Goal: Transaction & Acquisition: Purchase product/service

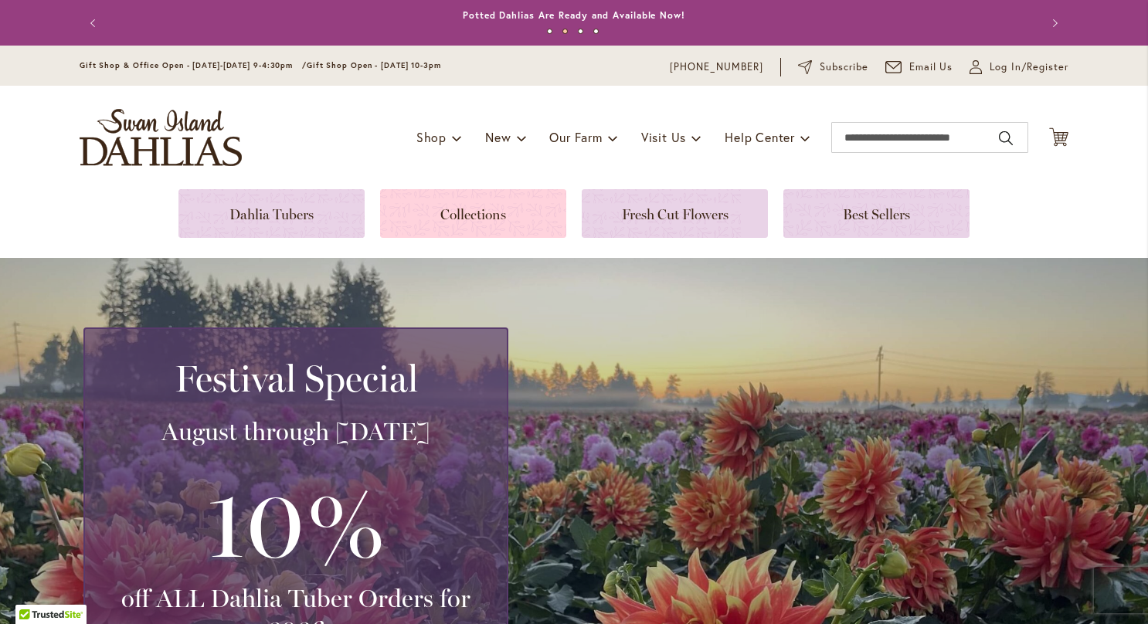
click at [502, 219] on link at bounding box center [473, 213] width 186 height 49
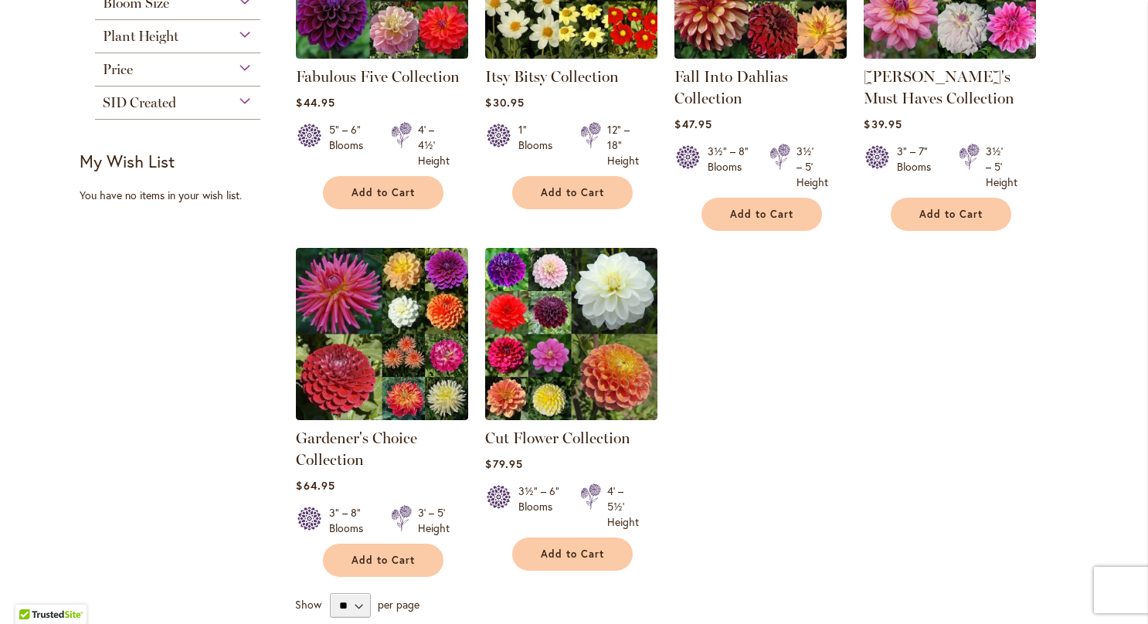
scroll to position [411, 0]
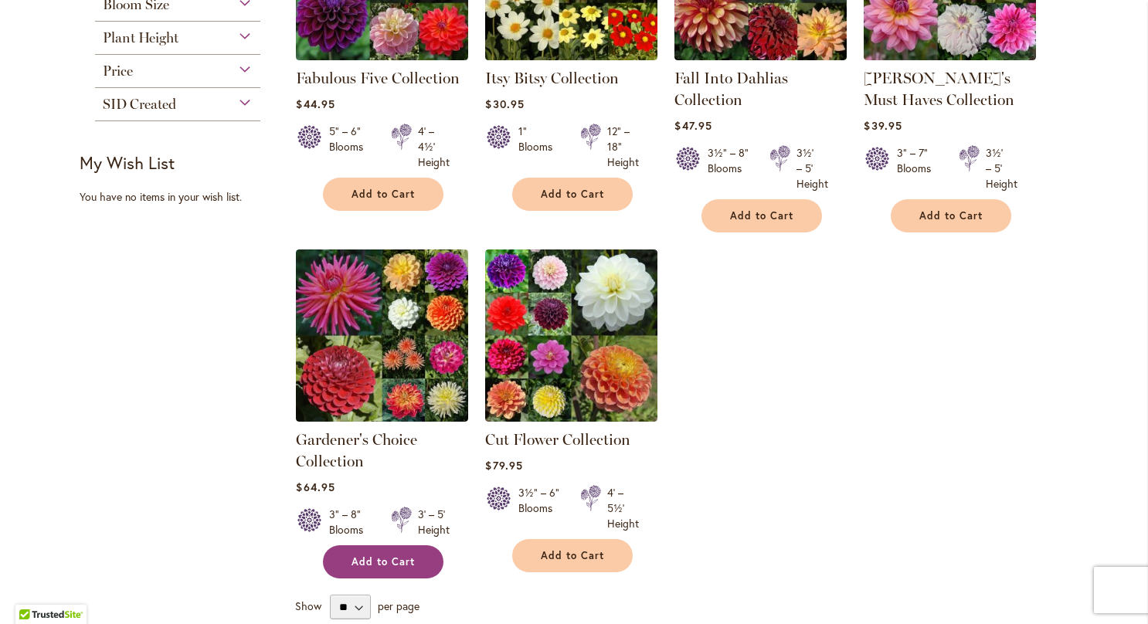
click at [391, 569] on button "Add to Cart" at bounding box center [383, 561] width 120 height 33
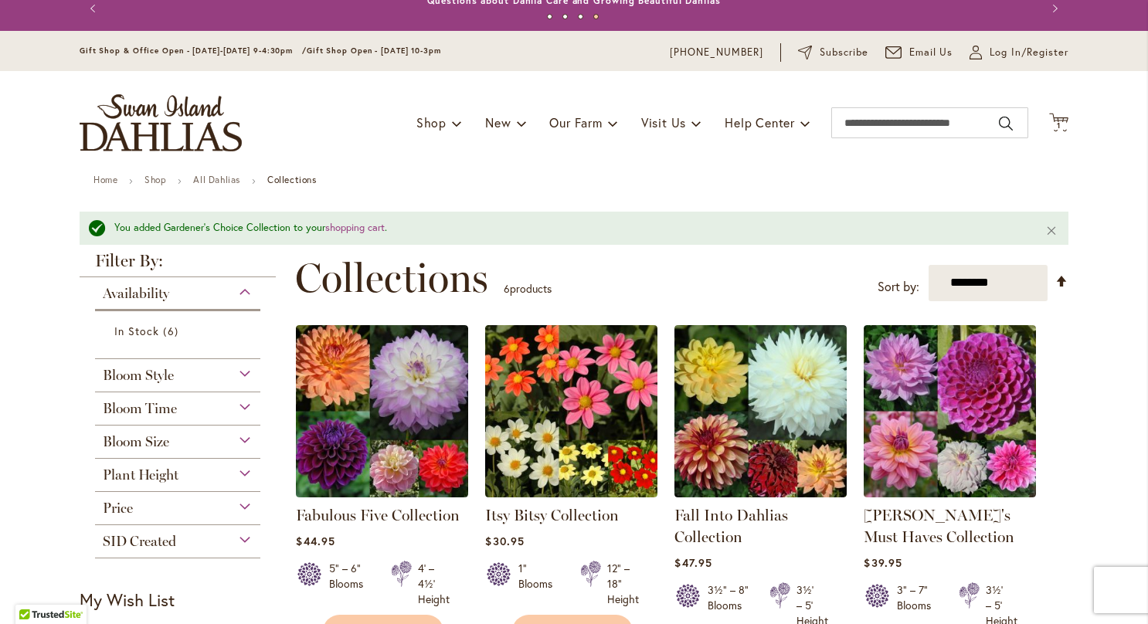
scroll to position [0, 0]
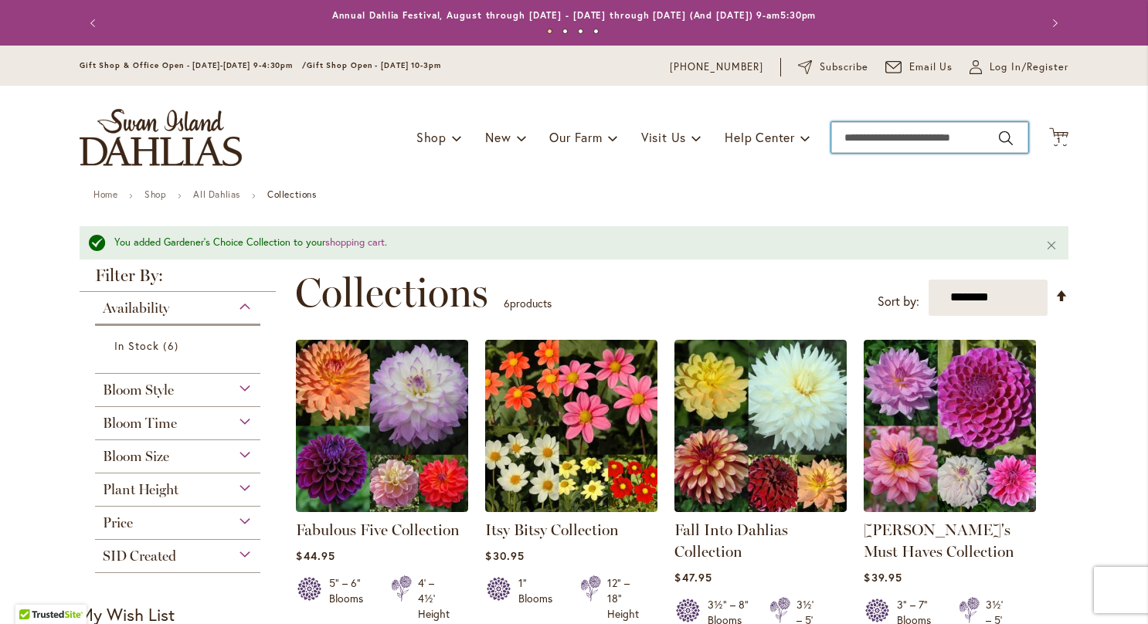
click at [887, 139] on input "Search" at bounding box center [929, 137] width 197 height 31
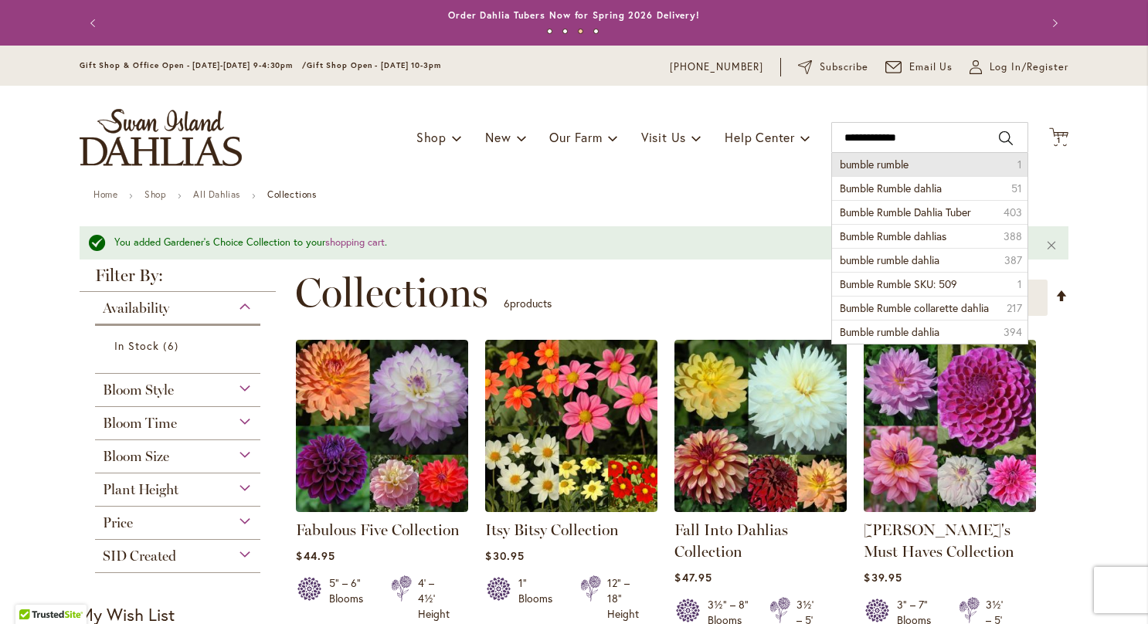
click at [881, 173] on li "bumble rumble 1" at bounding box center [929, 164] width 195 height 23
type input "**********"
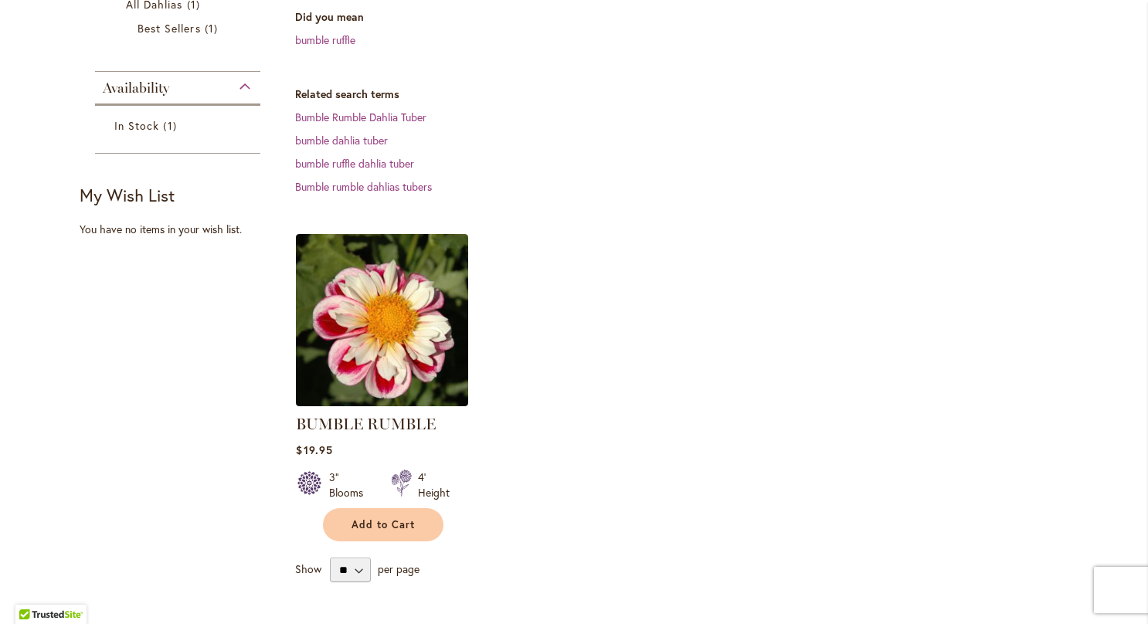
scroll to position [326, 0]
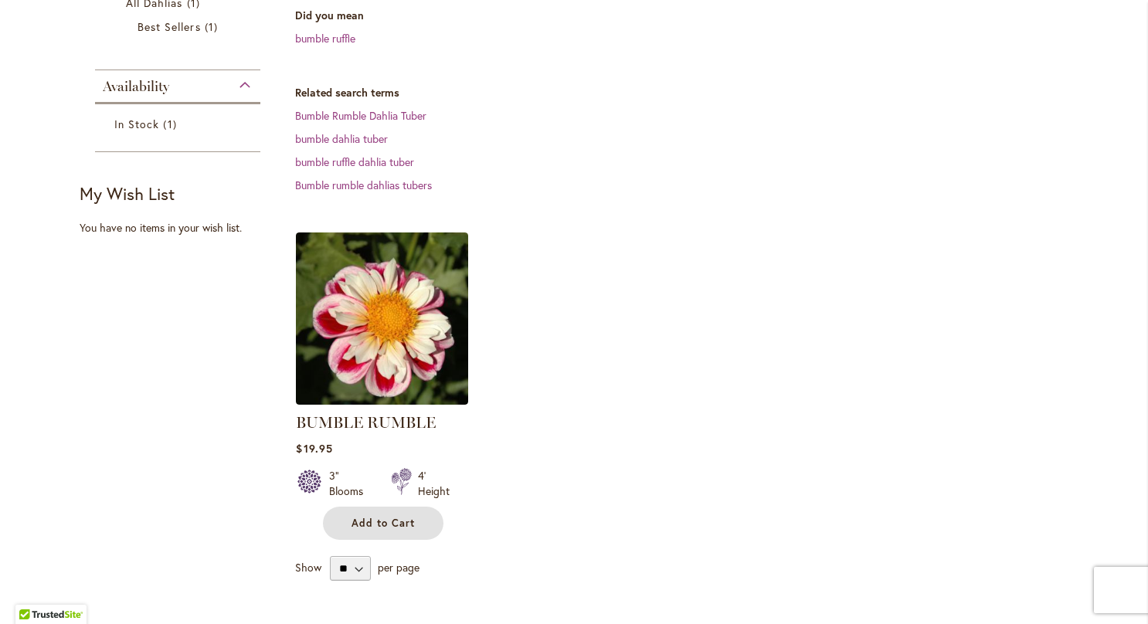
click at [366, 525] on span "Add to Cart" at bounding box center [382, 523] width 63 height 13
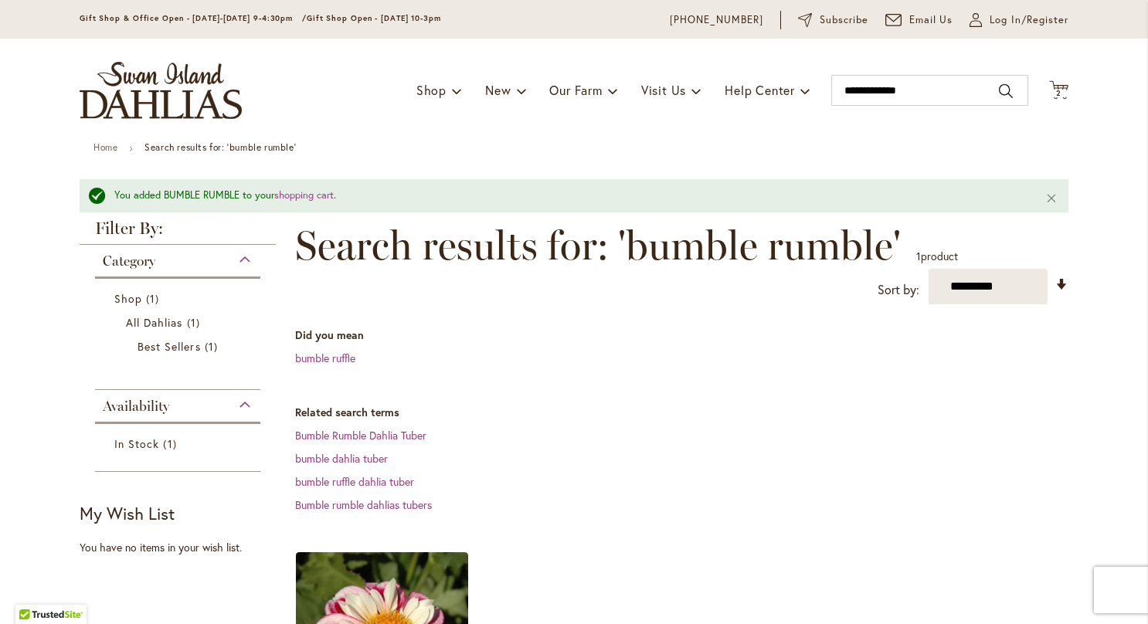
scroll to position [46, 0]
drag, startPoint x: 933, startPoint y: 92, endPoint x: 796, endPoint y: 105, distance: 137.3
click at [796, 105] on div "Toggle Nav Shop Dahlia Tubers Collections Fresh Cut Dahlias Gardening Supplies …" at bounding box center [574, 91] width 1020 height 104
type input "**********"
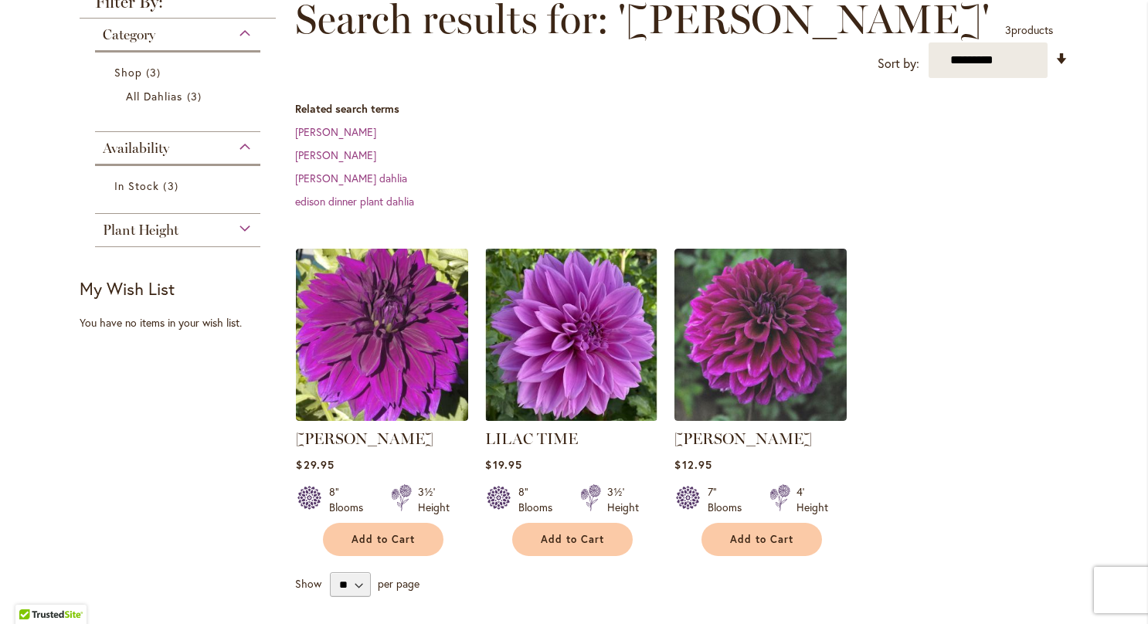
scroll to position [236, 0]
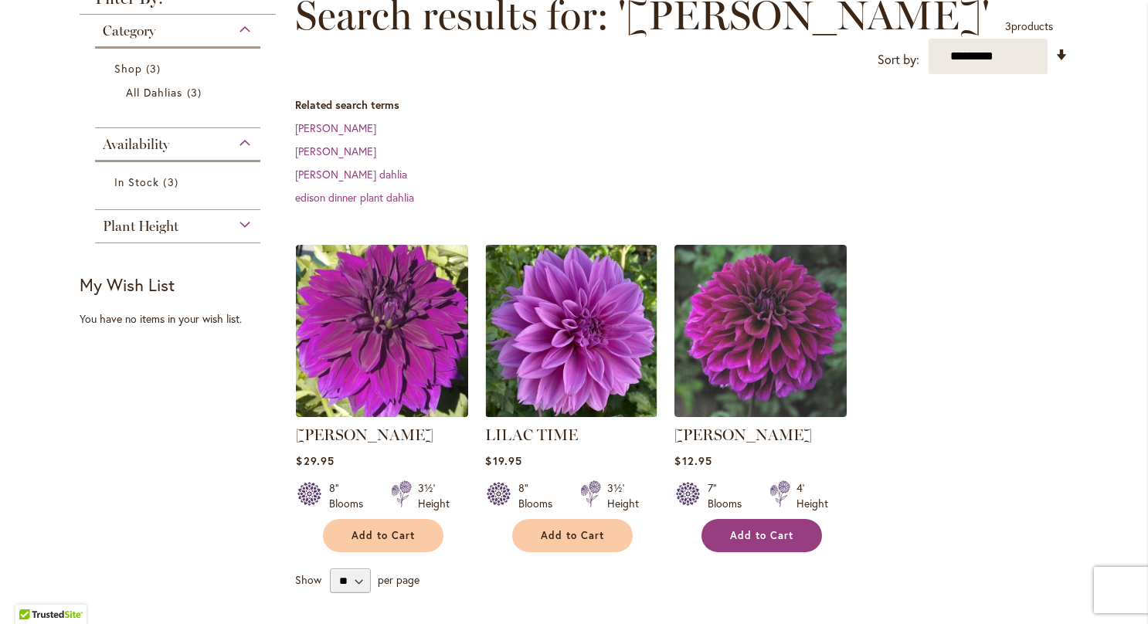
click at [750, 541] on span "Add to Cart" at bounding box center [761, 535] width 63 height 13
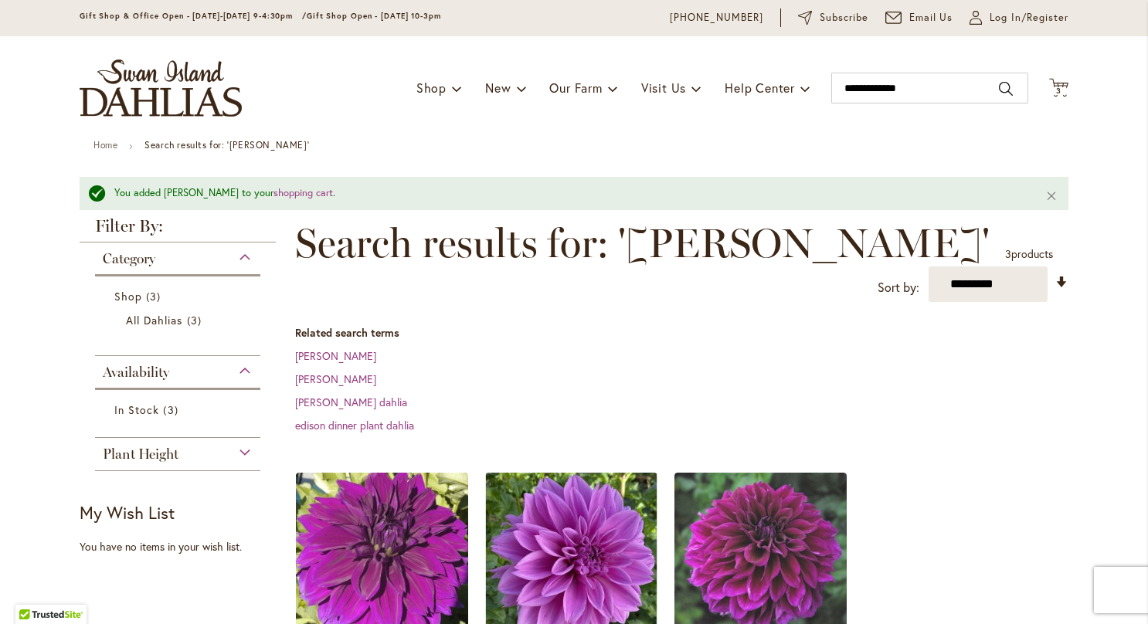
scroll to position [0, 0]
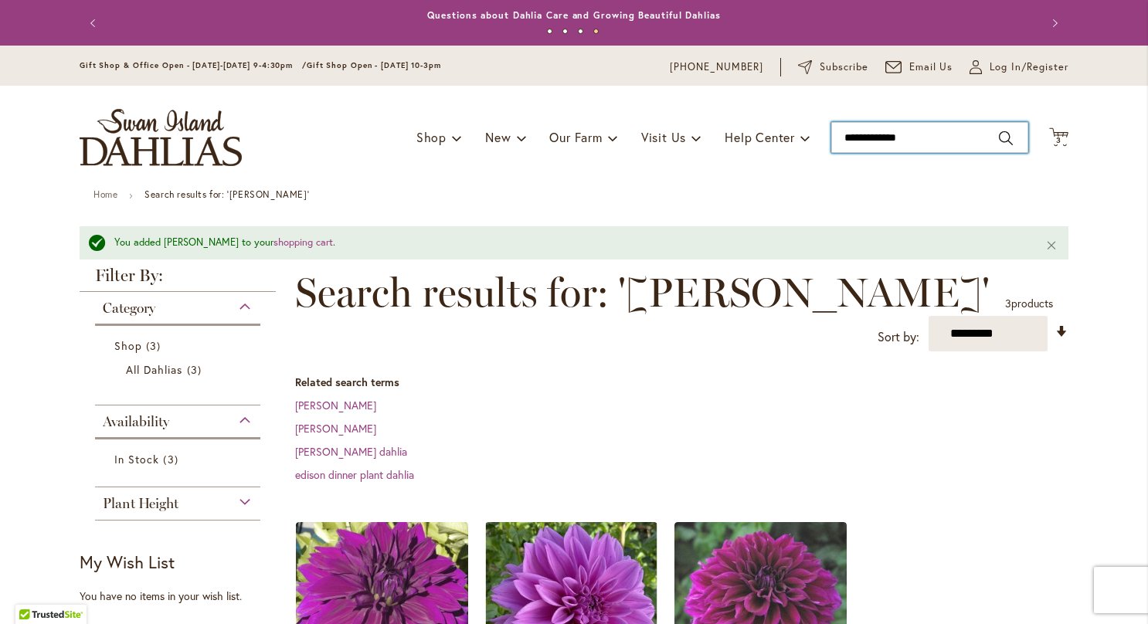
drag, startPoint x: 924, startPoint y: 137, endPoint x: 806, endPoint y: 161, distance: 119.7
click at [806, 161] on div "Toggle Nav Shop Dahlia Tubers Collections Fresh Cut Dahlias Gardening Supplies …" at bounding box center [574, 138] width 1020 height 104
type input "*****"
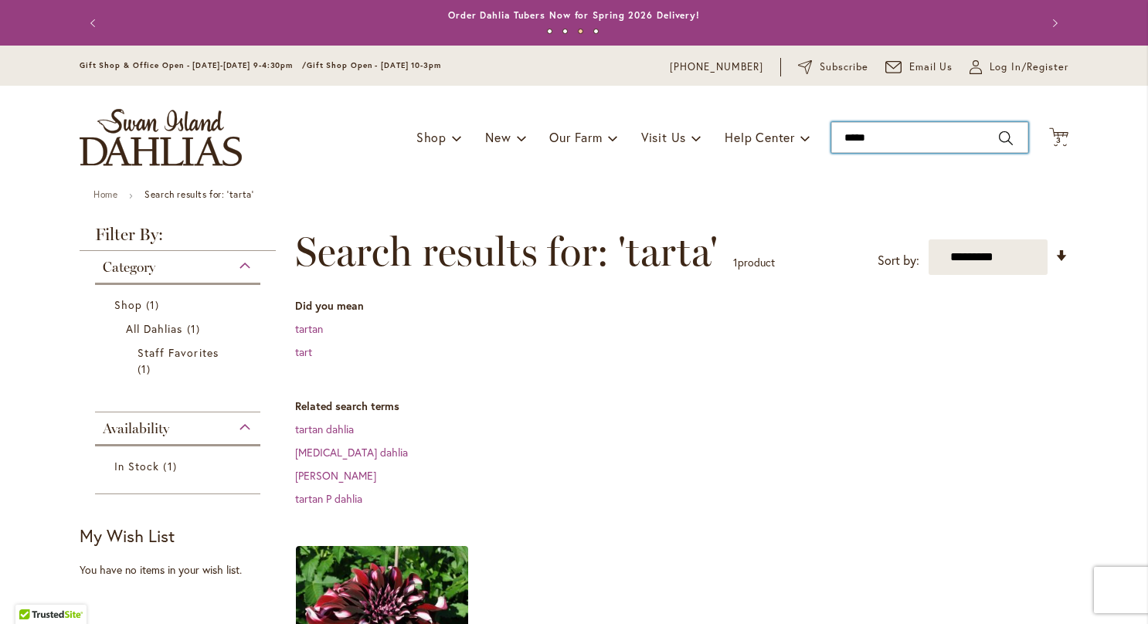
drag, startPoint x: 919, startPoint y: 127, endPoint x: 820, endPoint y: 151, distance: 102.5
click at [820, 151] on div "Toggle Nav Shop Dahlia Tubers Collections Fresh Cut Dahlias Gardening Supplies …" at bounding box center [574, 138] width 1020 height 104
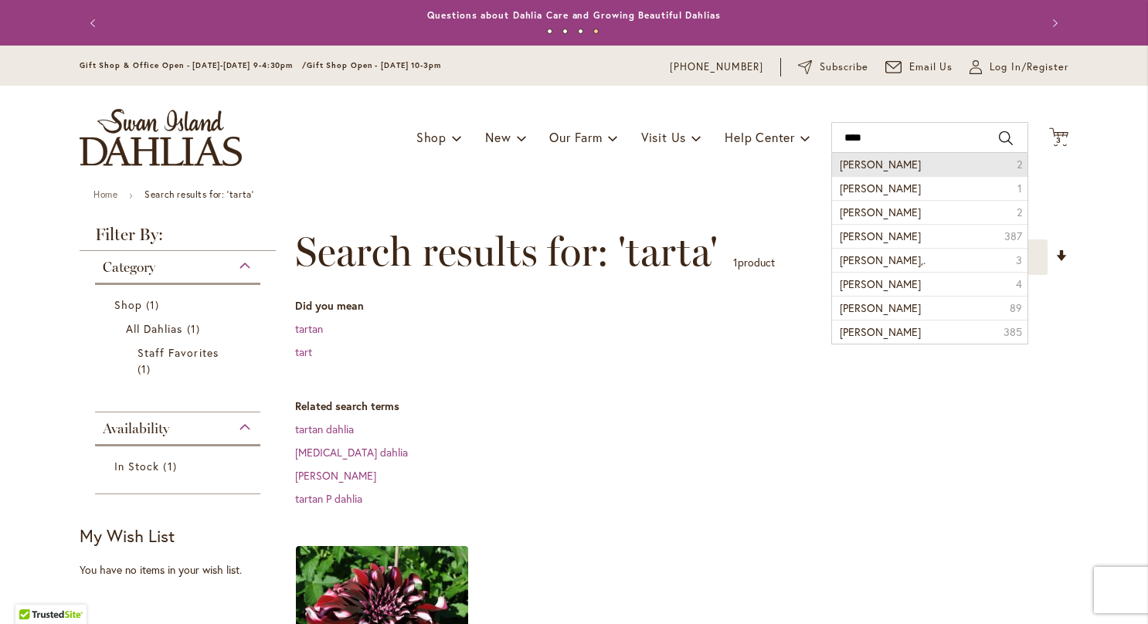
click at [841, 164] on span "ryan c" at bounding box center [880, 164] width 81 height 15
type input "******"
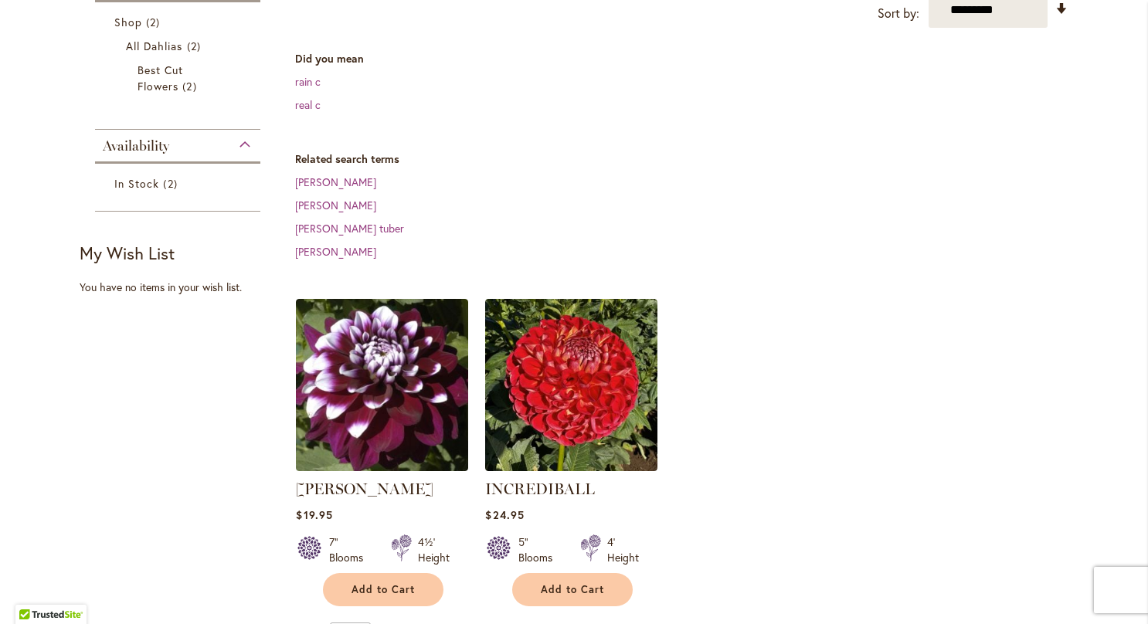
scroll to position [297, 0]
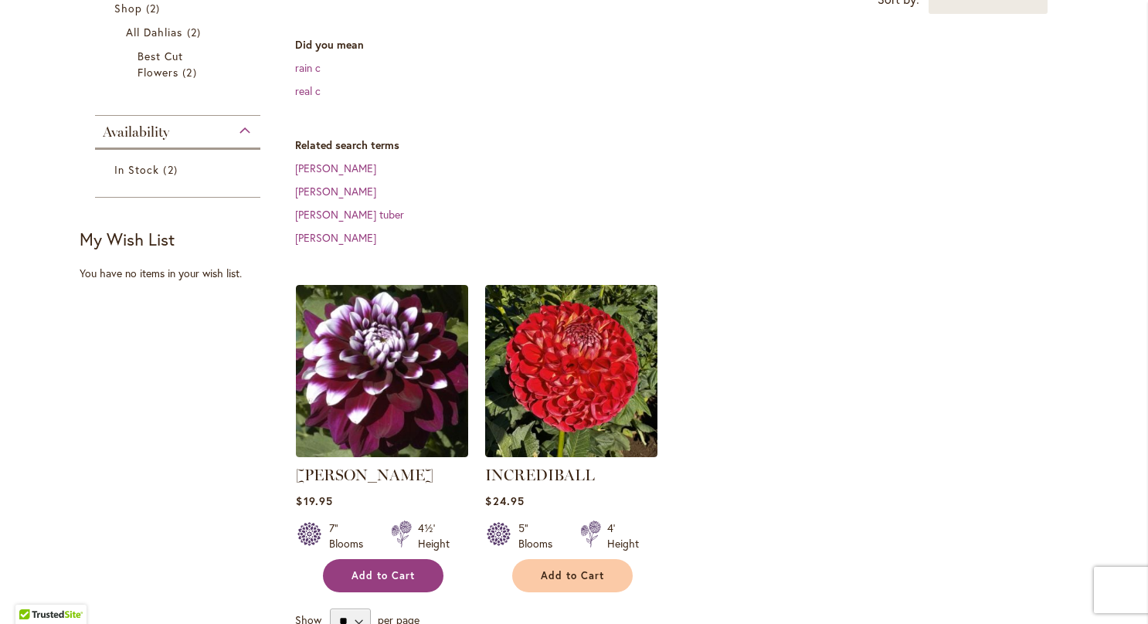
click at [369, 569] on span "Add to Cart" at bounding box center [382, 575] width 63 height 13
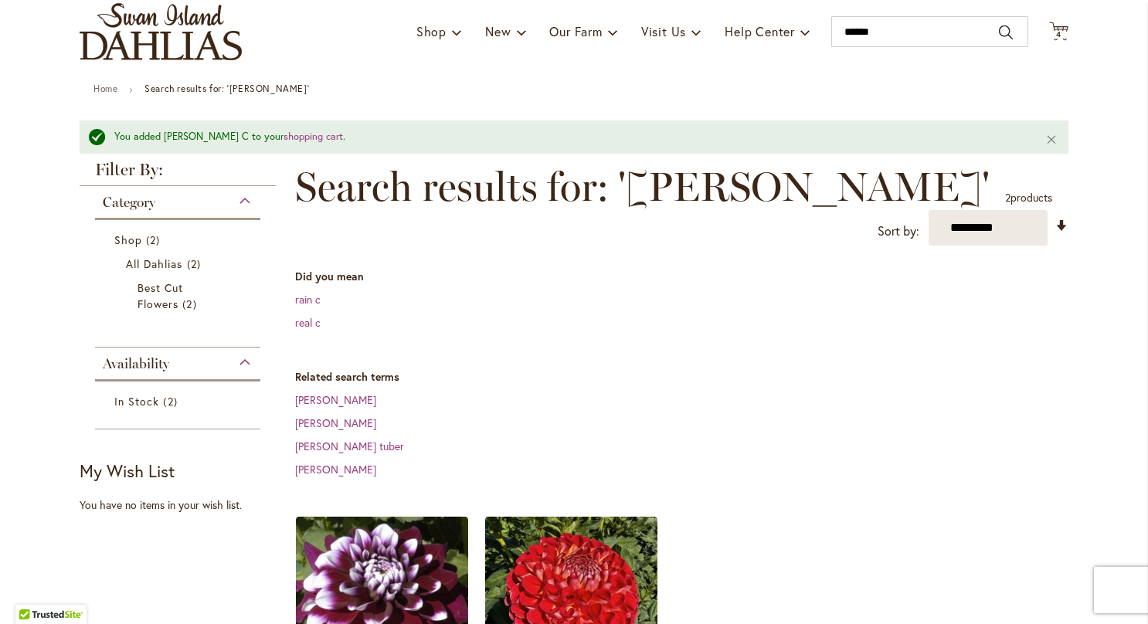
scroll to position [0, 0]
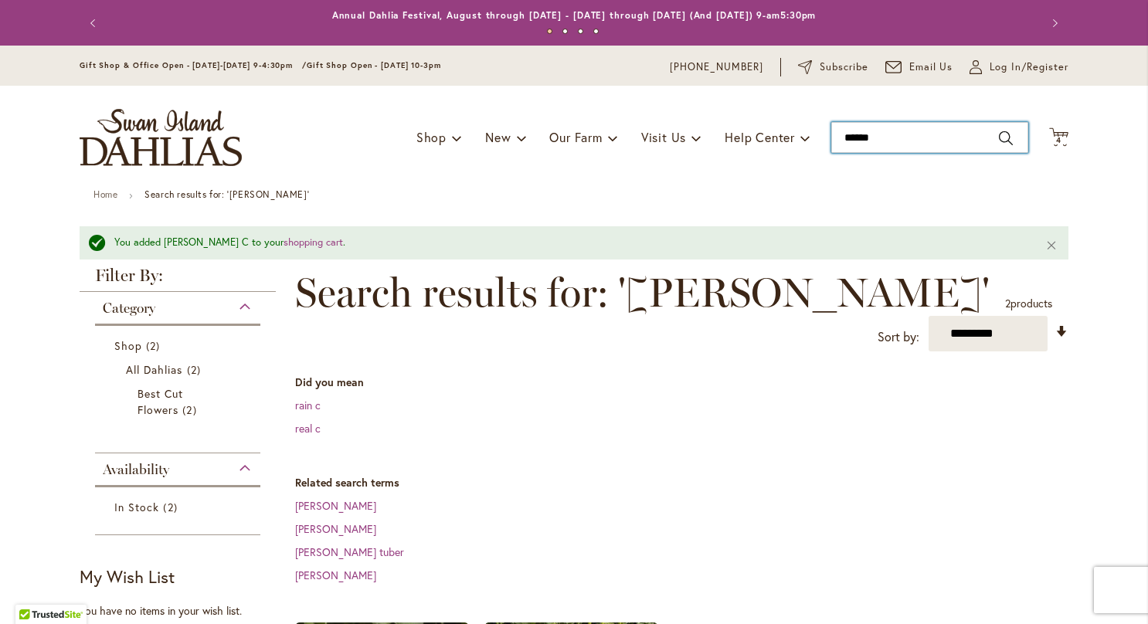
drag, startPoint x: 891, startPoint y: 141, endPoint x: 808, endPoint y: 145, distance: 83.5
click at [808, 145] on div "Toggle Nav Shop Dahlia Tubers Collections Fresh Cut Dahlias Gardening Supplies …" at bounding box center [574, 138] width 1020 height 104
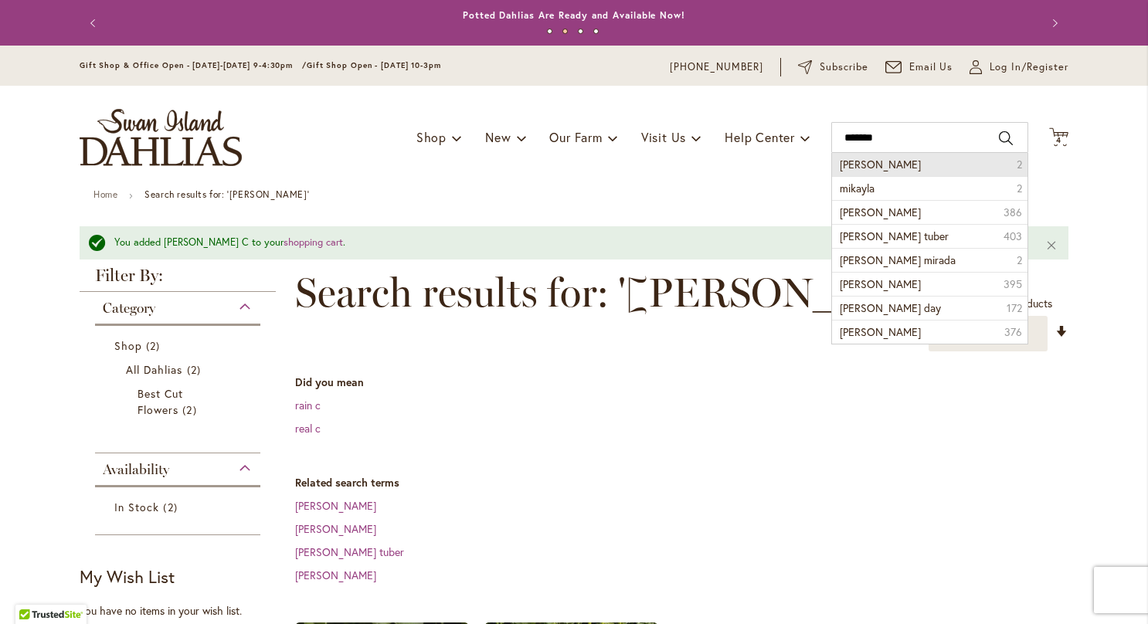
click at [877, 163] on span "mikayla miranda" at bounding box center [880, 164] width 81 height 15
type input "**********"
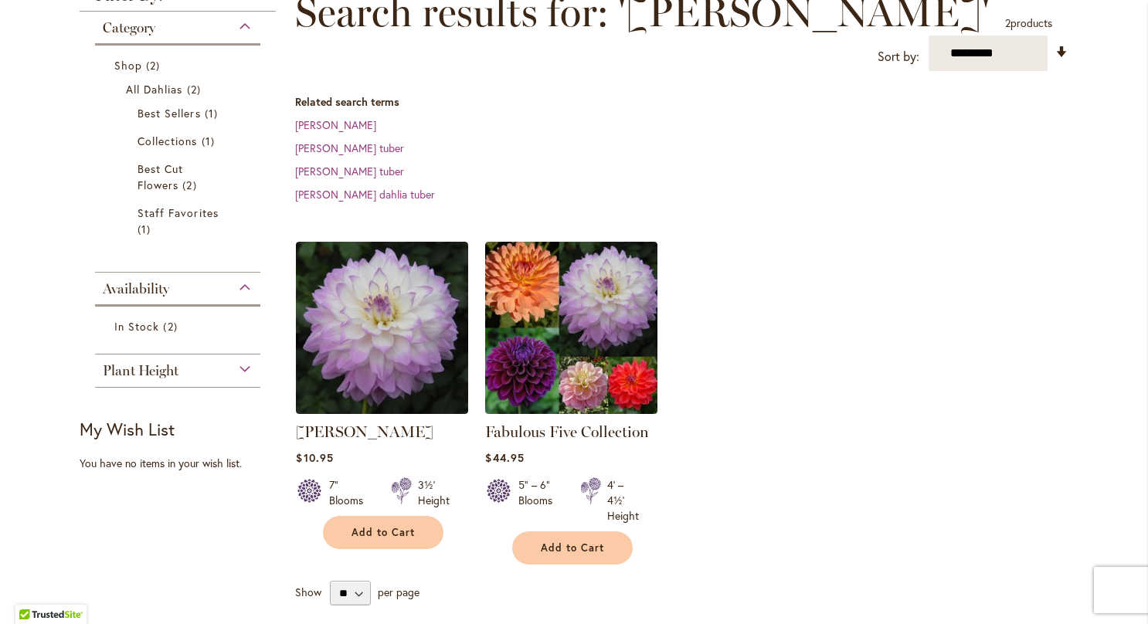
scroll to position [241, 0]
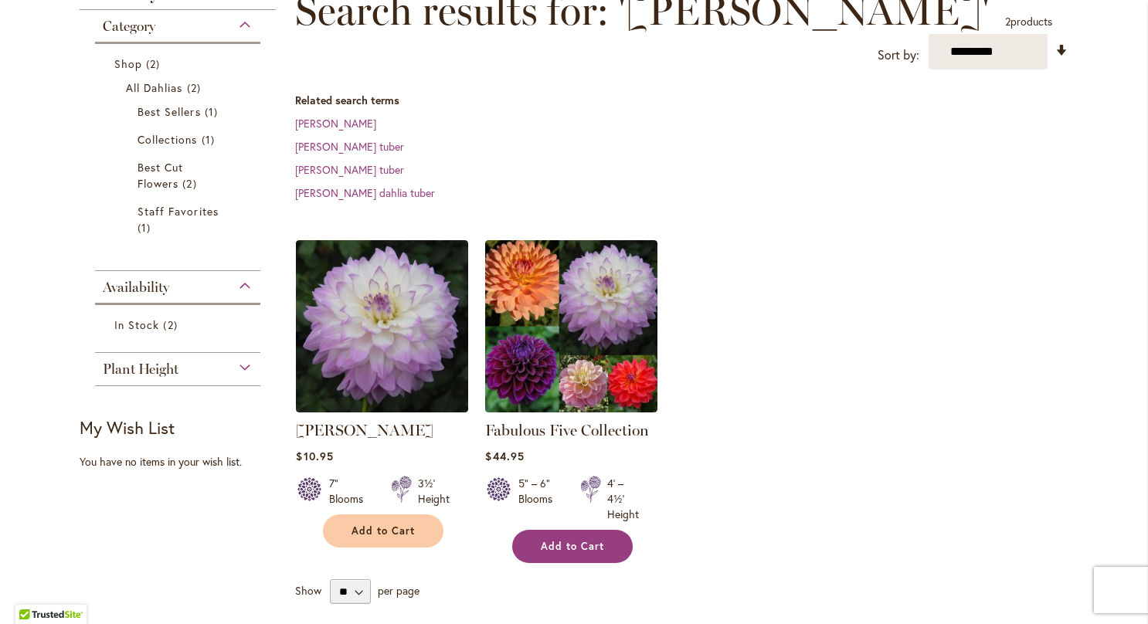
click at [558, 546] on span "Add to Cart" at bounding box center [572, 546] width 63 height 13
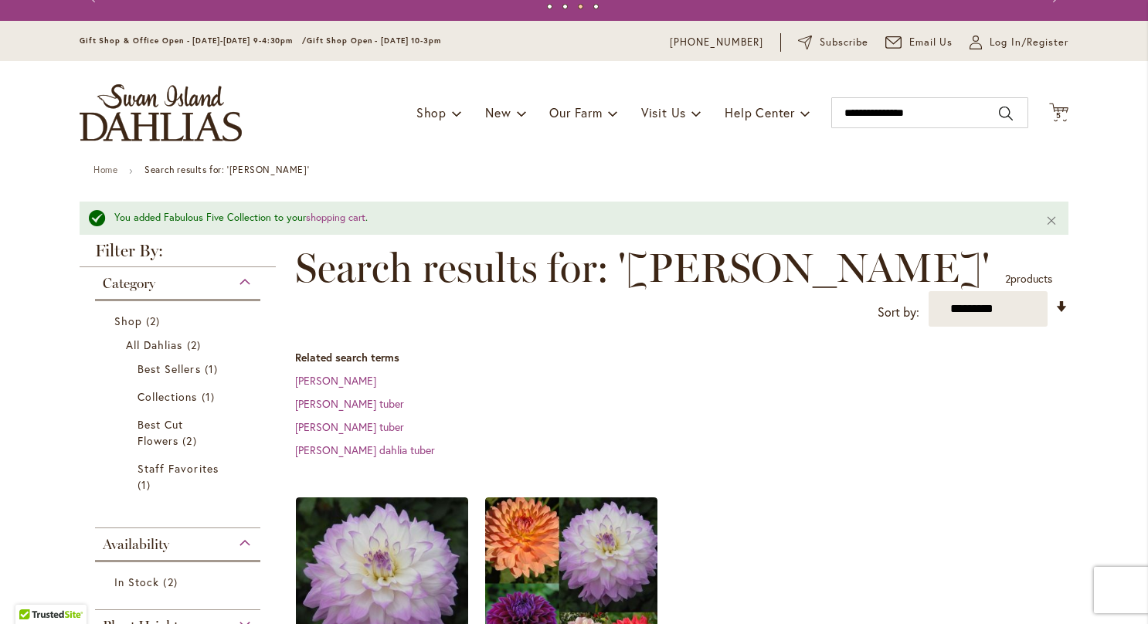
scroll to position [0, 0]
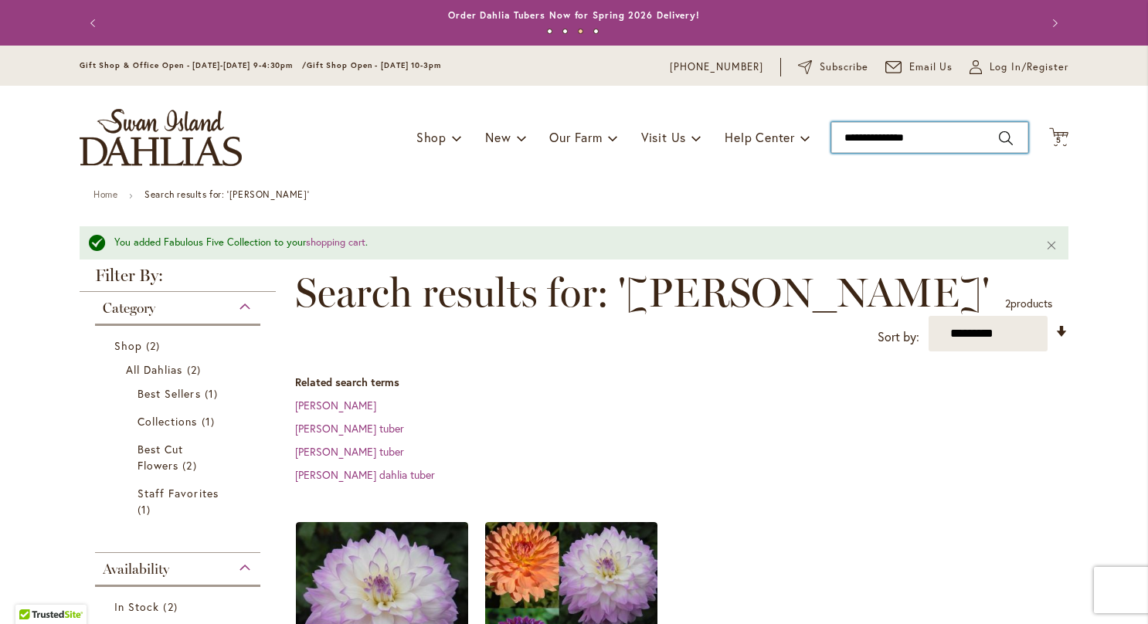
drag, startPoint x: 930, startPoint y: 139, endPoint x: 813, endPoint y: 156, distance: 118.6
click at [813, 156] on div "Toggle Nav Shop Dahlia Tubers Collections Fresh Cut Dahlias Gardening Supplies …" at bounding box center [574, 138] width 1020 height 104
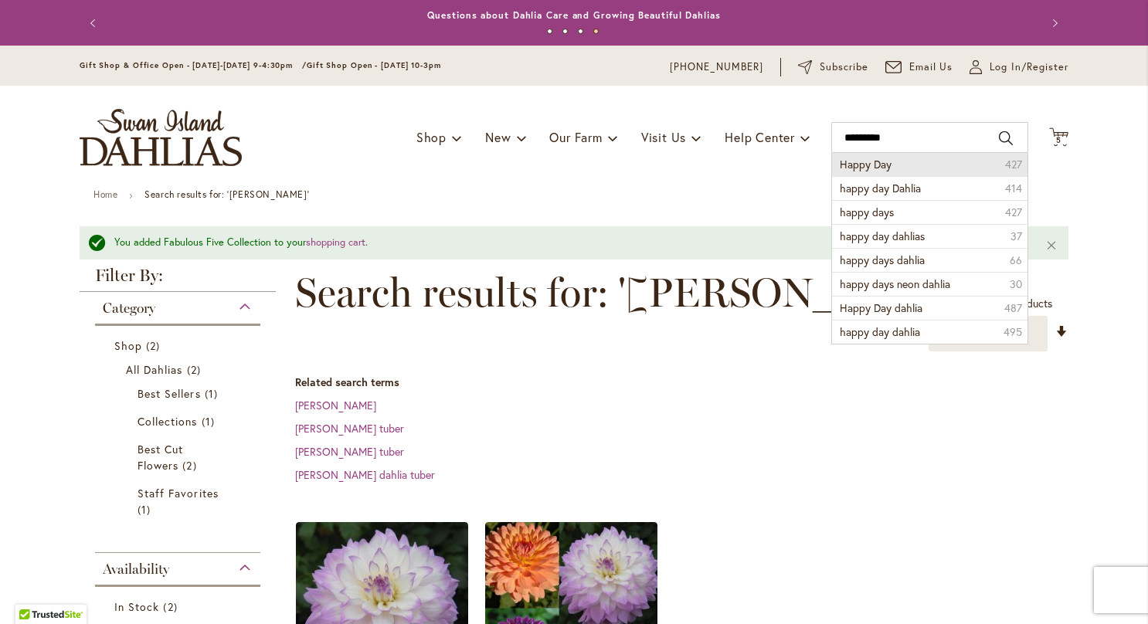
click at [854, 165] on span "Happy Day" at bounding box center [866, 164] width 52 height 15
type input "*********"
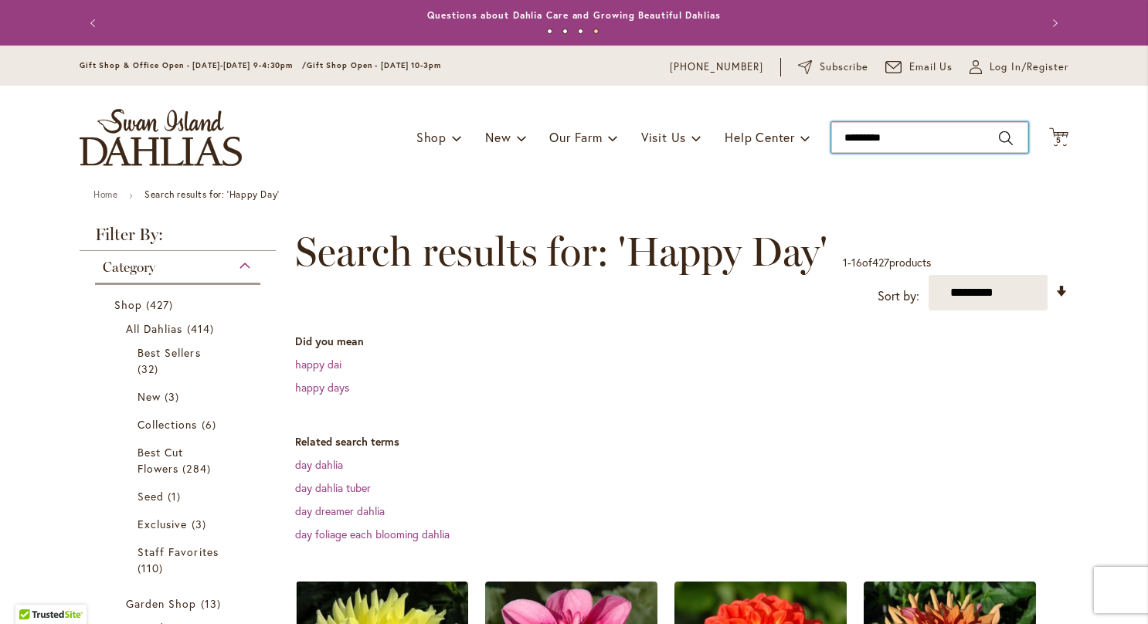
drag, startPoint x: 902, startPoint y: 143, endPoint x: 823, endPoint y: 162, distance: 81.1
click at [823, 162] on div "Toggle Nav Shop Dahlia Tubers Collections Fresh Cut Dahlias Gardening Supplies …" at bounding box center [574, 138] width 1020 height 104
type input "*****"
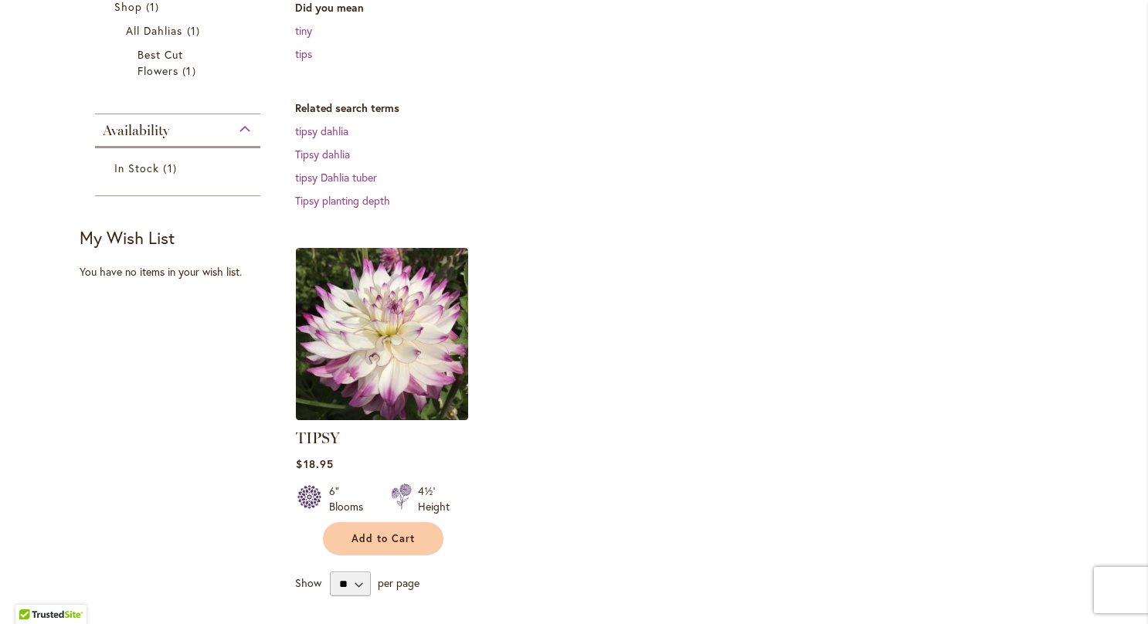
scroll to position [301, 0]
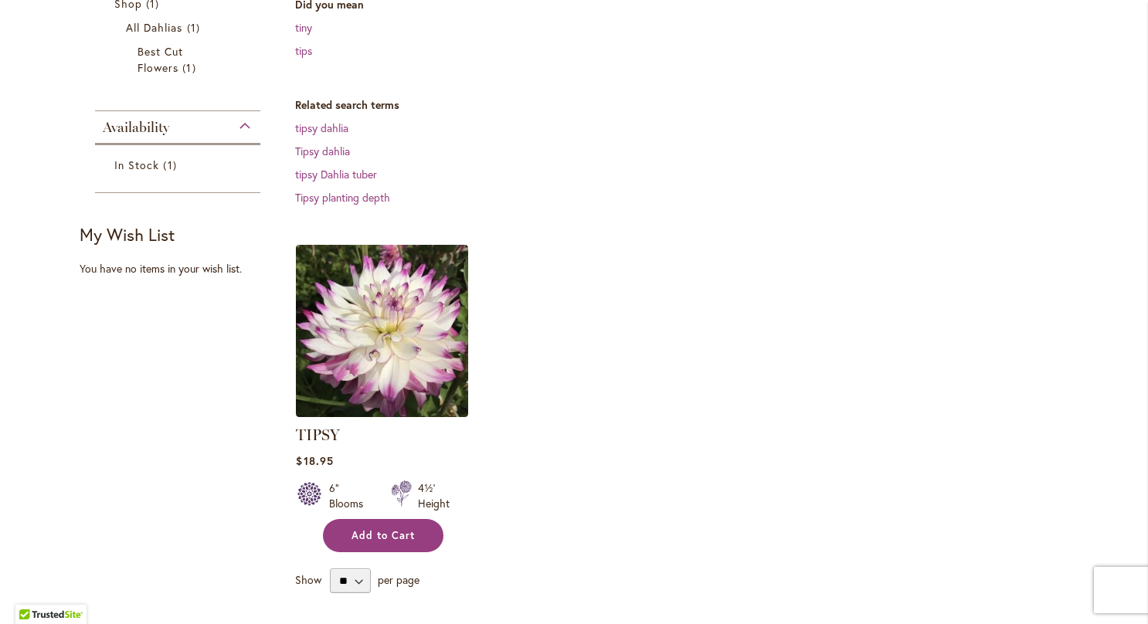
click at [356, 529] on span "Add to Cart" at bounding box center [382, 535] width 63 height 13
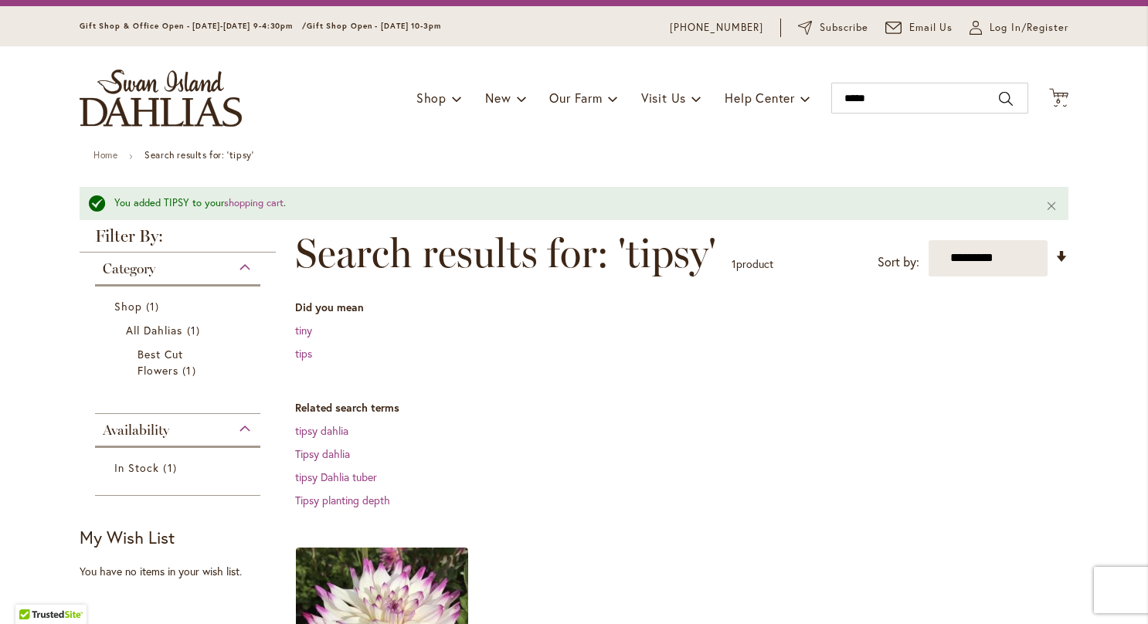
scroll to position [38, 0]
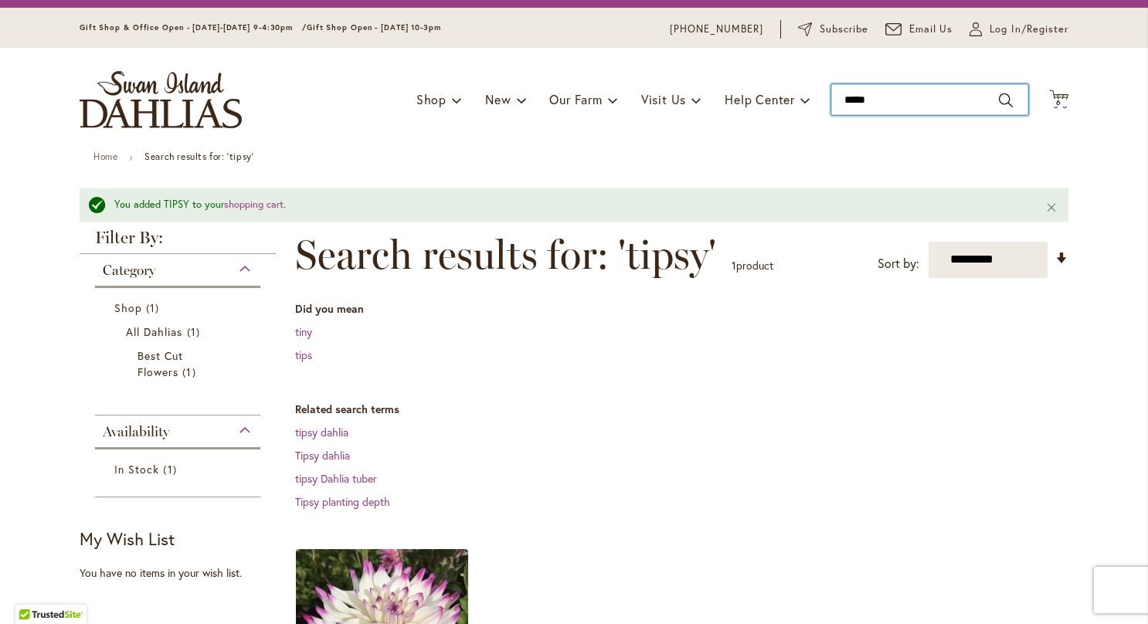
drag, startPoint x: 875, startPoint y: 91, endPoint x: 804, endPoint y: 101, distance: 71.8
click at [804, 101] on div "Toggle Nav Shop Dahlia Tubers Collections Fresh Cut Dahlias Gardening Supplies …" at bounding box center [574, 100] width 1020 height 104
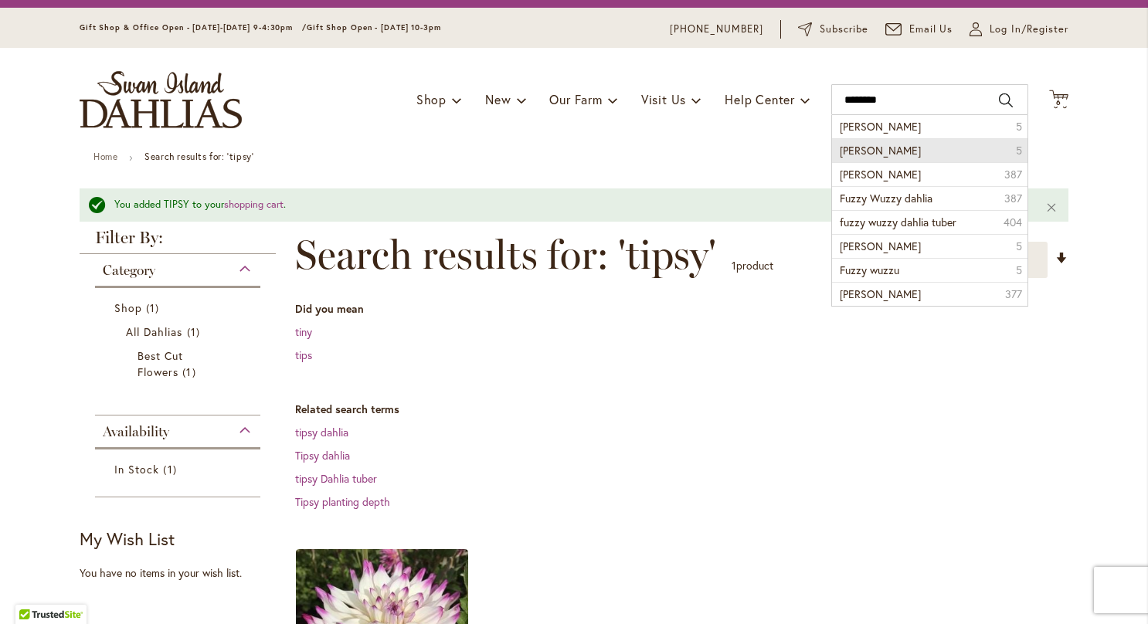
click at [874, 144] on span "Fuzzy wuzzy" at bounding box center [880, 150] width 81 height 15
type input "**********"
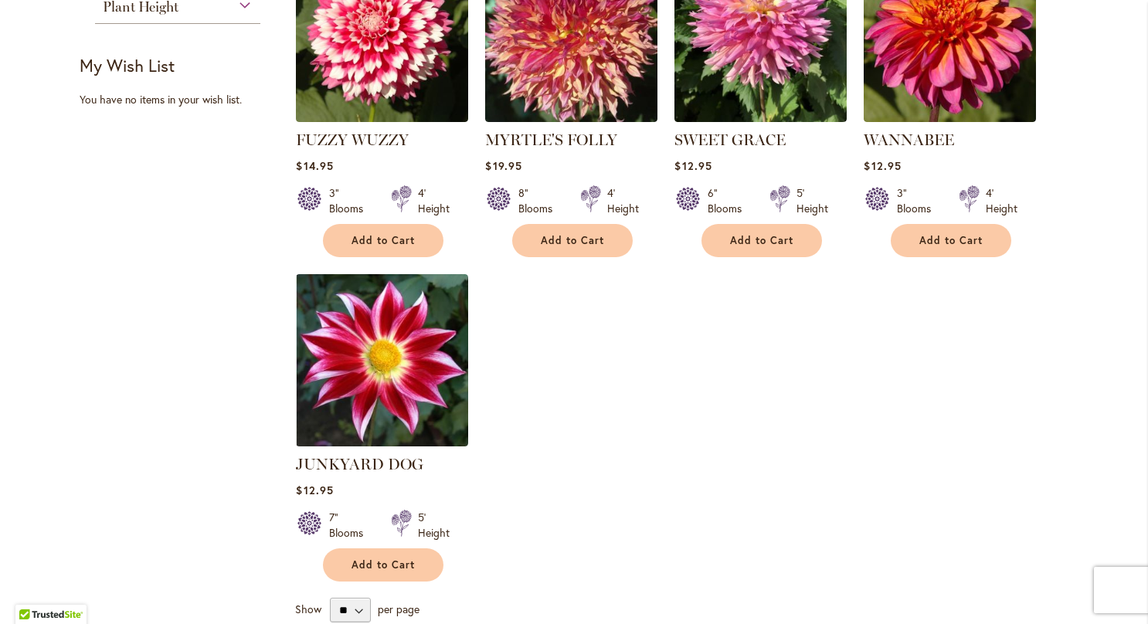
scroll to position [531, 0]
click at [396, 562] on span "Add to Cart" at bounding box center [382, 564] width 63 height 13
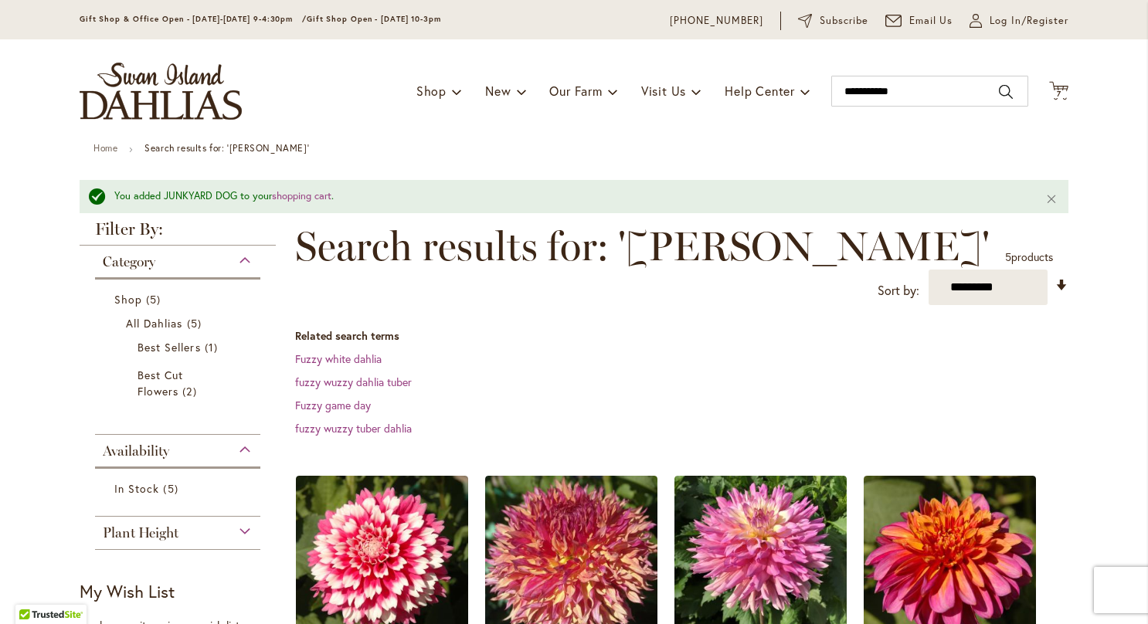
scroll to position [0, 0]
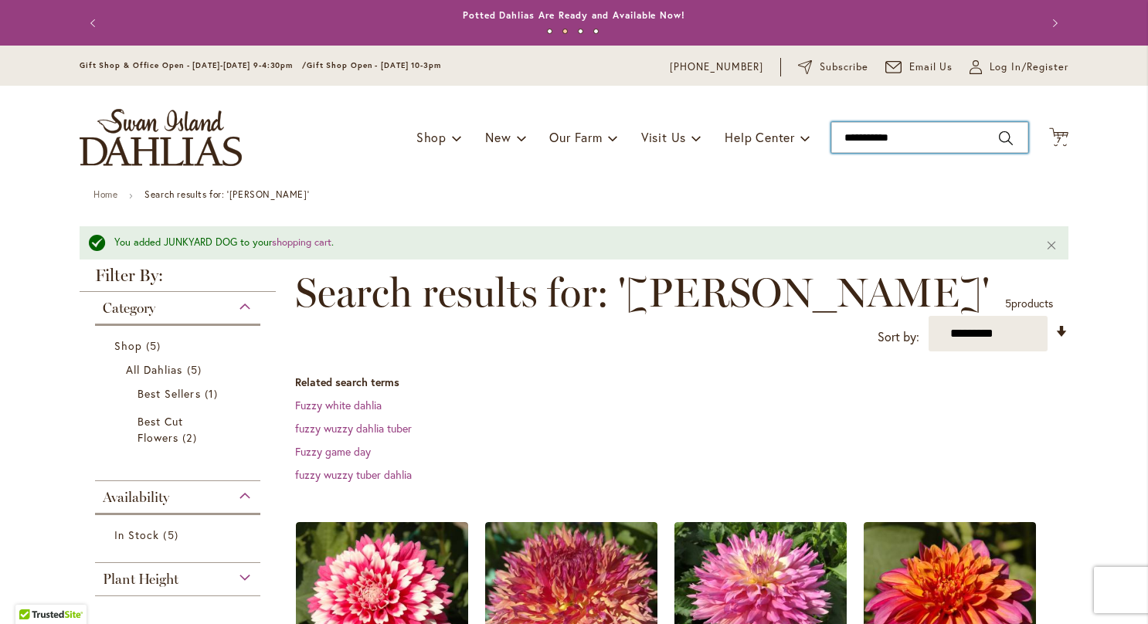
drag, startPoint x: 925, startPoint y: 137, endPoint x: 818, endPoint y: 152, distance: 108.4
click at [818, 152] on div "Toggle Nav Shop Dahlia Tubers Collections Fresh Cut Dahlias Gardening Supplies …" at bounding box center [574, 138] width 1020 height 104
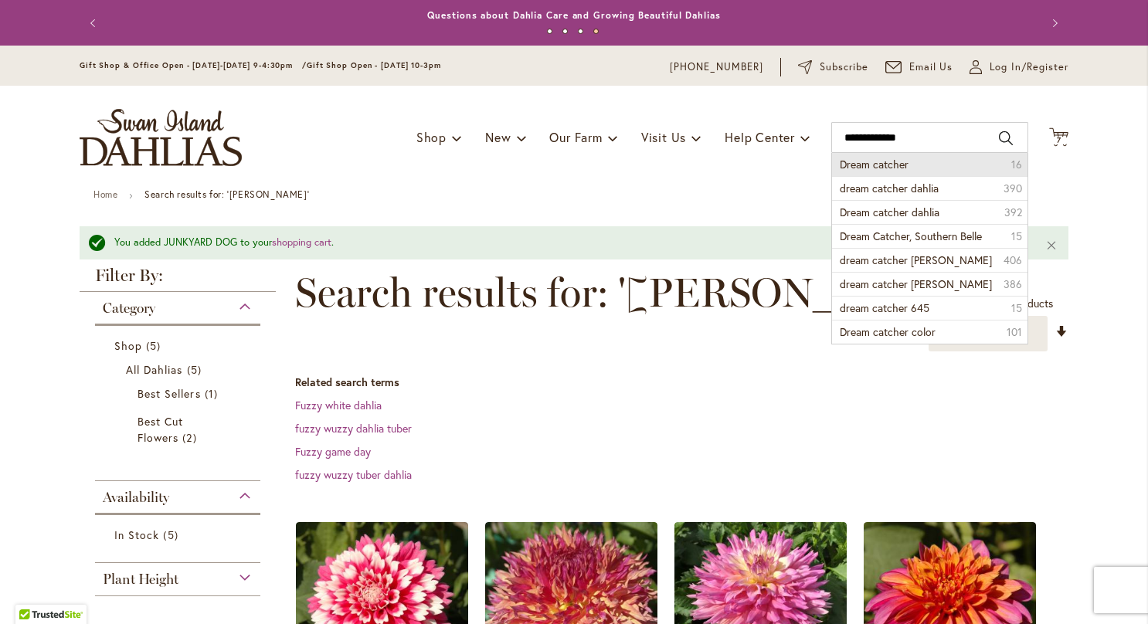
click at [851, 161] on span "Dream catcher" at bounding box center [874, 164] width 69 height 15
type input "**********"
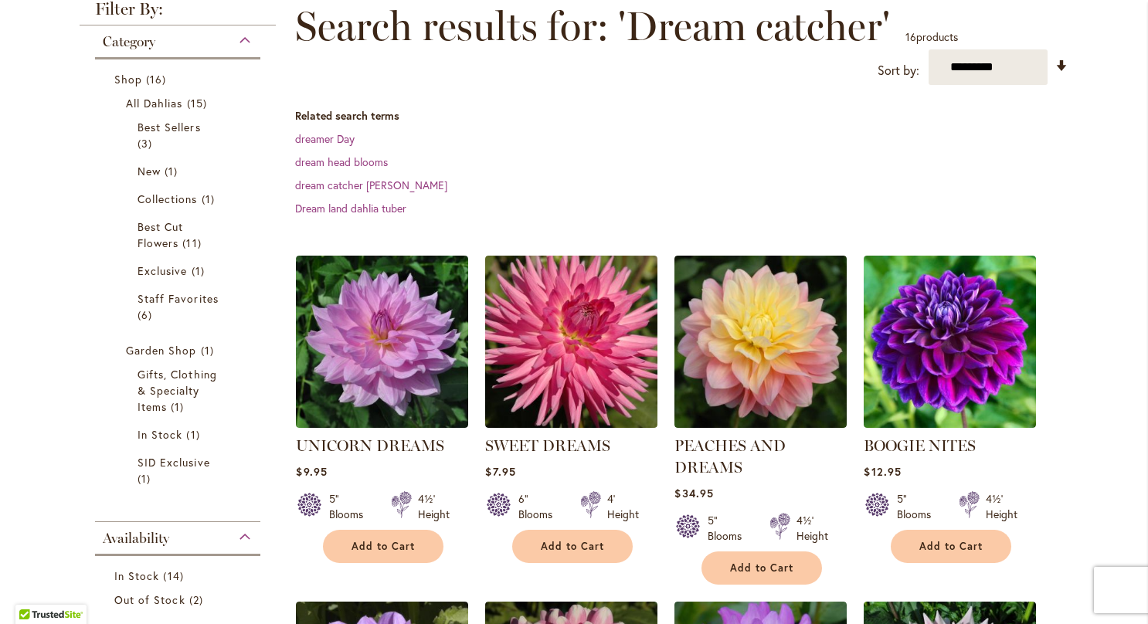
scroll to position [160, 0]
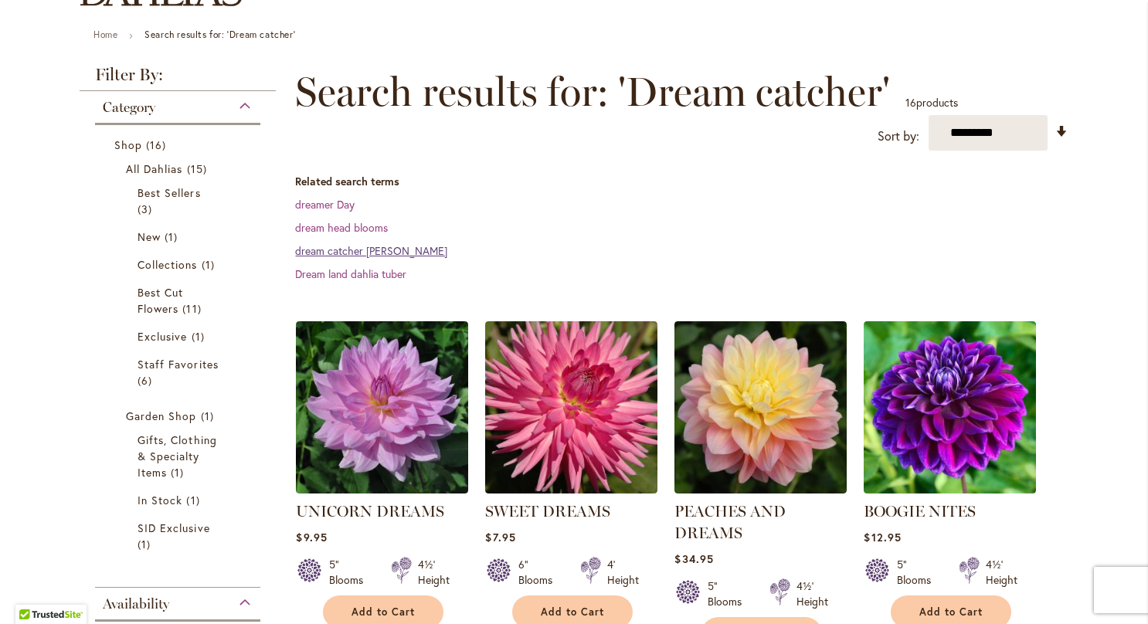
click at [365, 251] on link "dream catcher [PERSON_NAME]" at bounding box center [371, 250] width 152 height 15
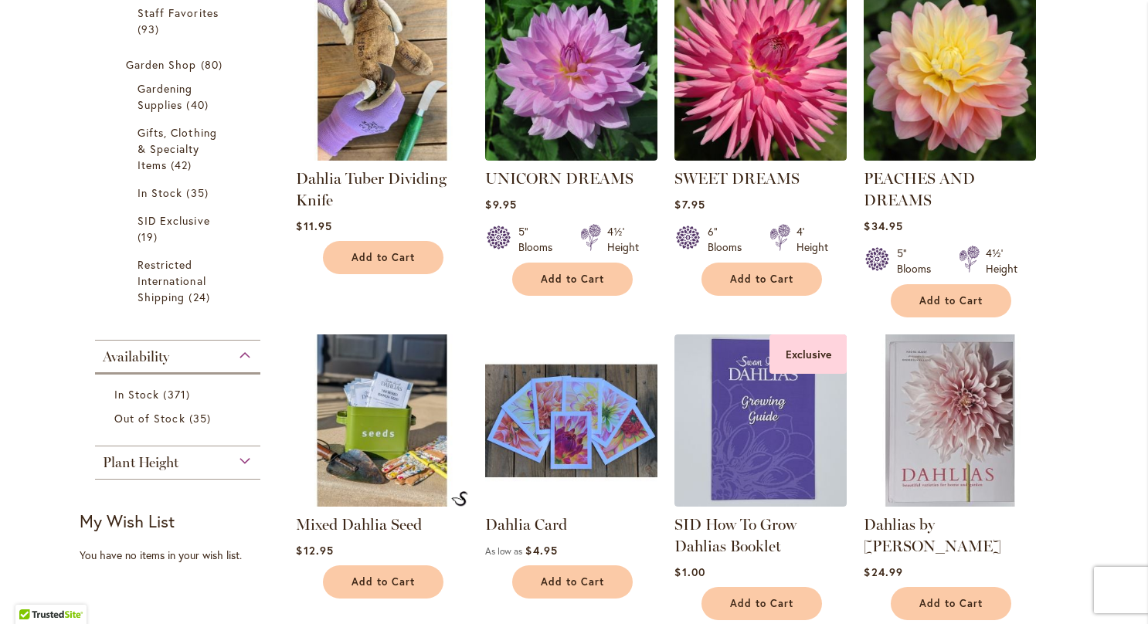
scroll to position [618, 0]
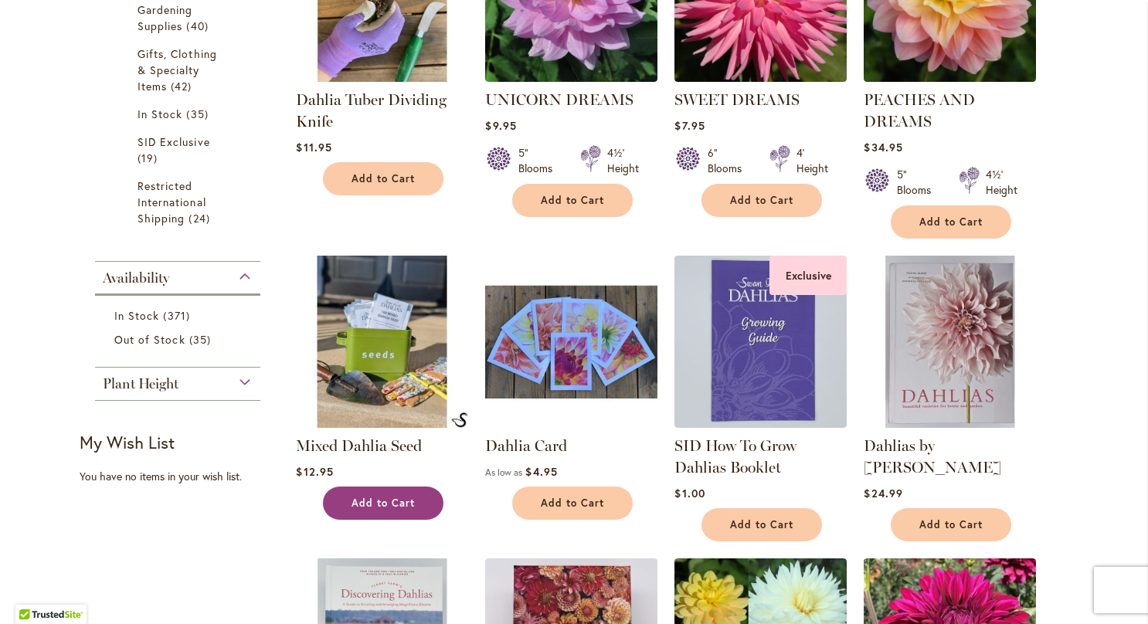
click at [385, 505] on span "Add to Cart" at bounding box center [382, 503] width 63 height 13
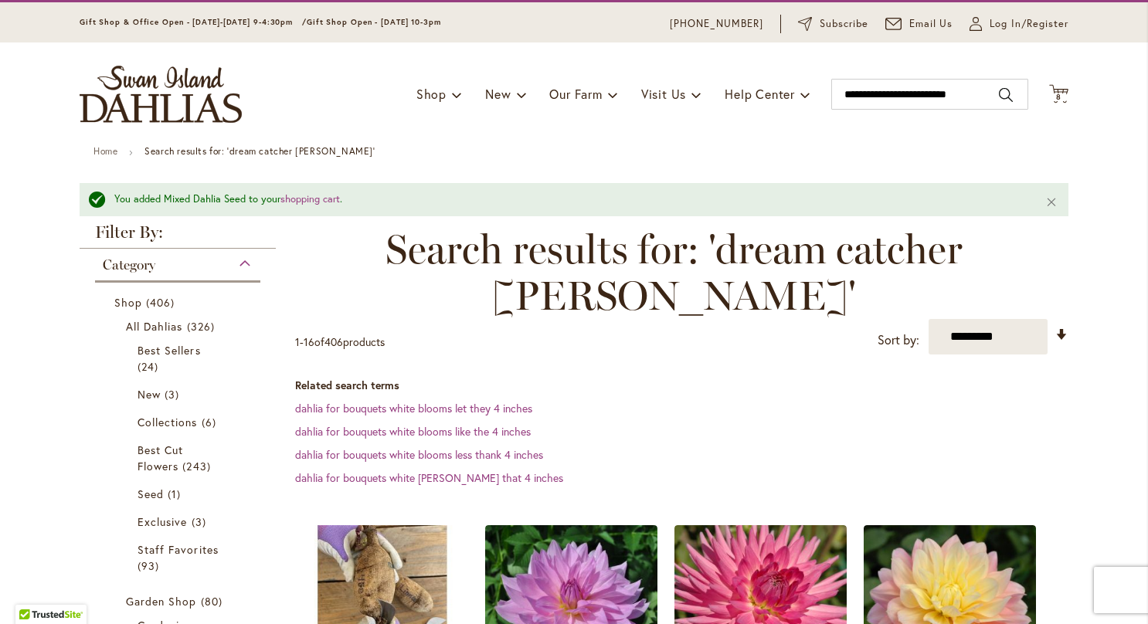
scroll to position [28, 0]
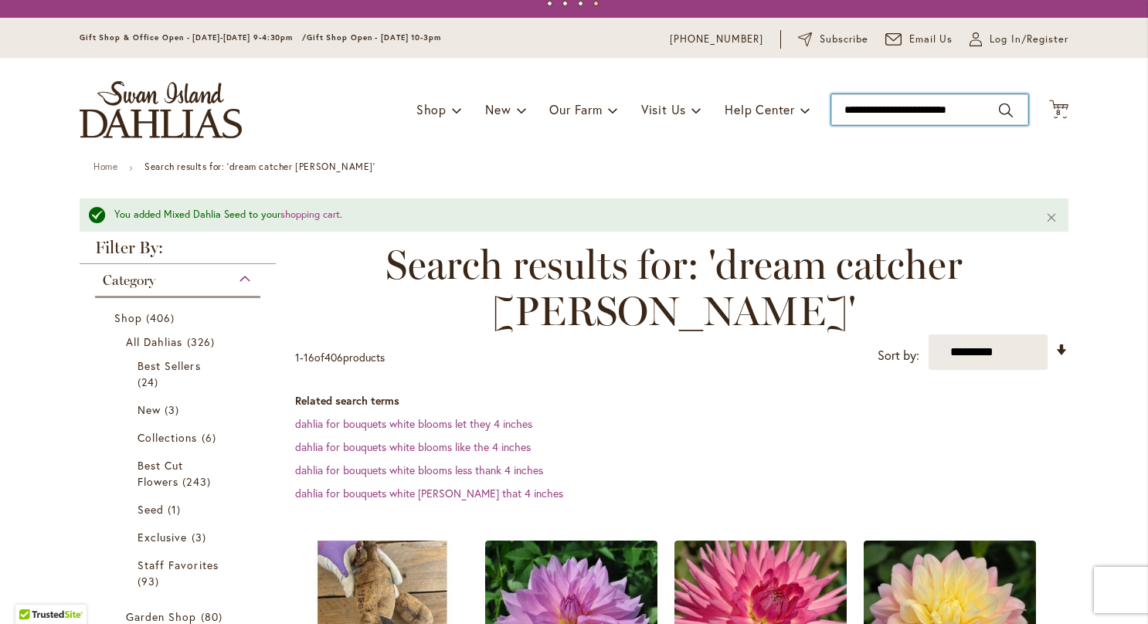
drag, startPoint x: 973, startPoint y: 108, endPoint x: 865, endPoint y: 110, distance: 108.1
click at [865, 110] on input "**********" at bounding box center [929, 109] width 197 height 31
type input "******"
drag, startPoint x: 891, startPoint y: 114, endPoint x: 752, endPoint y: 117, distance: 139.9
click at [752, 117] on div "Toggle Nav Shop Dahlia Tubers Collections Fresh Cut Dahlias Gardening Supplies …" at bounding box center [574, 110] width 1020 height 104
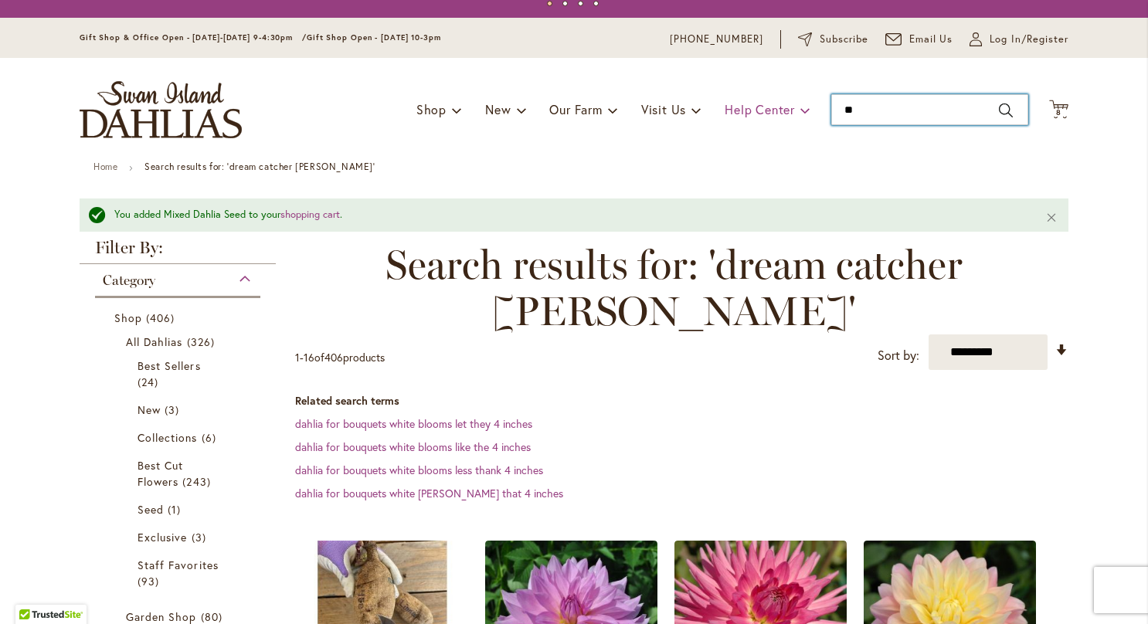
type input "***"
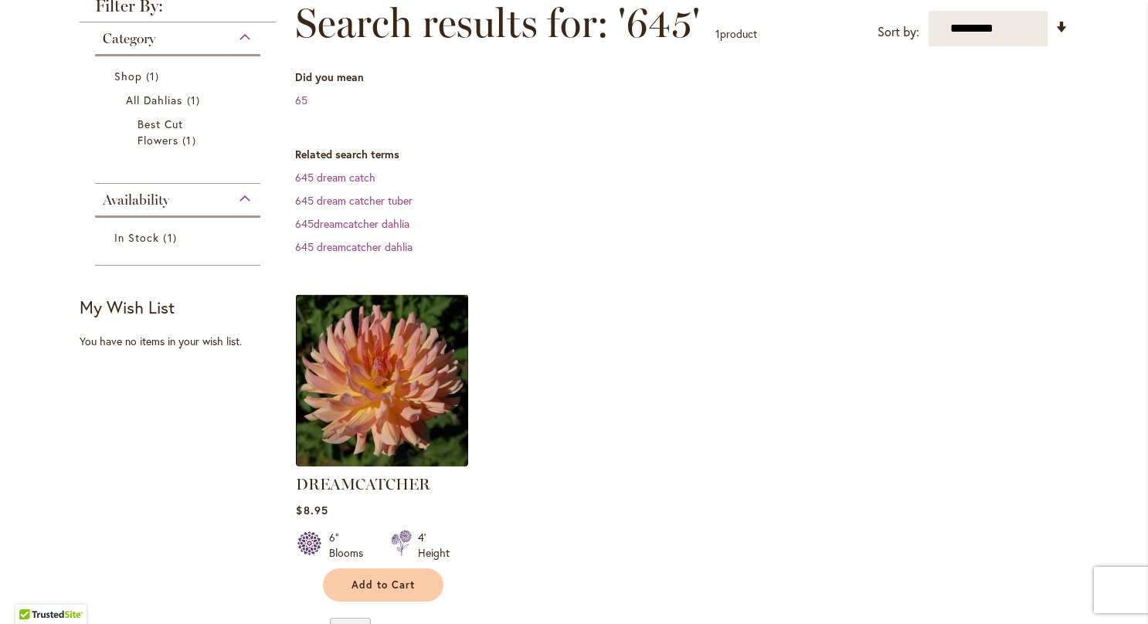
scroll to position [230, 0]
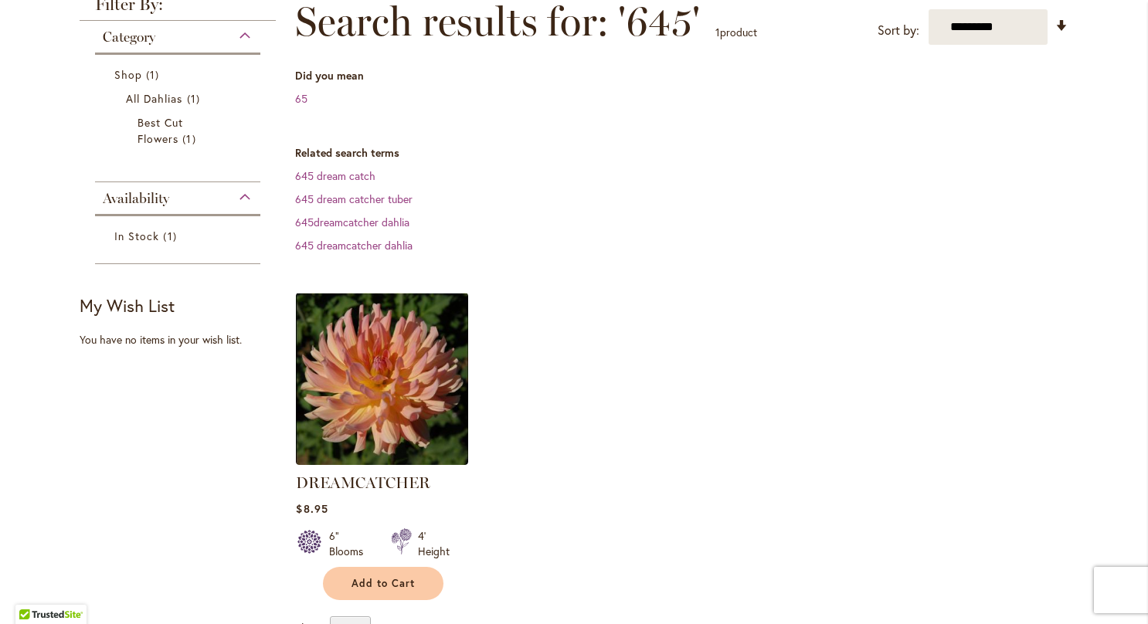
click at [511, 443] on ol "DREAMCATCHER Rating: 100% 6 Reviews $8.95 6" Blooms 4' Height Add to Cart" at bounding box center [681, 446] width 773 height 309
click at [385, 544] on div "6" Blooms 4' Height" at bounding box center [382, 537] width 172 height 43
click at [352, 588] on span "Add to Cart" at bounding box center [382, 583] width 63 height 13
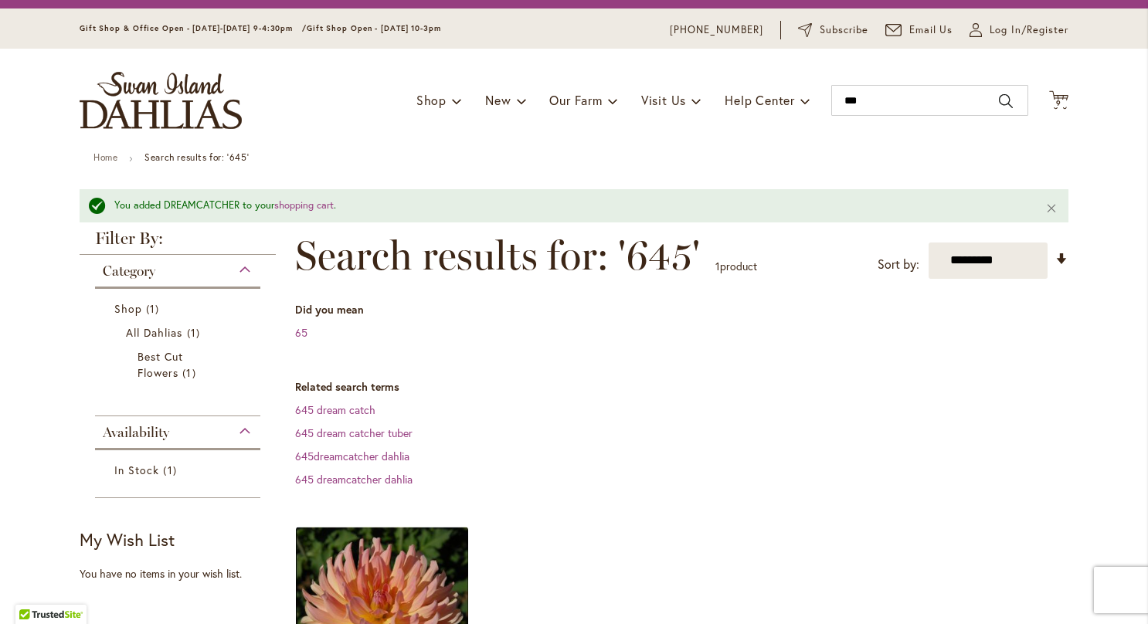
scroll to position [0, 0]
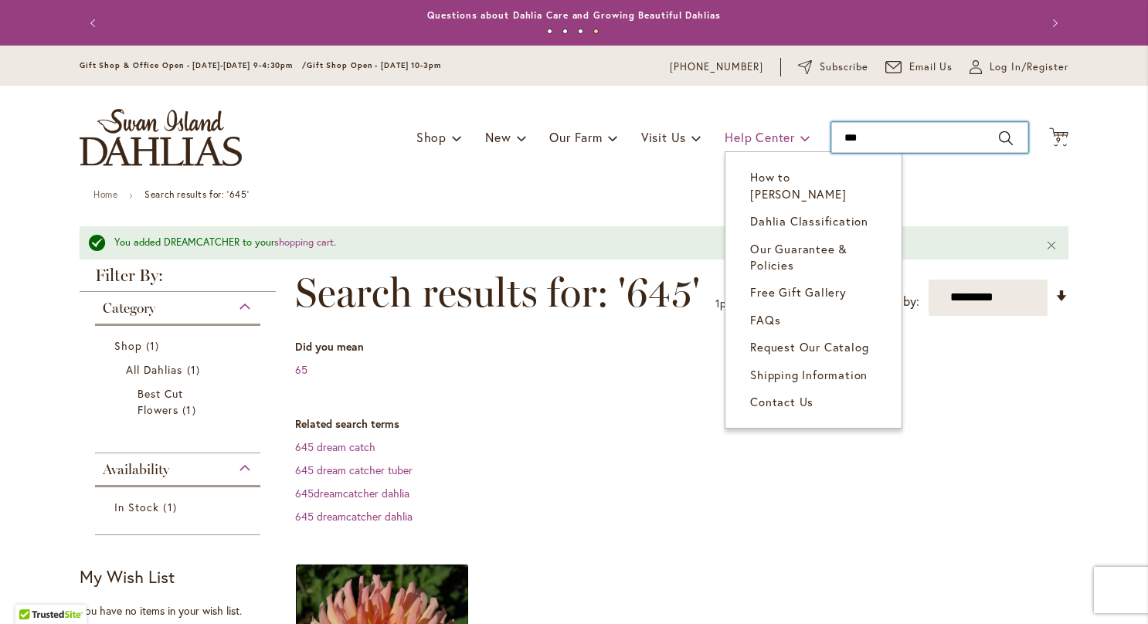
drag, startPoint x: 876, startPoint y: 134, endPoint x: 789, endPoint y: 141, distance: 86.7
click at [789, 141] on div "Toggle Nav Shop Dahlia Tubers Collections Fresh Cut Dahlias Gardening Supplies …" at bounding box center [574, 138] width 1020 height 104
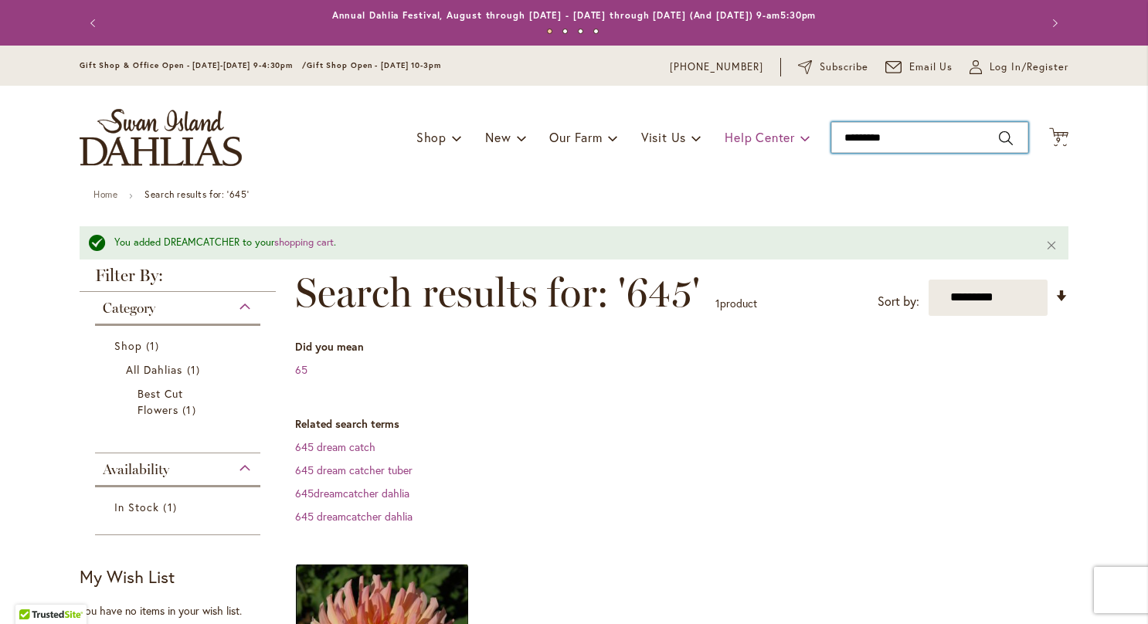
type input "**********"
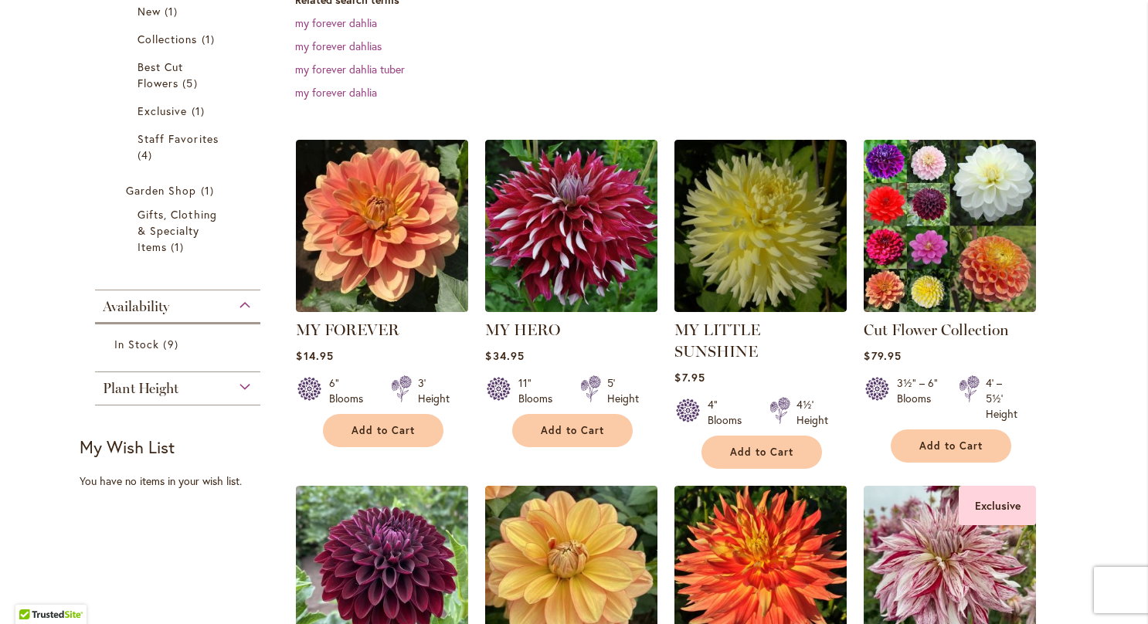
scroll to position [340, 0]
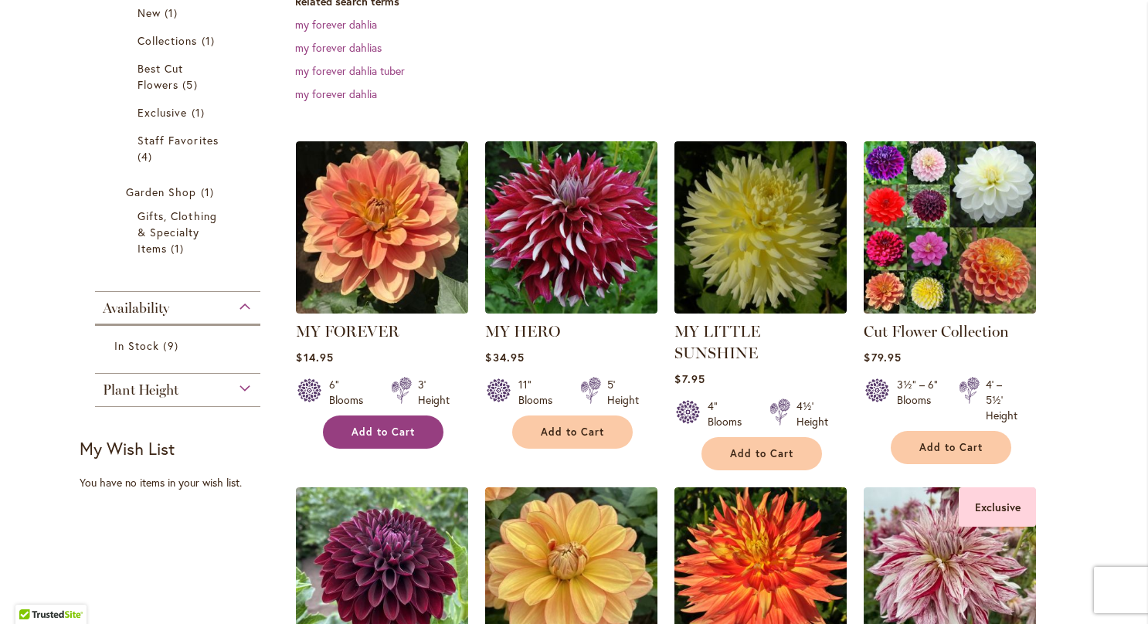
click at [351, 433] on span "Add to Cart" at bounding box center [382, 432] width 63 height 13
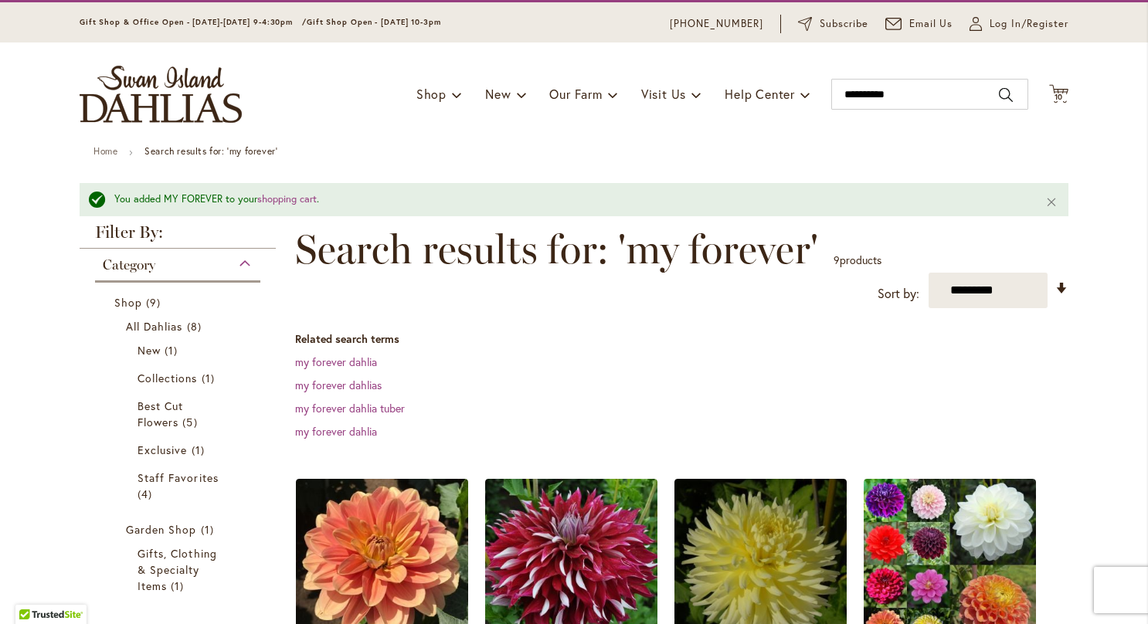
scroll to position [0, 0]
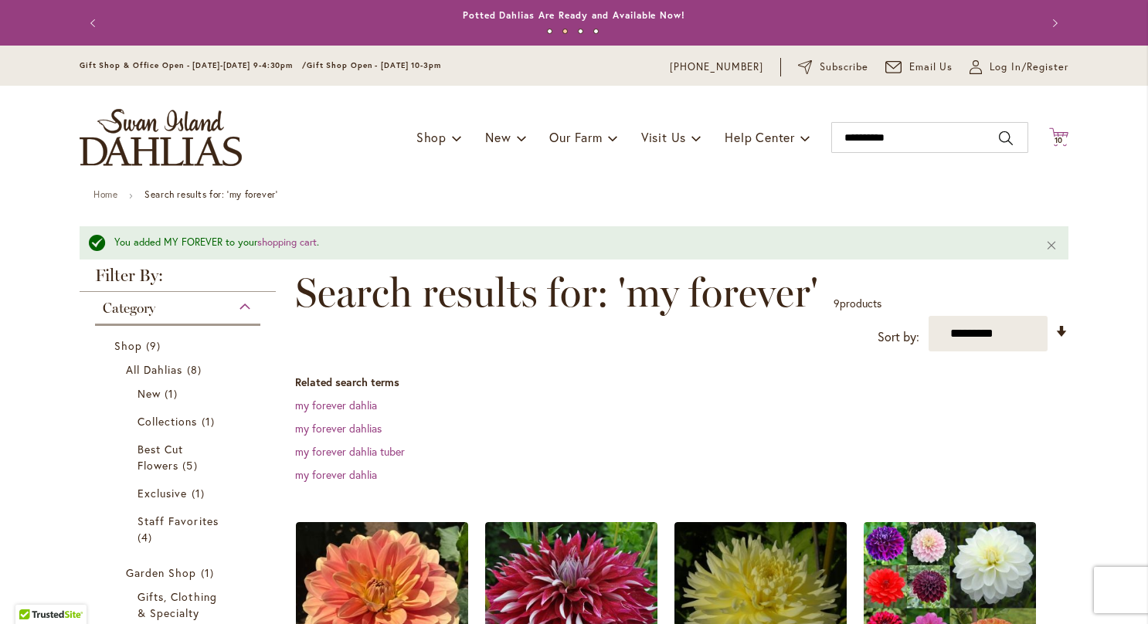
click at [1060, 141] on span "10 10 items" at bounding box center [1058, 141] width 15 height 8
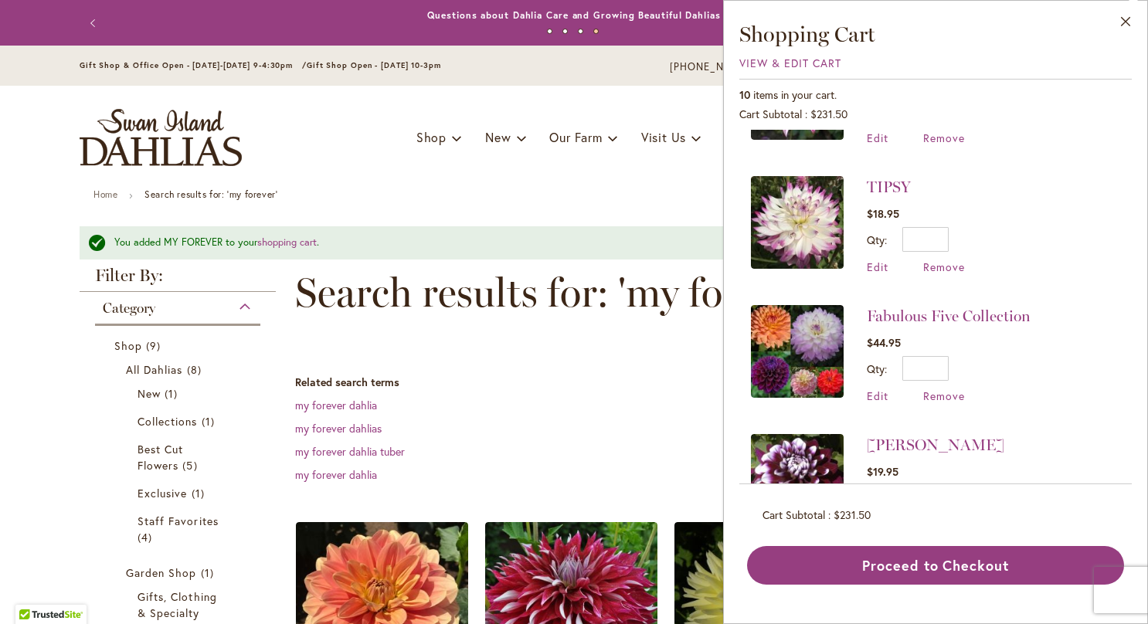
scroll to position [496, 0]
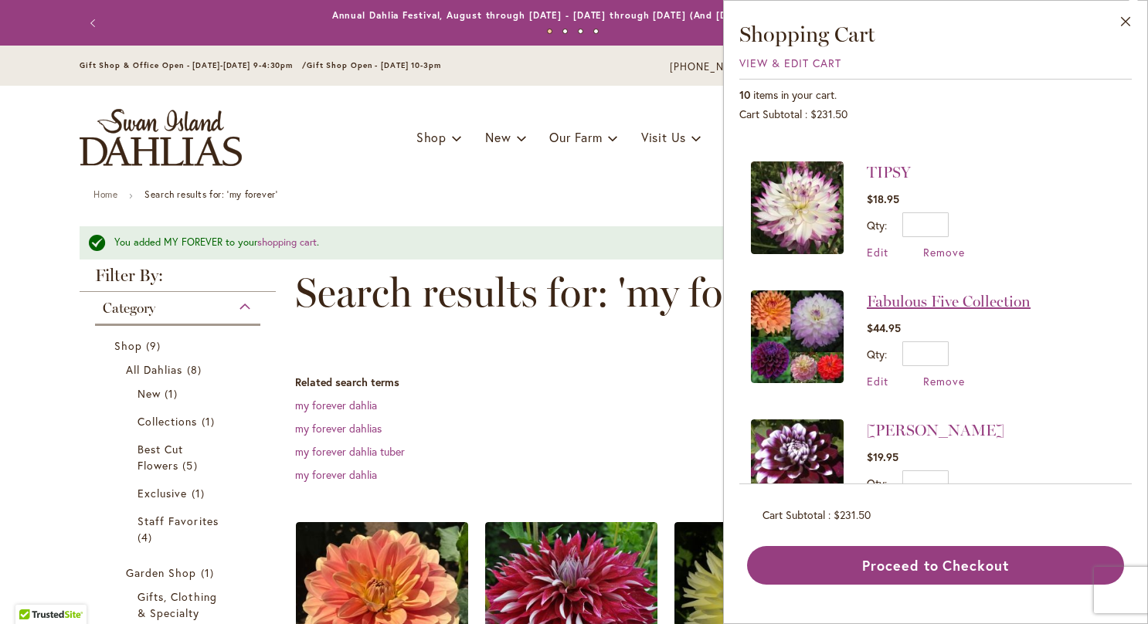
click at [995, 294] on link "Fabulous Five Collection" at bounding box center [949, 301] width 164 height 19
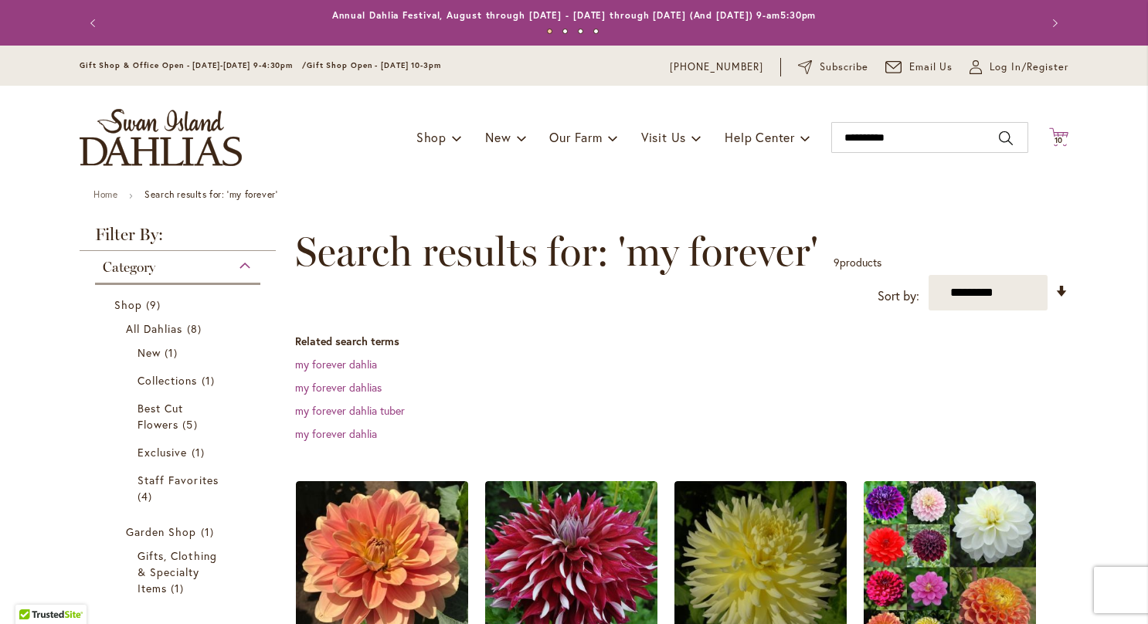
click at [1054, 140] on span "10" at bounding box center [1058, 140] width 9 height 10
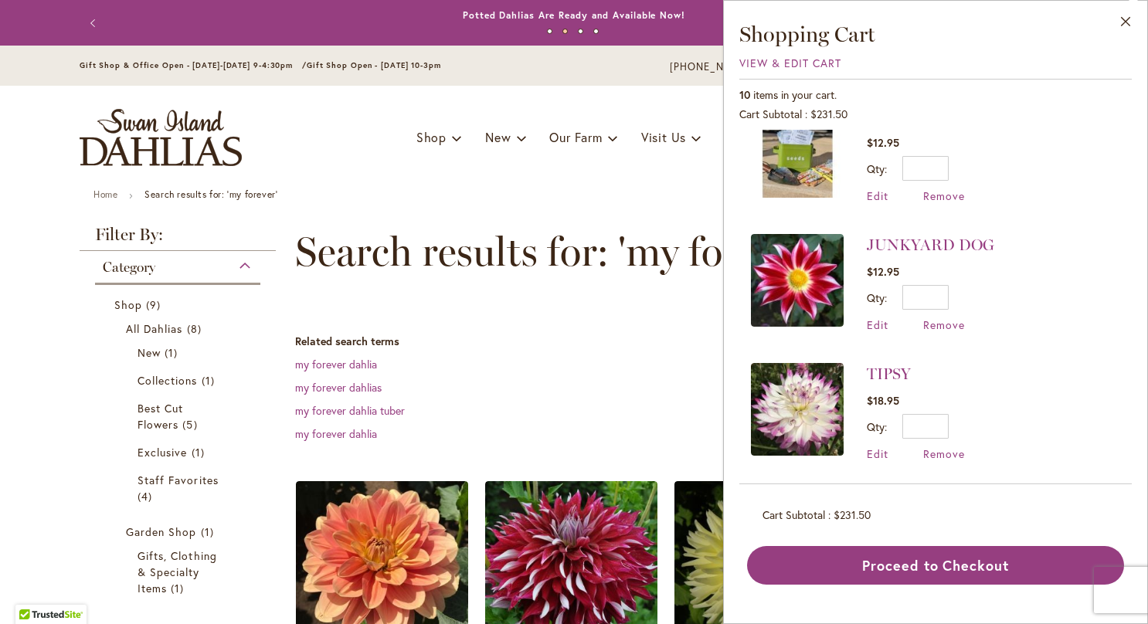
scroll to position [325, 0]
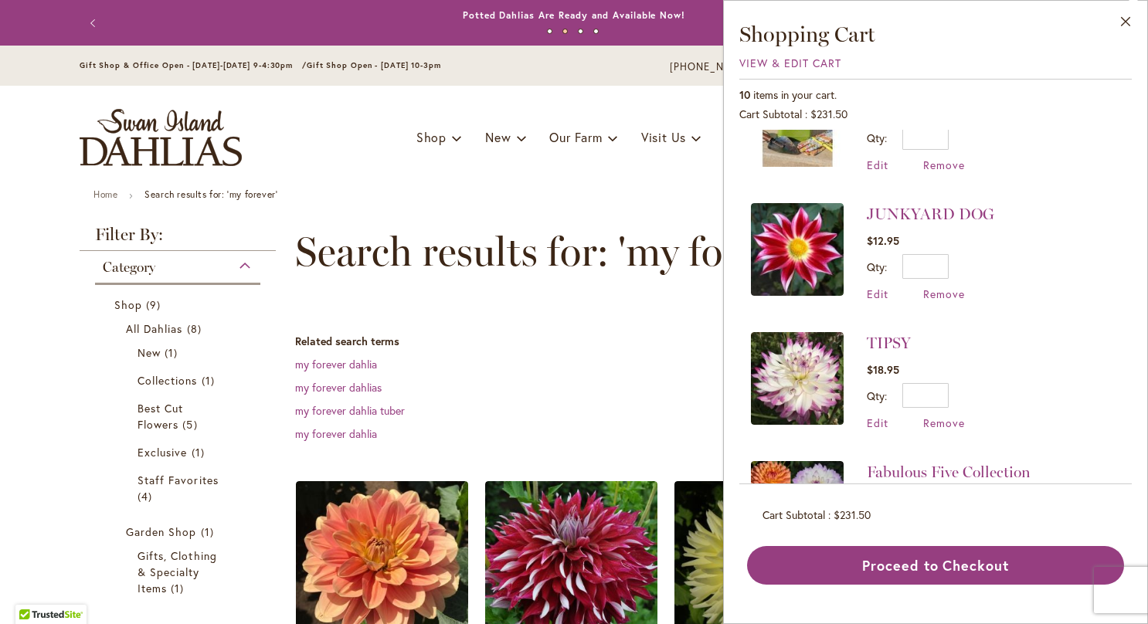
click at [1139, 235] on div "Close Shopping Cart View & Edit Cart 10 items in your cart. Cart Subtotal $231.…" at bounding box center [935, 312] width 425 height 624
drag, startPoint x: 1139, startPoint y: 235, endPoint x: 1143, endPoint y: 267, distance: 32.7
click at [1143, 267] on div "Close Shopping Cart View & Edit Cart 10 items in your cart. Cart Subtotal $231.…" at bounding box center [935, 312] width 425 height 624
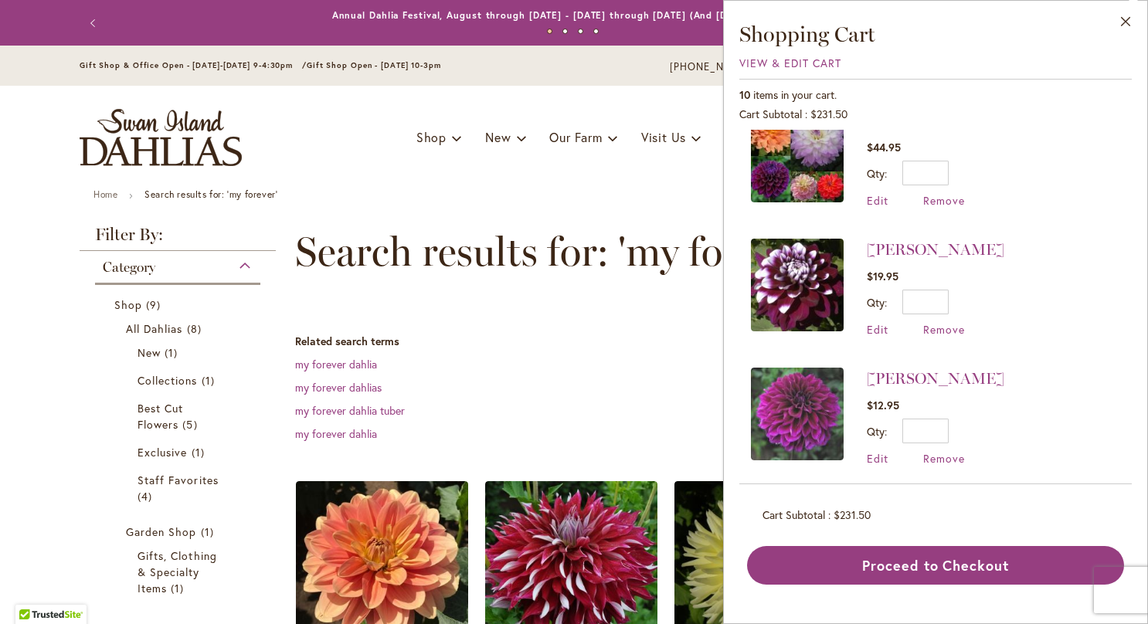
scroll to position [678, 0]
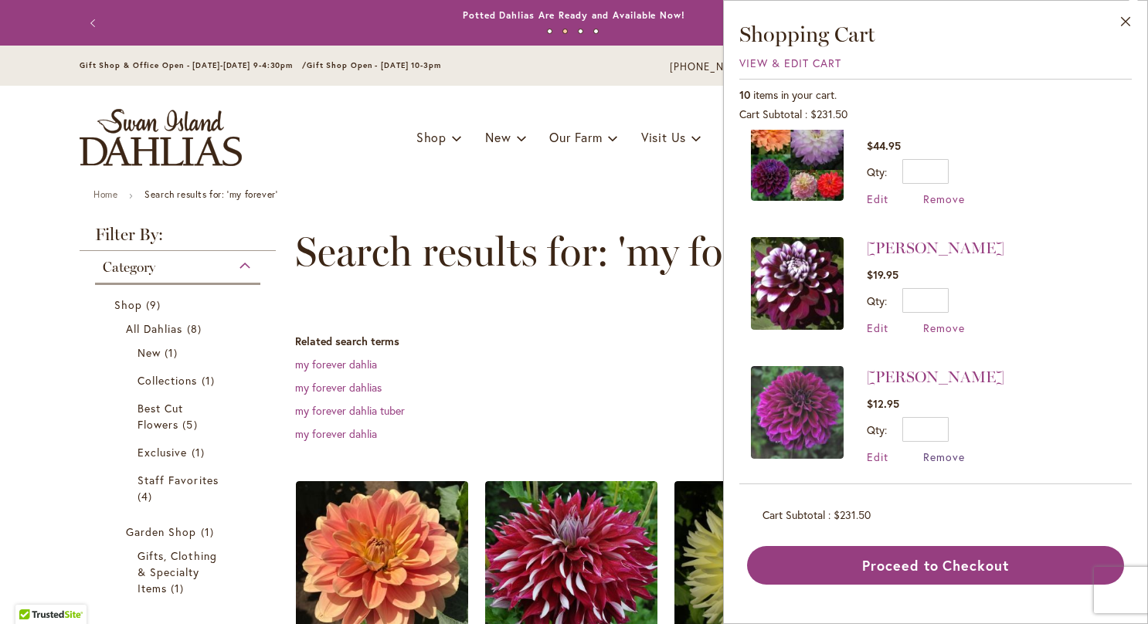
click at [949, 451] on span "Remove" at bounding box center [944, 457] width 42 height 15
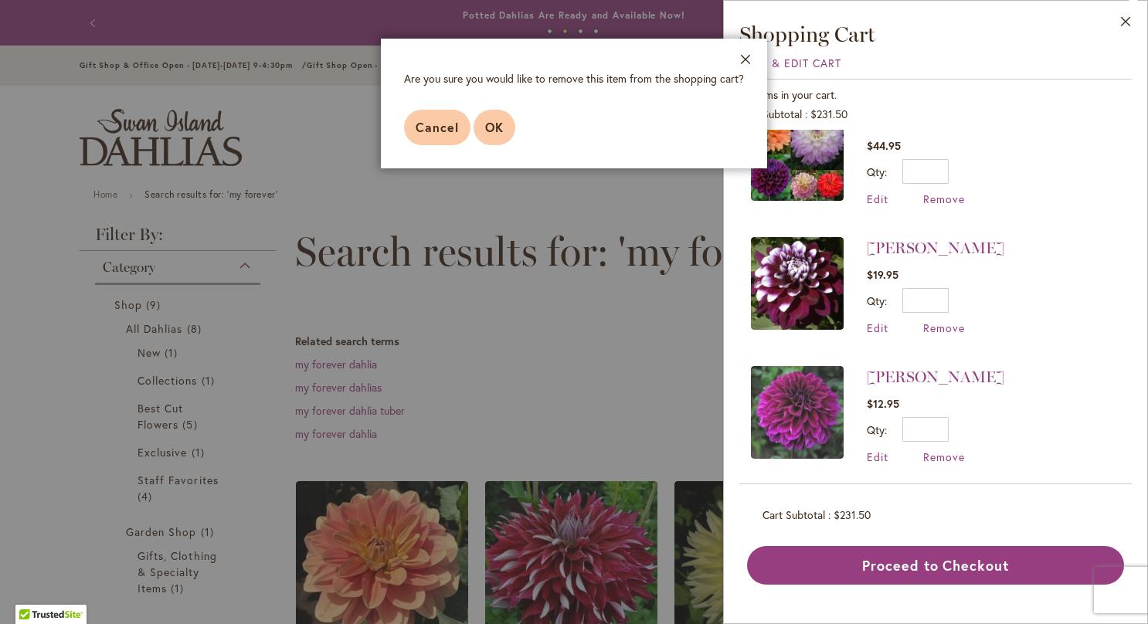
click at [494, 140] on button "OK" at bounding box center [494, 128] width 42 height 36
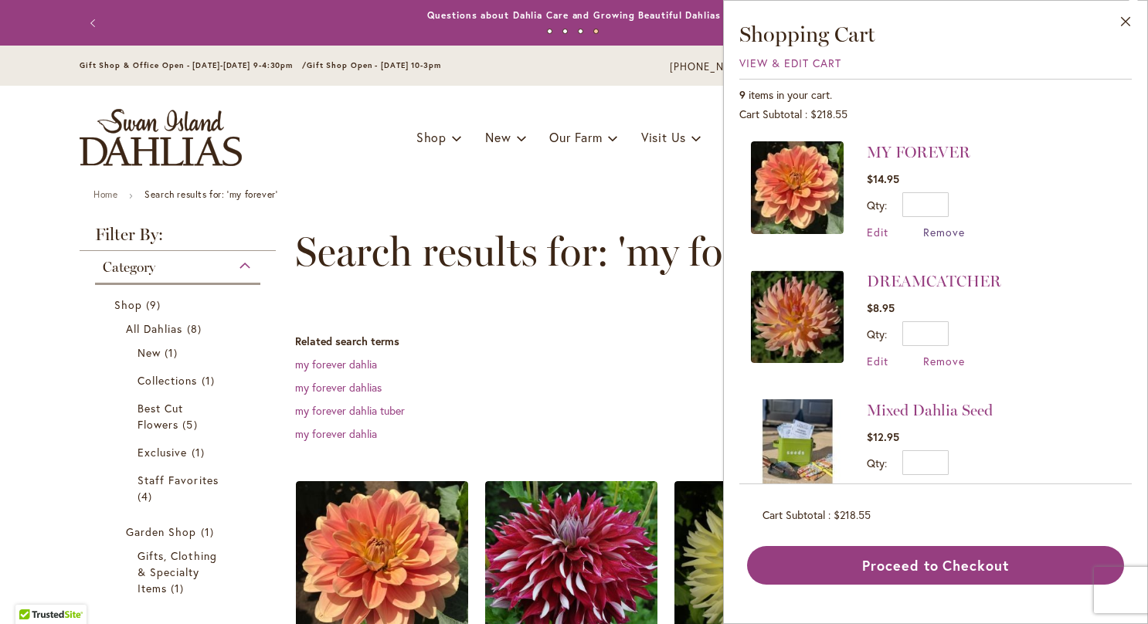
click at [937, 229] on span "Remove" at bounding box center [944, 232] width 42 height 15
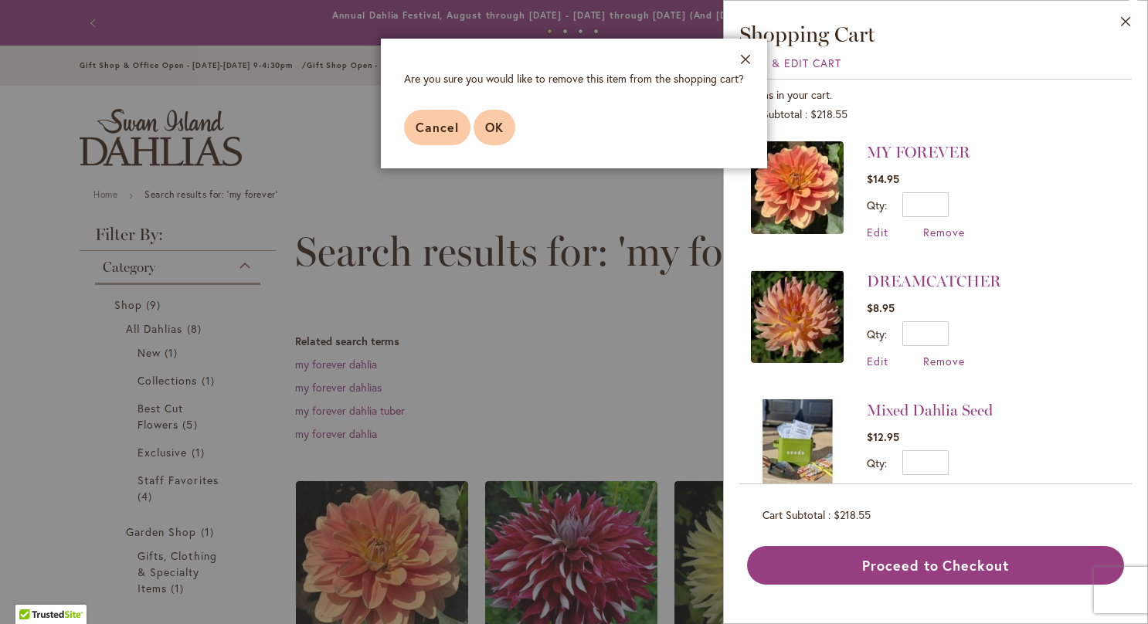
click at [488, 127] on span "OK" at bounding box center [494, 127] width 19 height 16
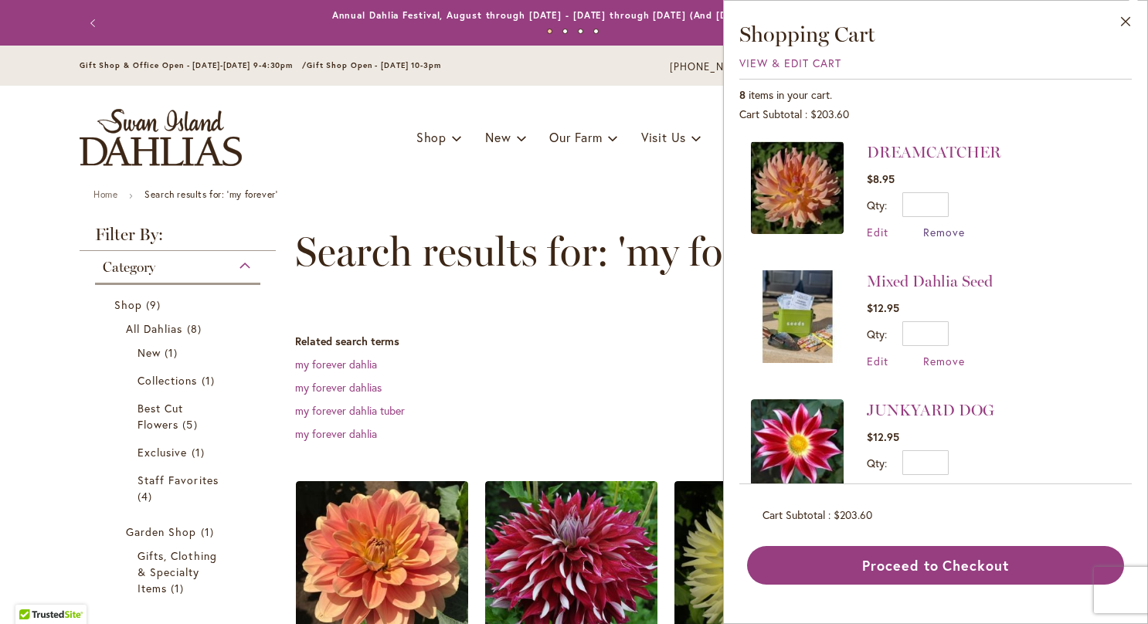
click at [935, 232] on span "Remove" at bounding box center [944, 232] width 42 height 15
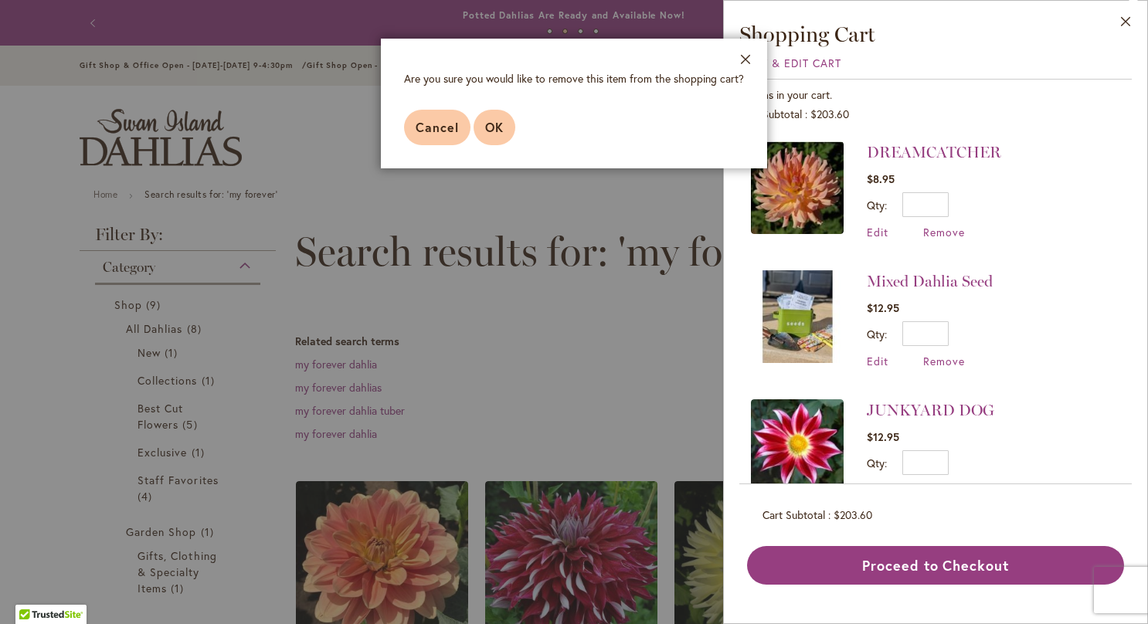
click at [499, 130] on span "OK" at bounding box center [494, 127] width 19 height 16
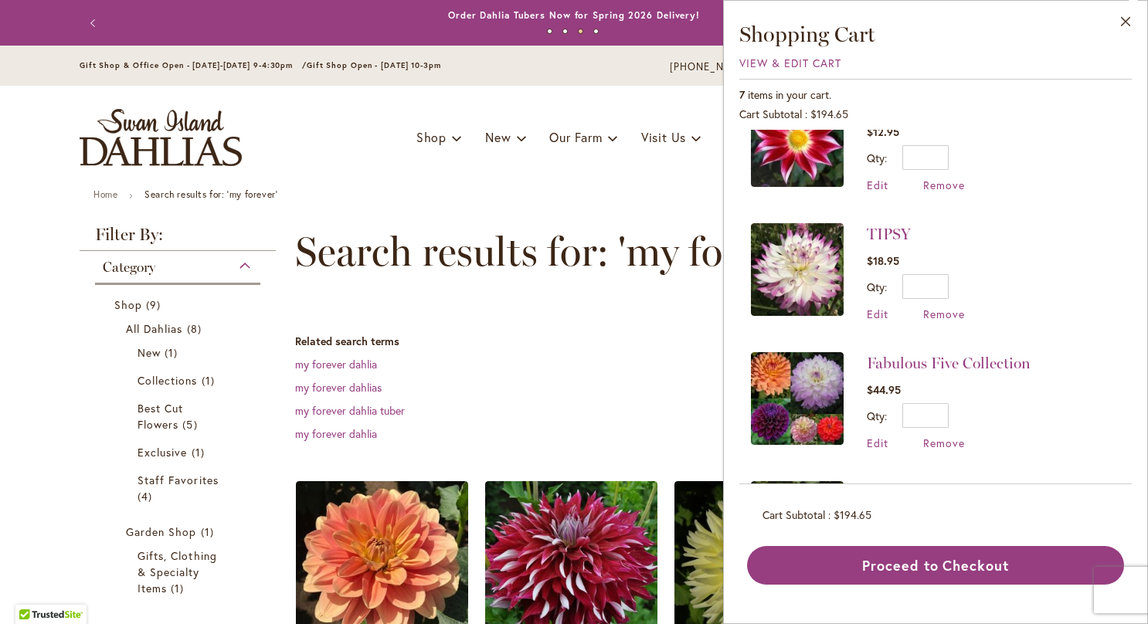
scroll to position [178, 0]
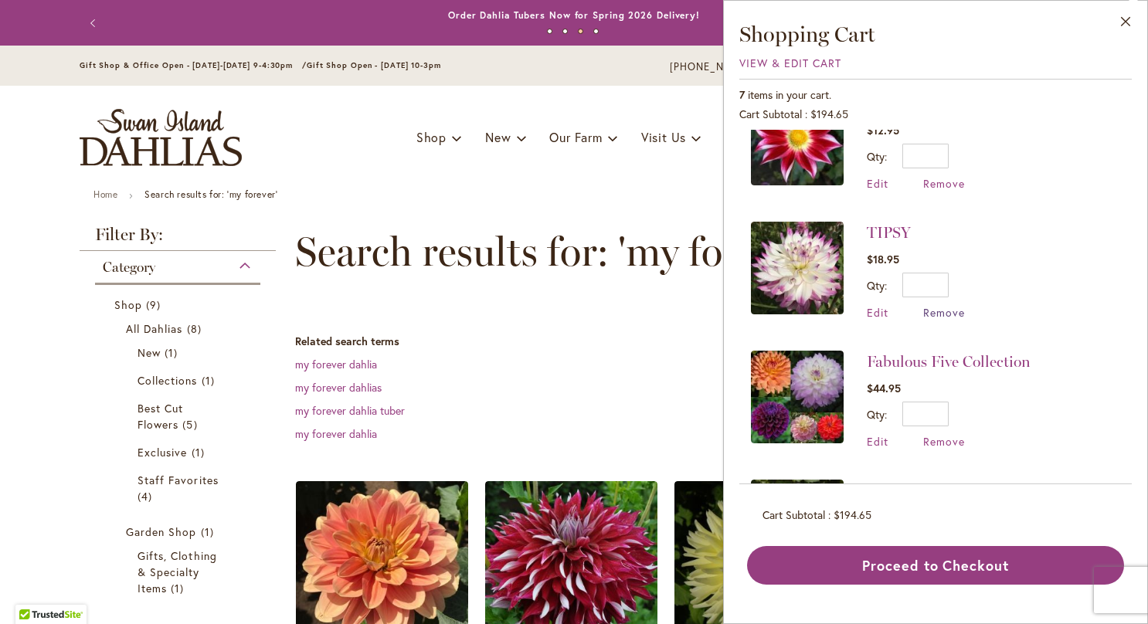
click at [945, 313] on span "Remove" at bounding box center [944, 312] width 42 height 15
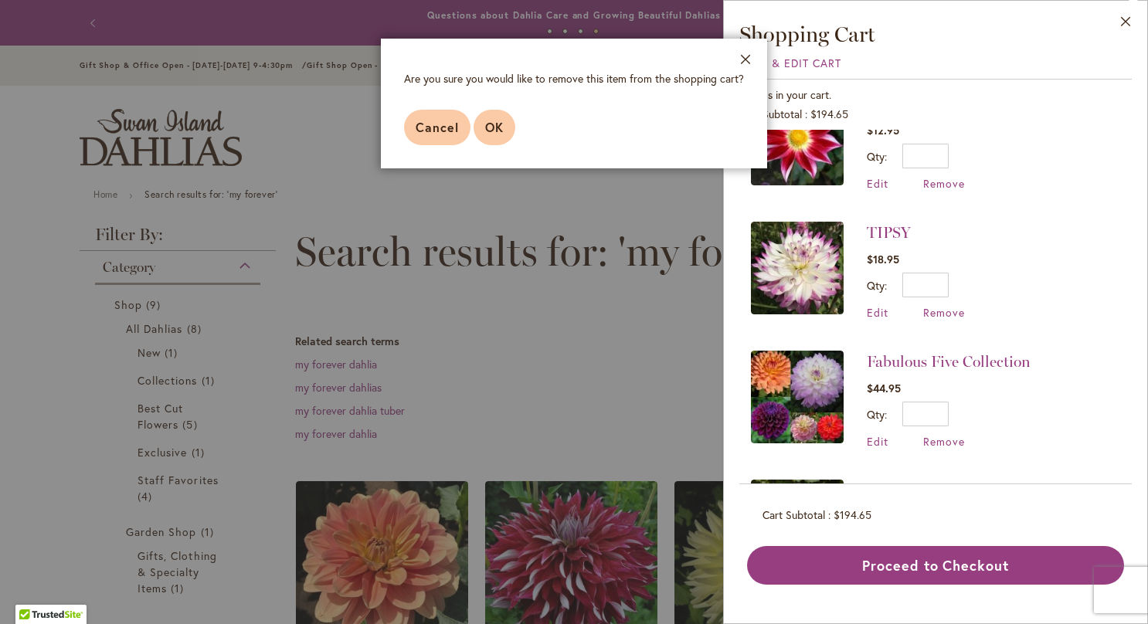
click at [483, 130] on button "OK" at bounding box center [494, 128] width 42 height 36
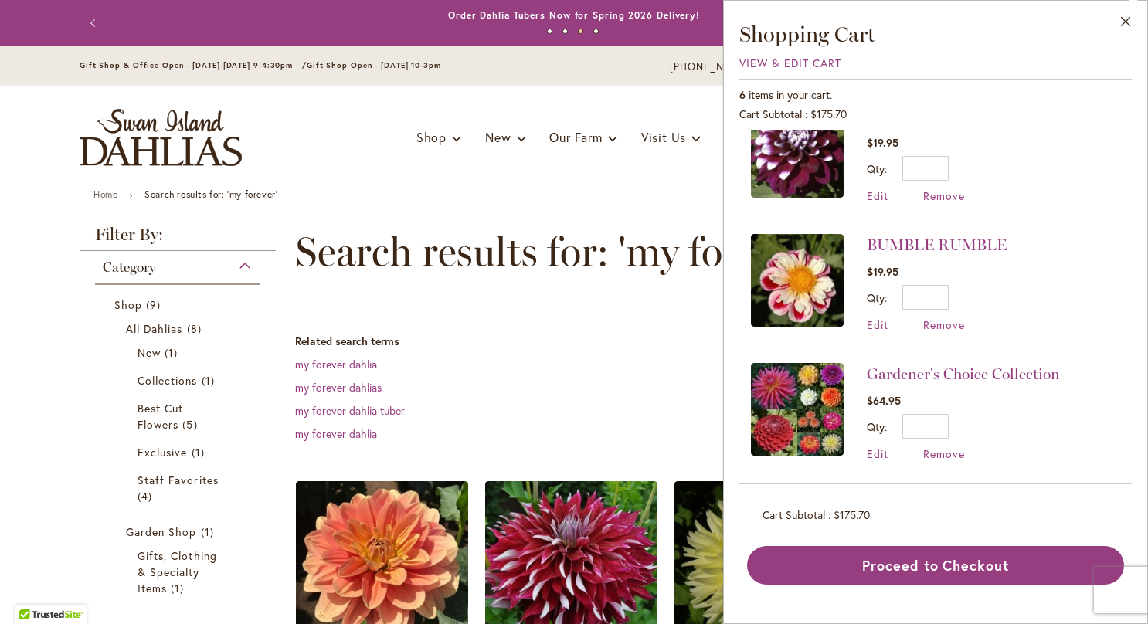
scroll to position [426, 0]
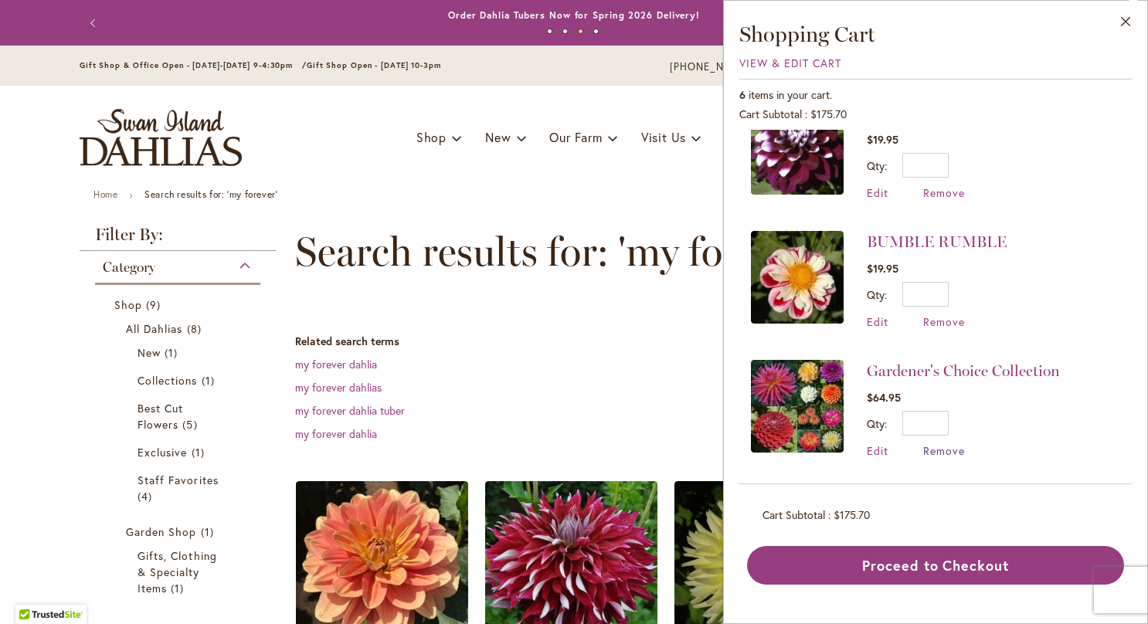
click at [952, 450] on span "Remove" at bounding box center [944, 450] width 42 height 15
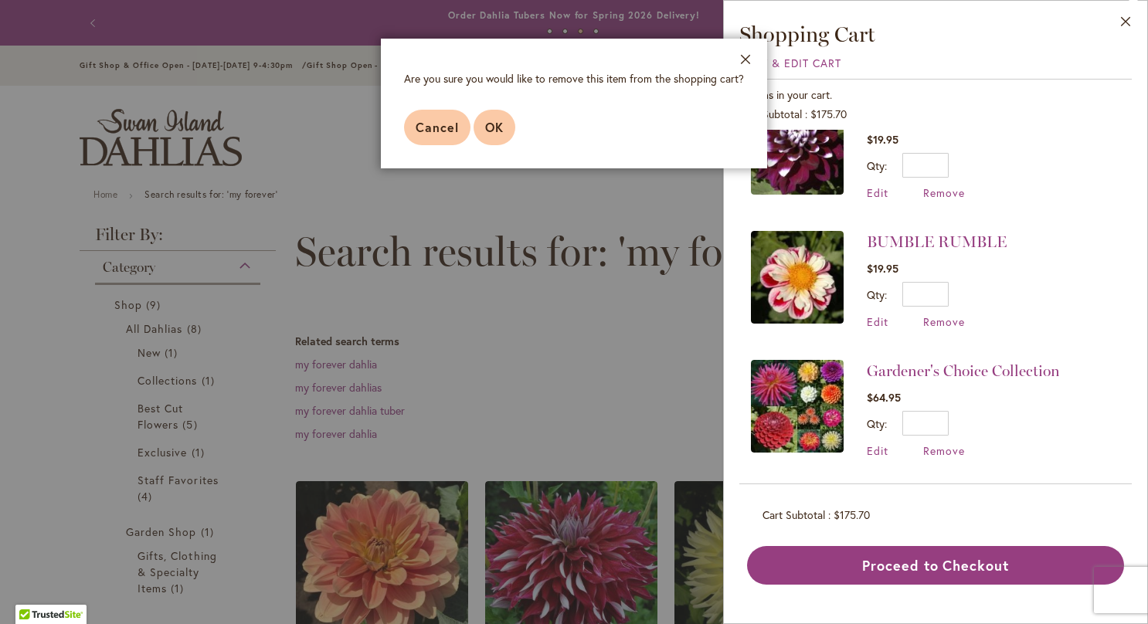
click at [494, 126] on span "OK" at bounding box center [494, 127] width 19 height 16
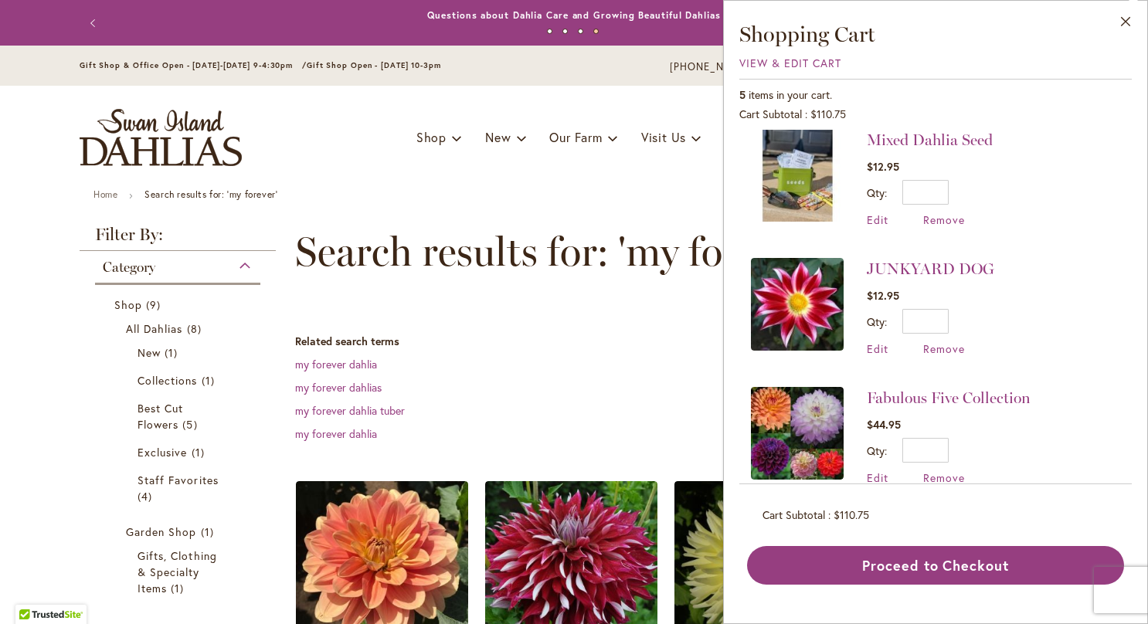
scroll to position [14, 0]
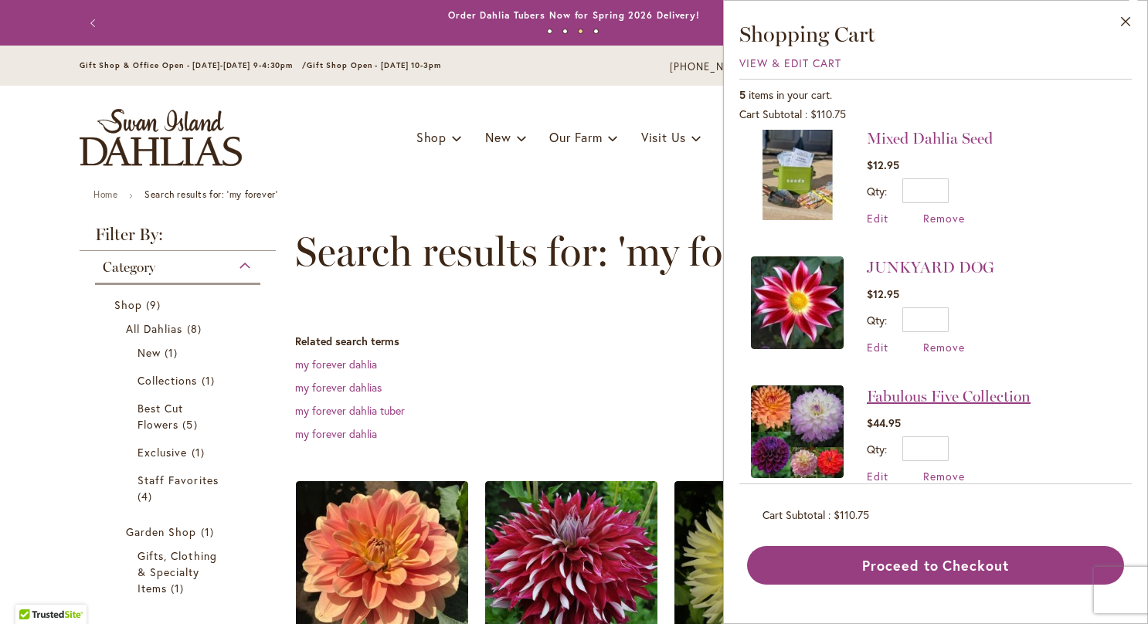
click at [946, 394] on link "Fabulous Five Collection" at bounding box center [949, 396] width 164 height 19
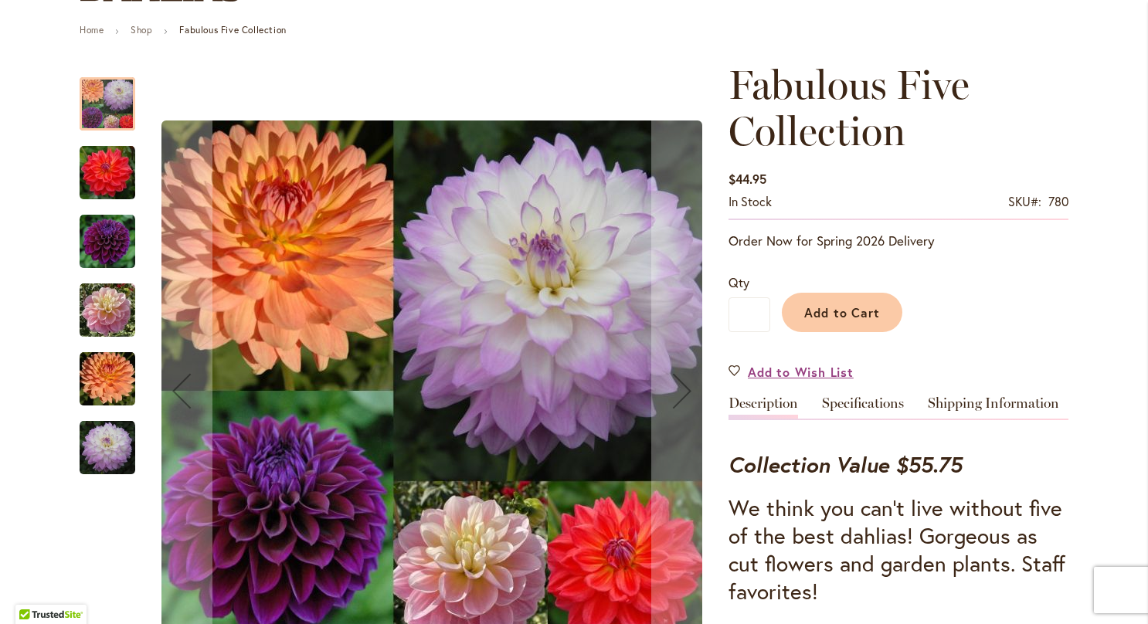
scroll to position [78, 0]
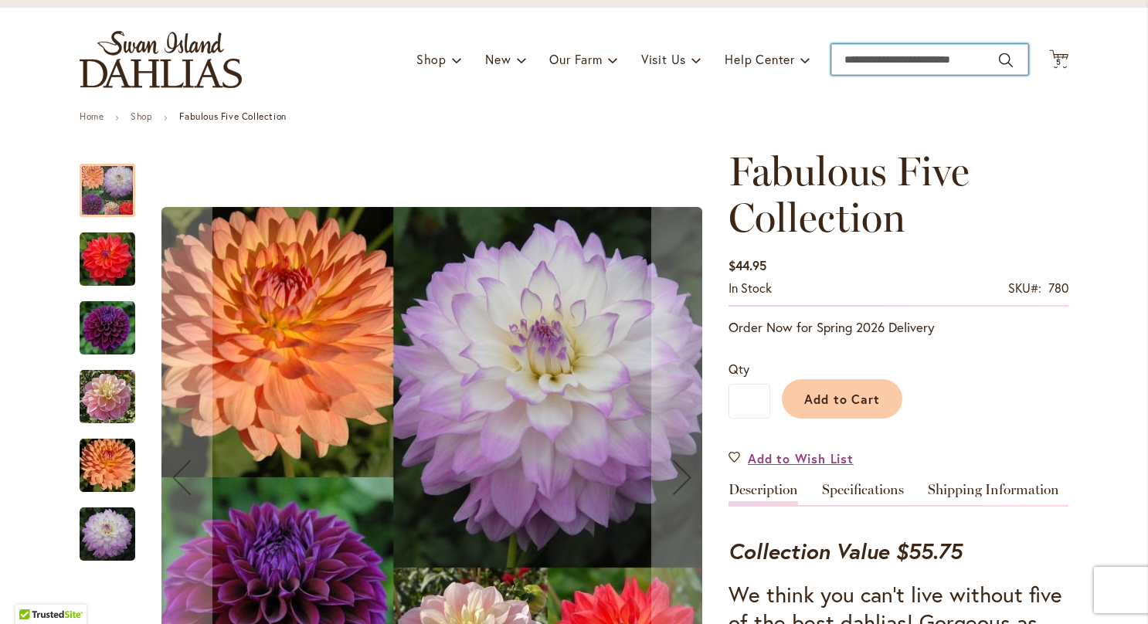
click at [928, 54] on input "Search" at bounding box center [929, 59] width 197 height 31
type input "*****"
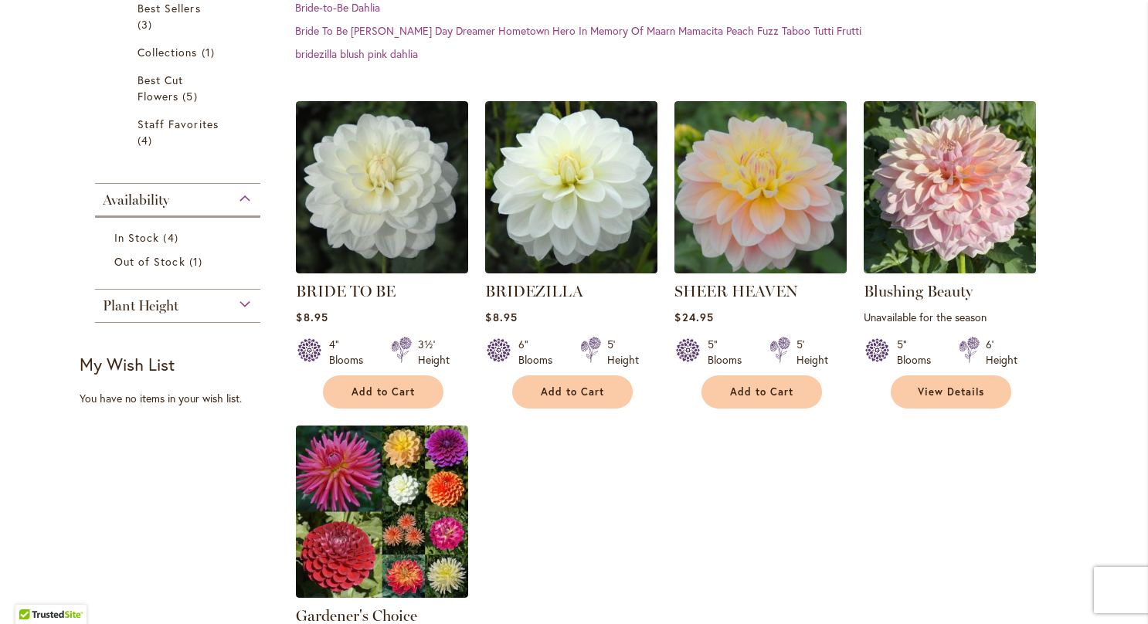
scroll to position [341, 0]
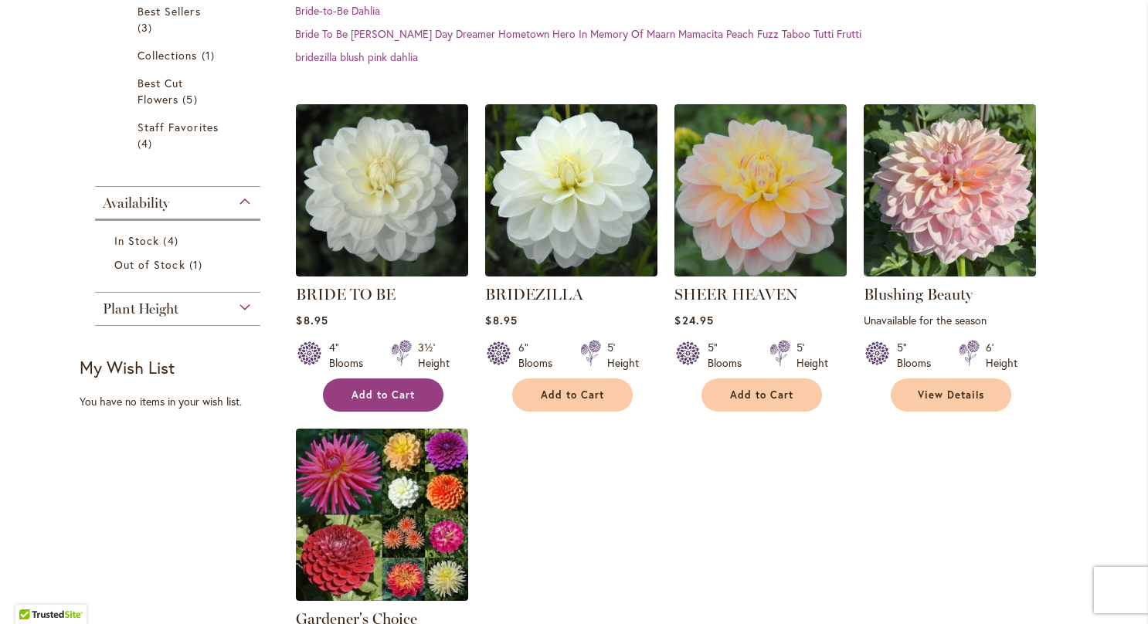
click at [379, 394] on span "Add to Cart" at bounding box center [382, 395] width 63 height 13
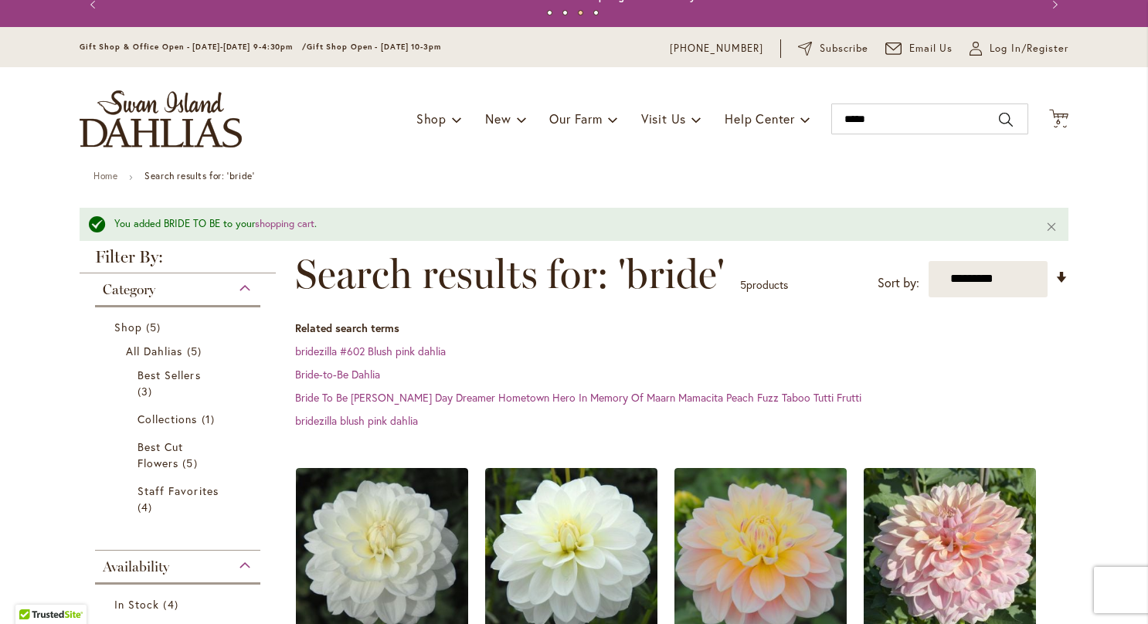
scroll to position [0, 0]
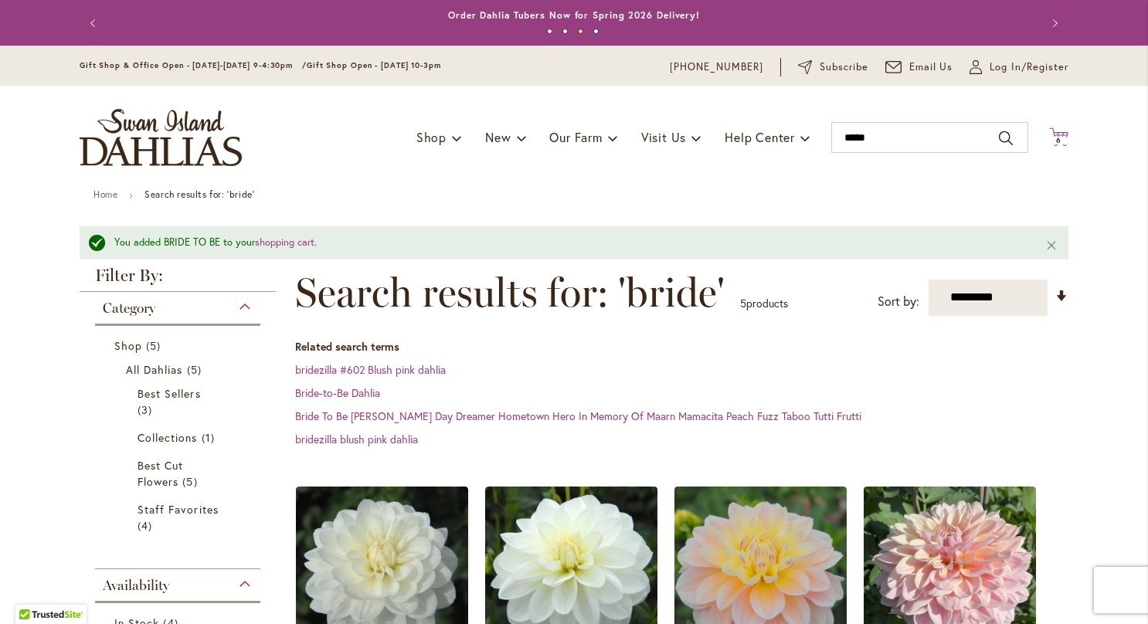
click at [1059, 134] on icon at bounding box center [1058, 136] width 19 height 19
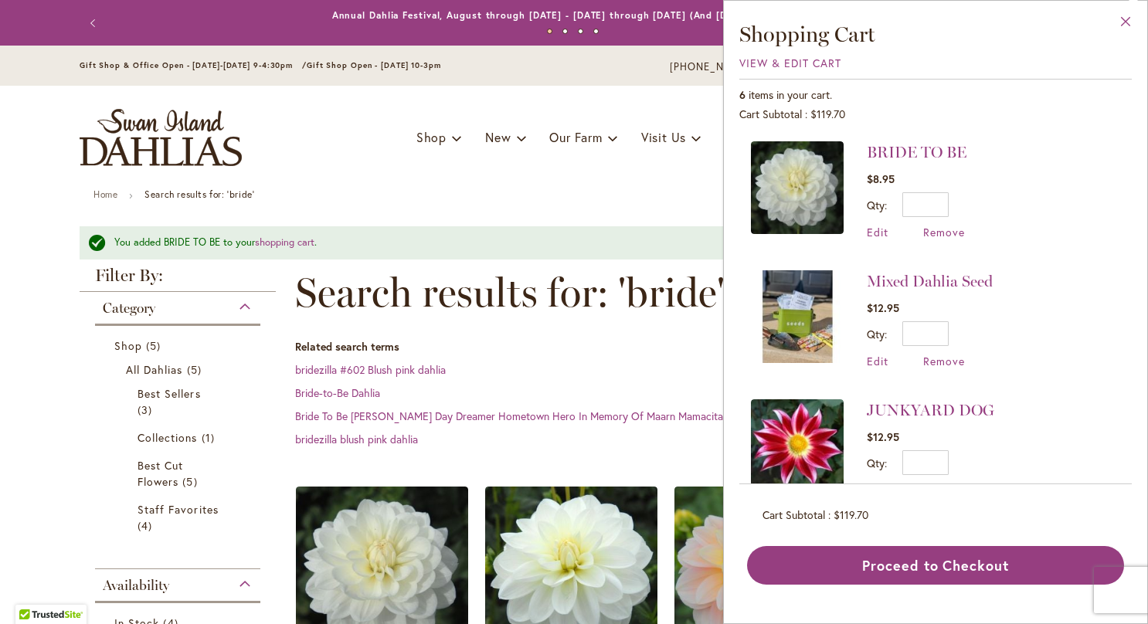
click at [1125, 22] on button "Close" at bounding box center [1126, 25] width 42 height 49
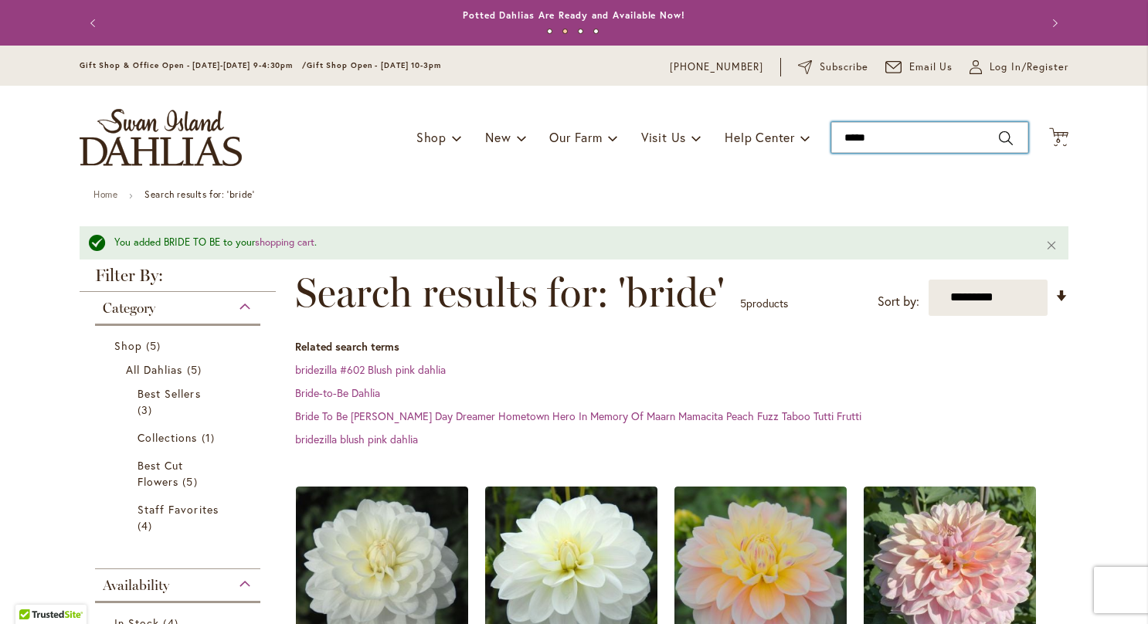
drag, startPoint x: 881, startPoint y: 139, endPoint x: 742, endPoint y: 154, distance: 139.9
click at [742, 154] on div "Toggle Nav Shop Dahlia Tubers Collections Fresh Cut Dahlias Gardening Supplies …" at bounding box center [574, 138] width 1020 height 104
type input "**********"
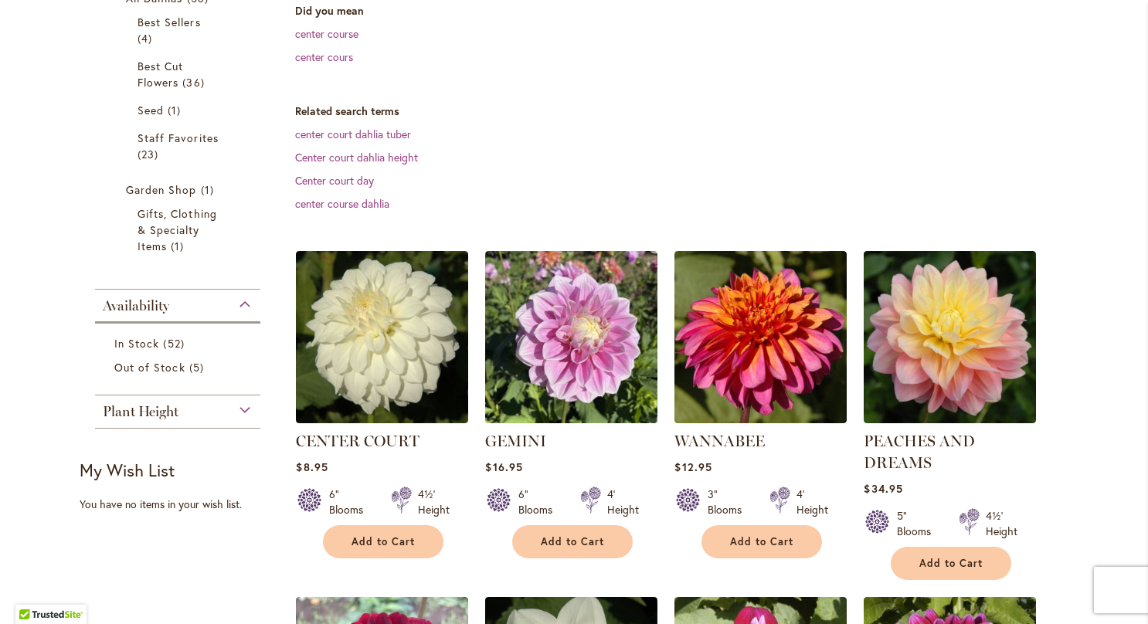
scroll to position [340, 0]
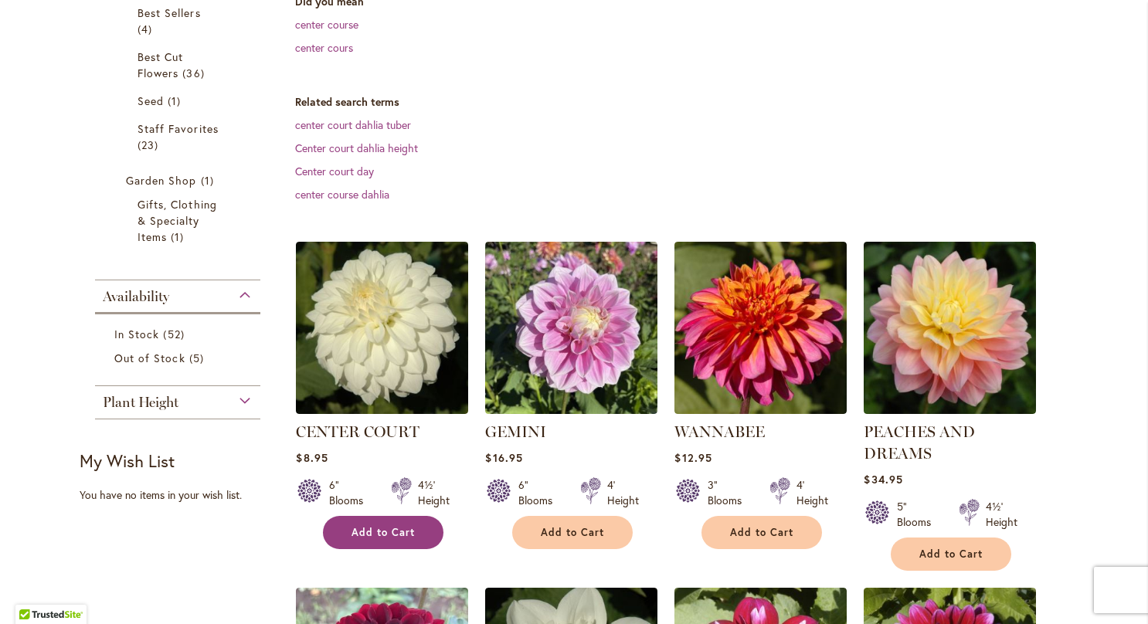
click at [387, 535] on span "Add to Cart" at bounding box center [382, 532] width 63 height 13
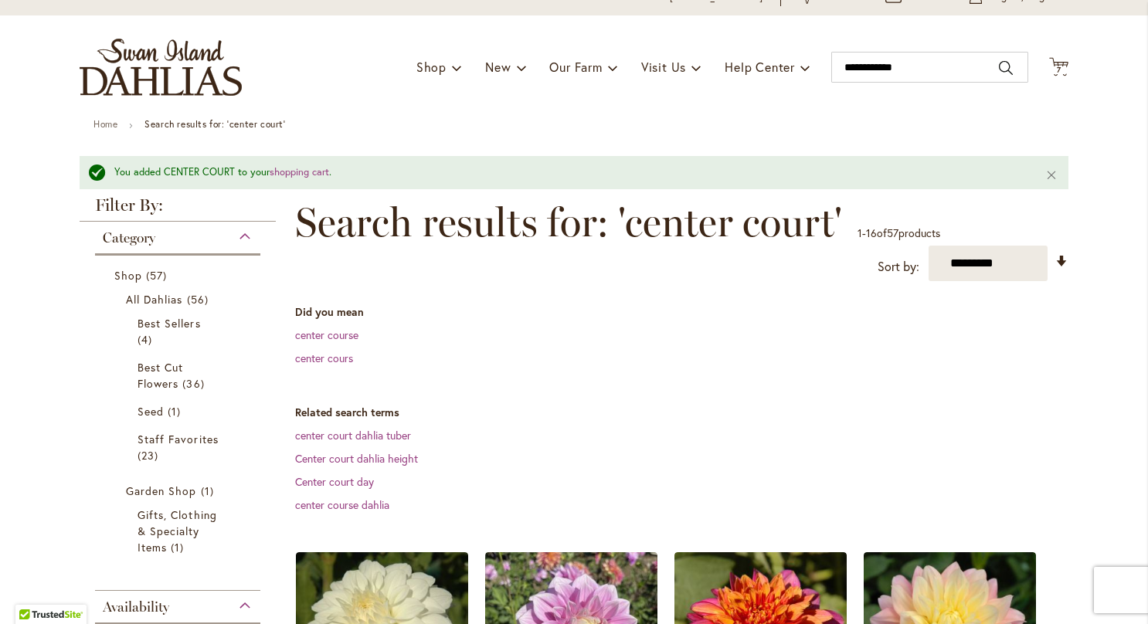
scroll to position [0, 0]
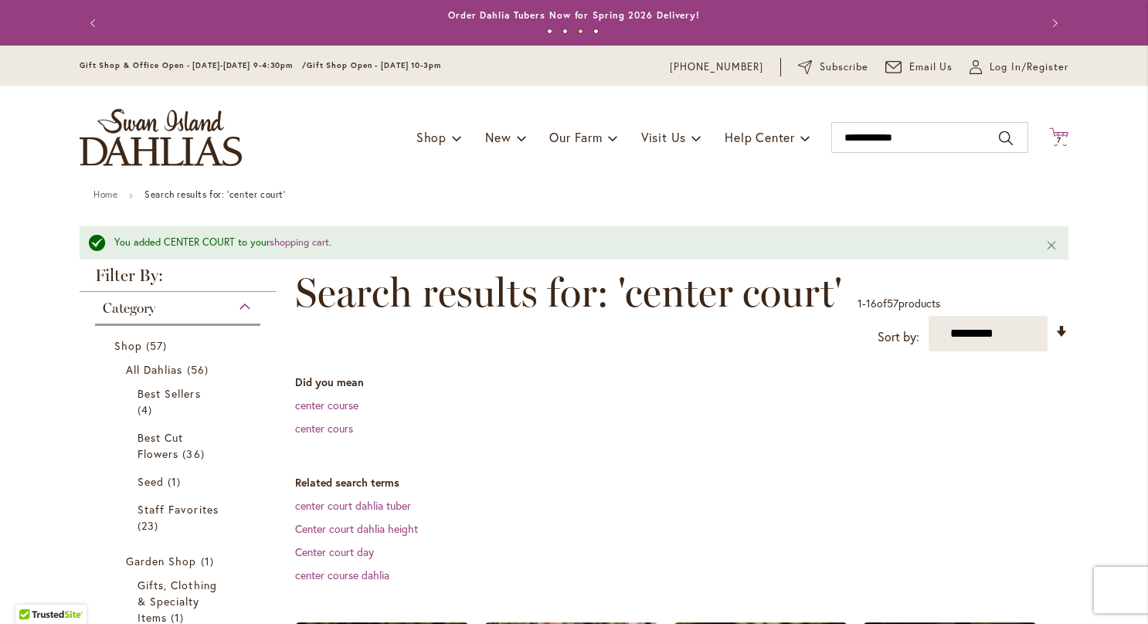
click at [1057, 141] on span "7" at bounding box center [1059, 140] width 5 height 10
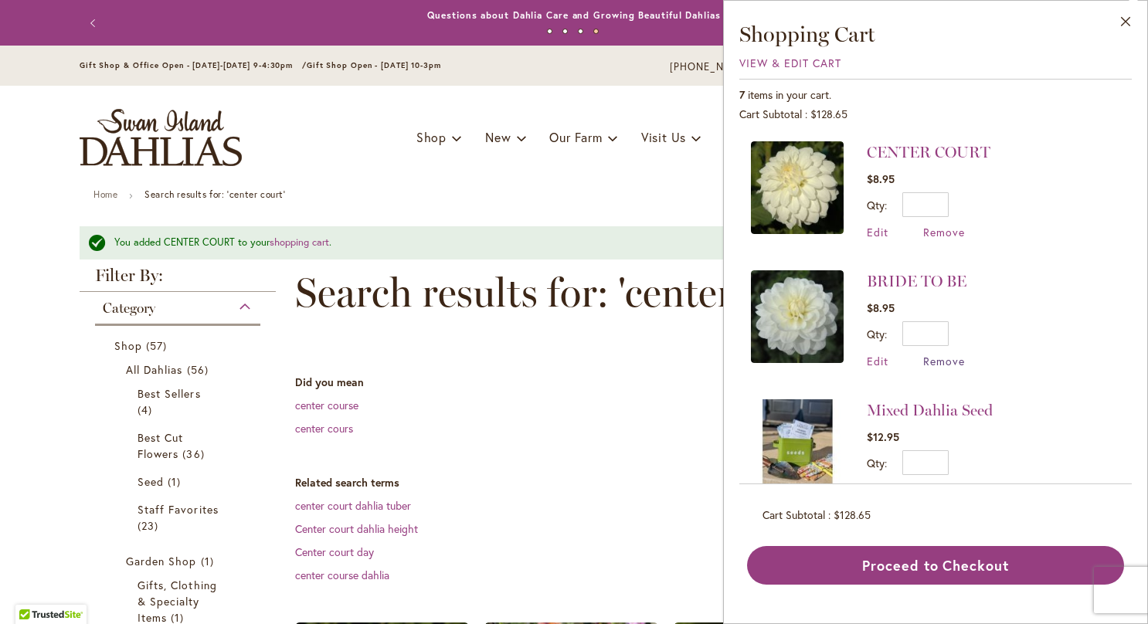
click at [936, 356] on span "Remove" at bounding box center [944, 361] width 42 height 15
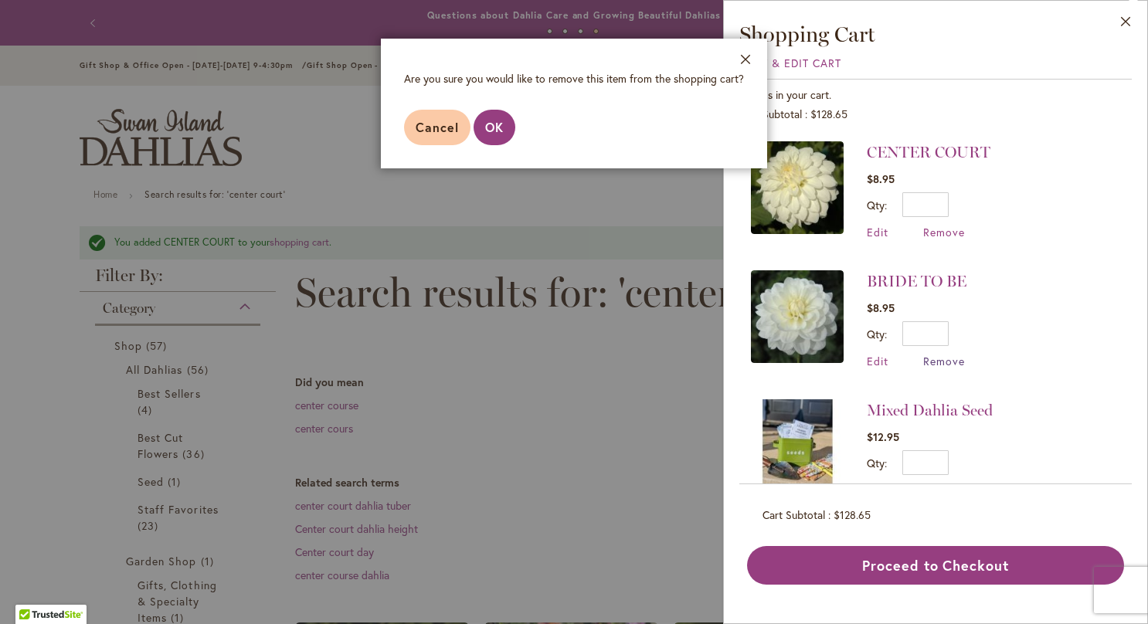
click at [936, 356] on span "Remove" at bounding box center [944, 361] width 42 height 15
click at [497, 126] on span "OK" at bounding box center [494, 127] width 19 height 16
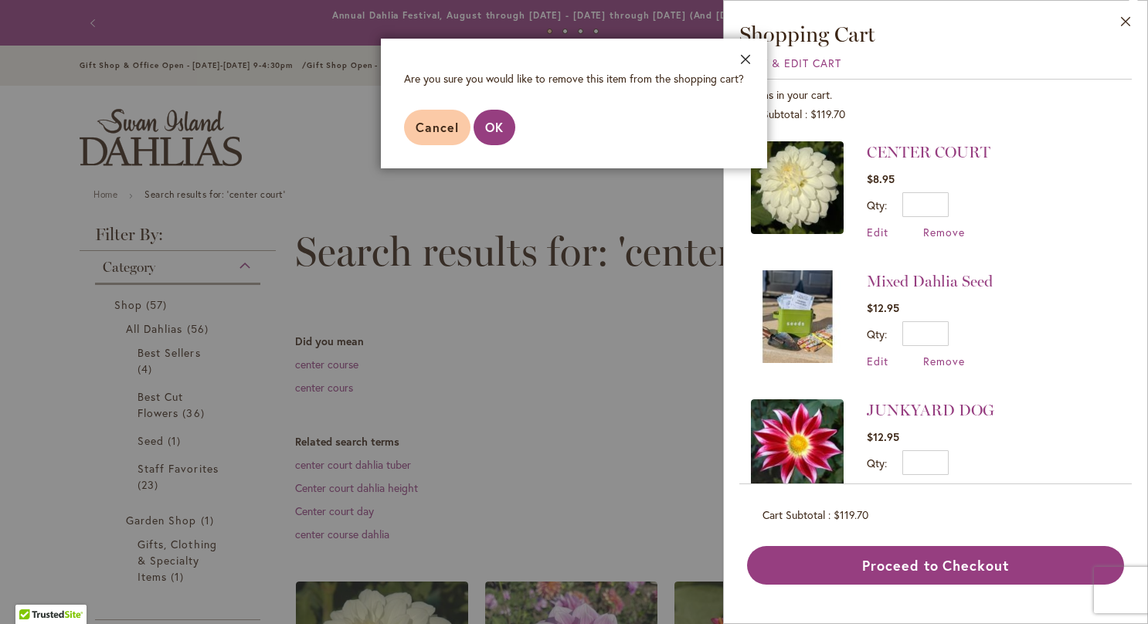
click at [745, 61] on button "Close" at bounding box center [746, 63] width 42 height 49
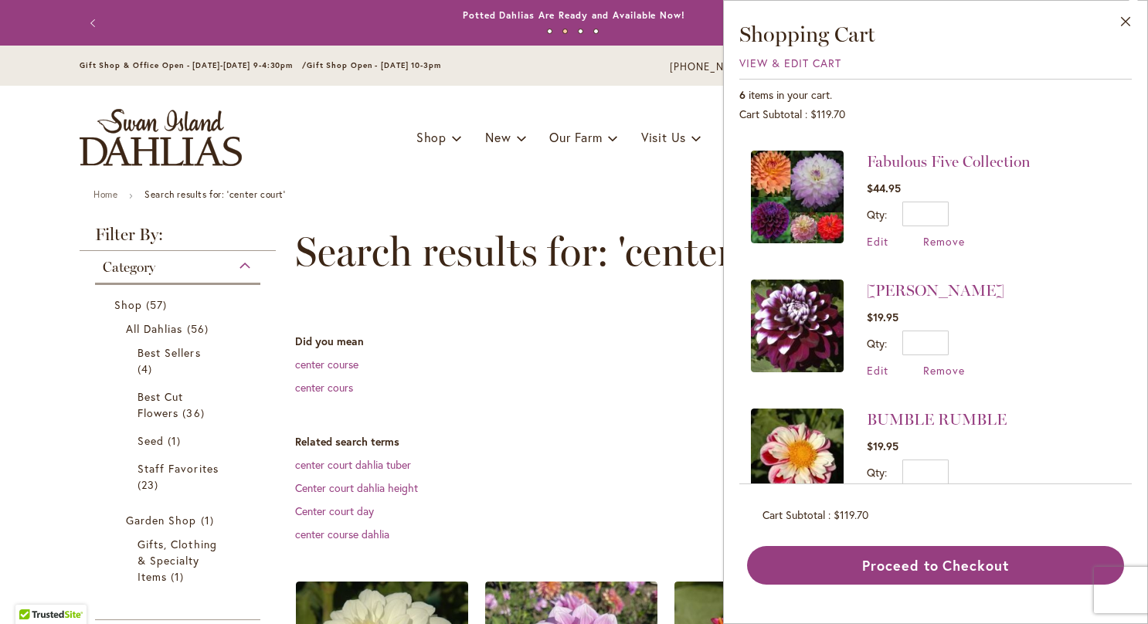
scroll to position [426, 0]
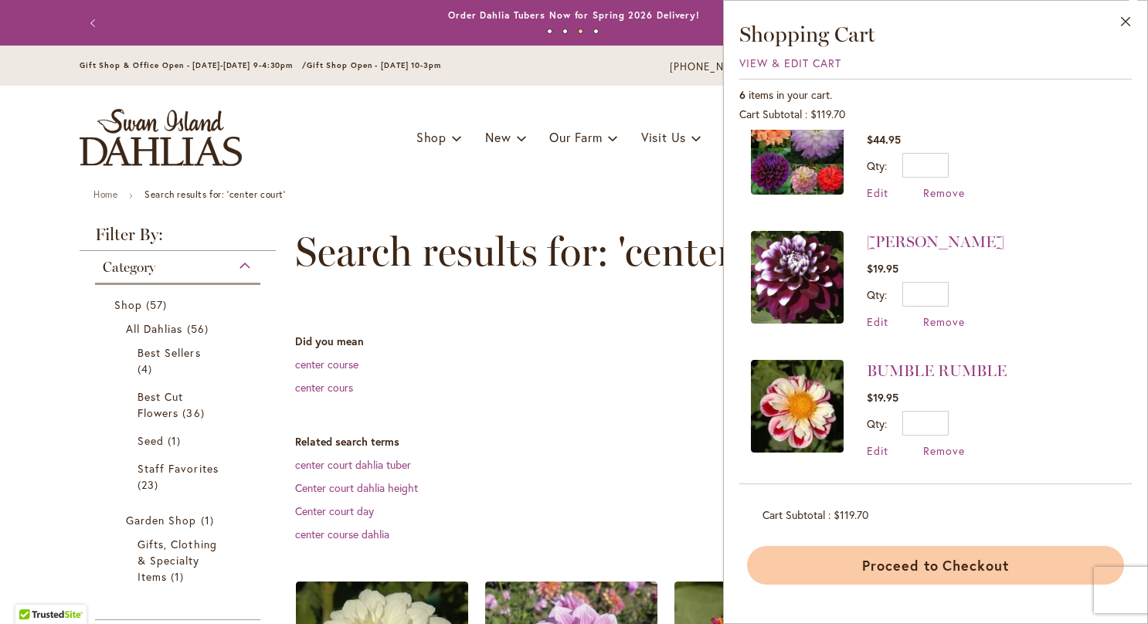
click at [953, 567] on button "Proceed to Checkout" at bounding box center [935, 565] width 377 height 39
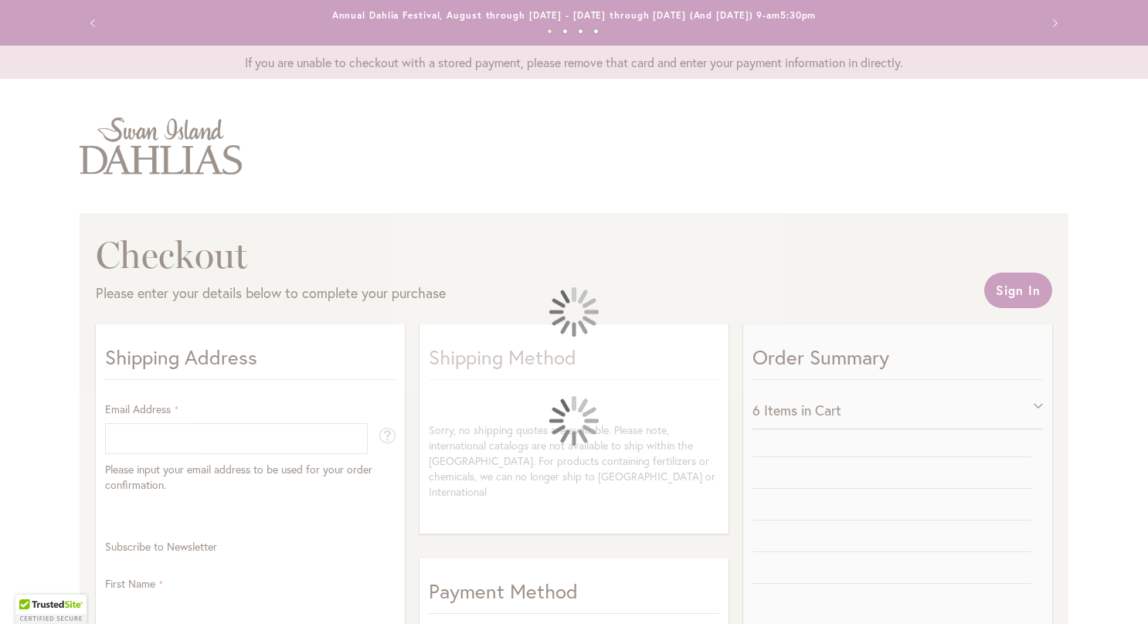
select select "**"
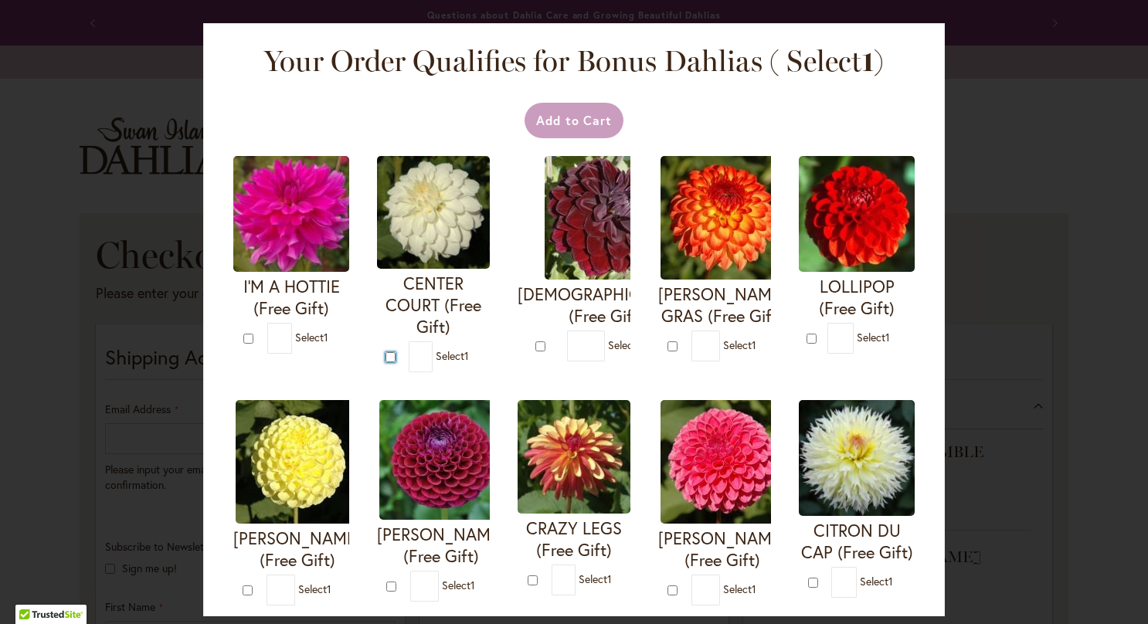
type input "*"
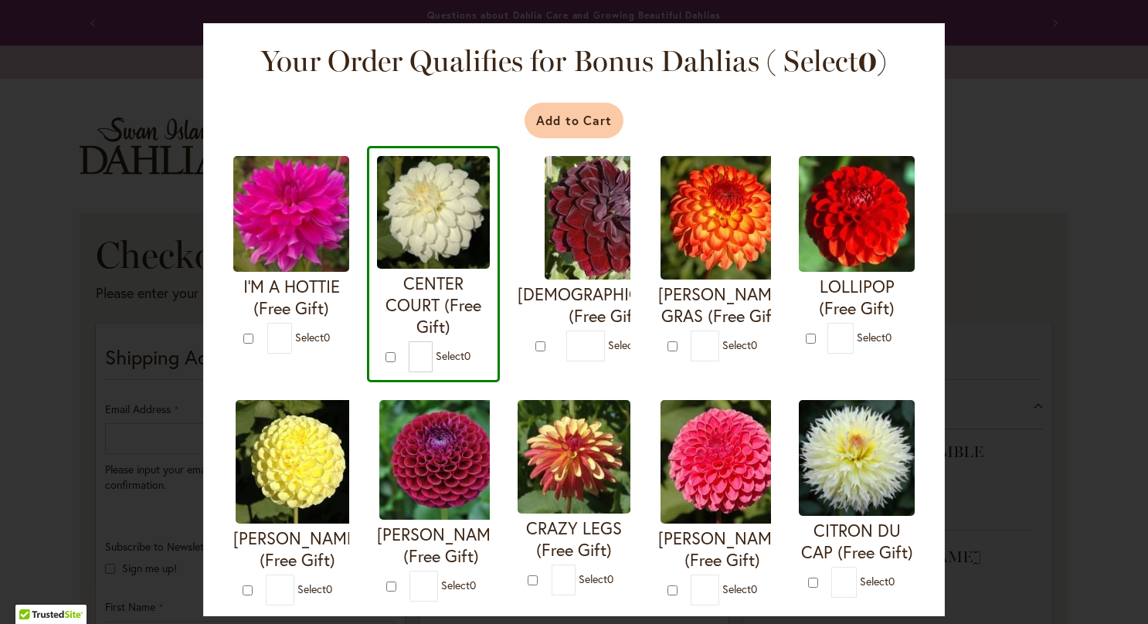
click at [579, 116] on button "Add to Cart" at bounding box center [574, 121] width 100 height 36
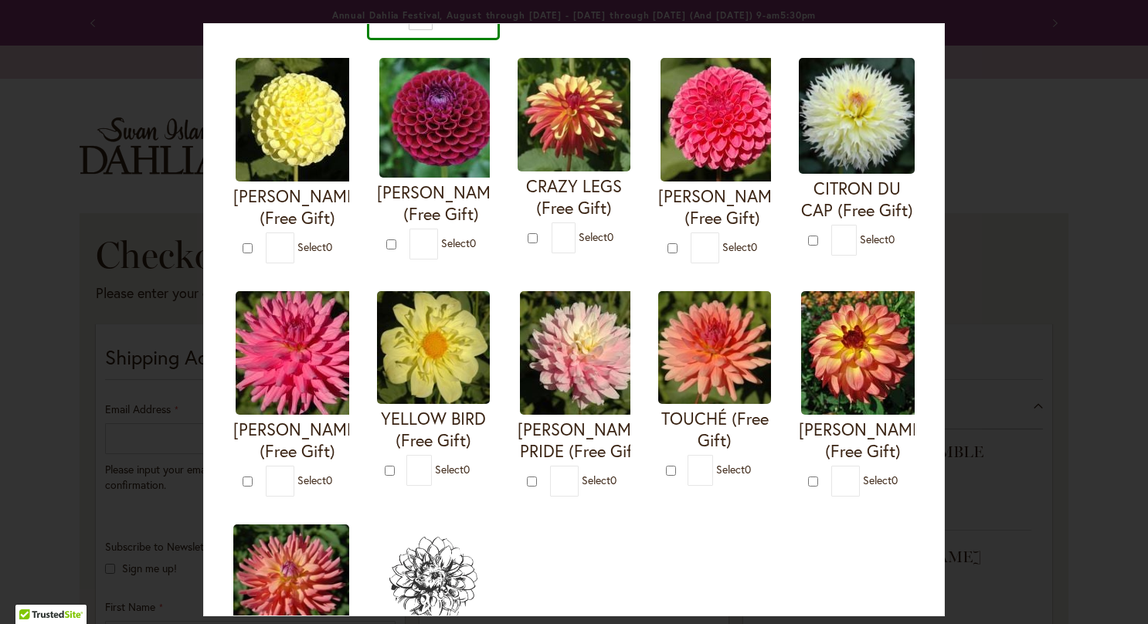
scroll to position [418, 0]
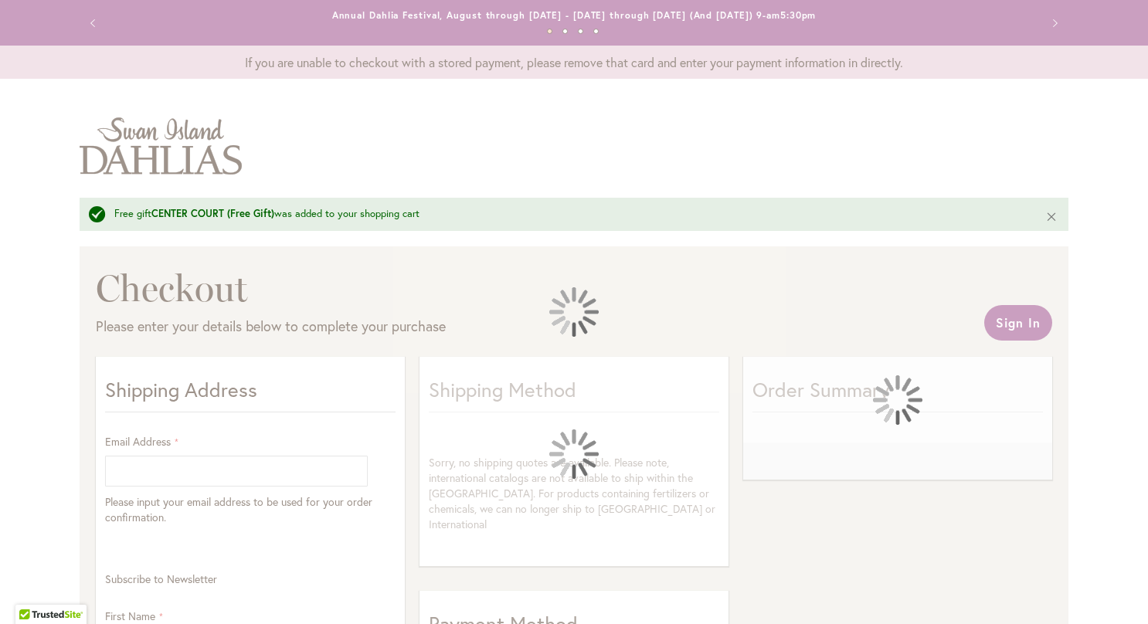
select select "**"
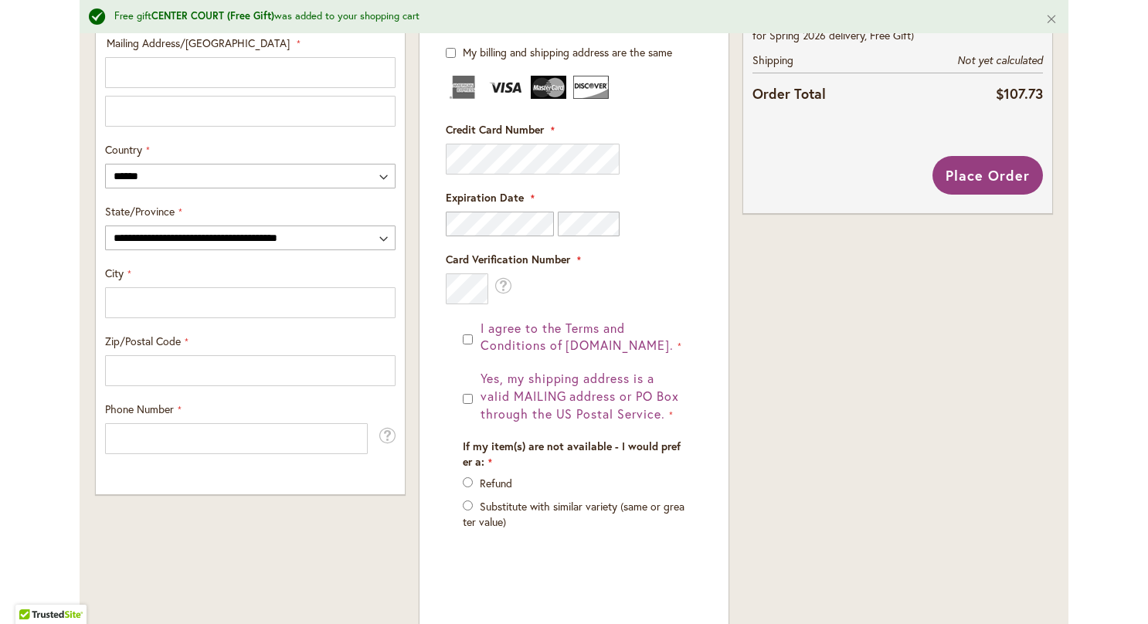
scroll to position [823, 0]
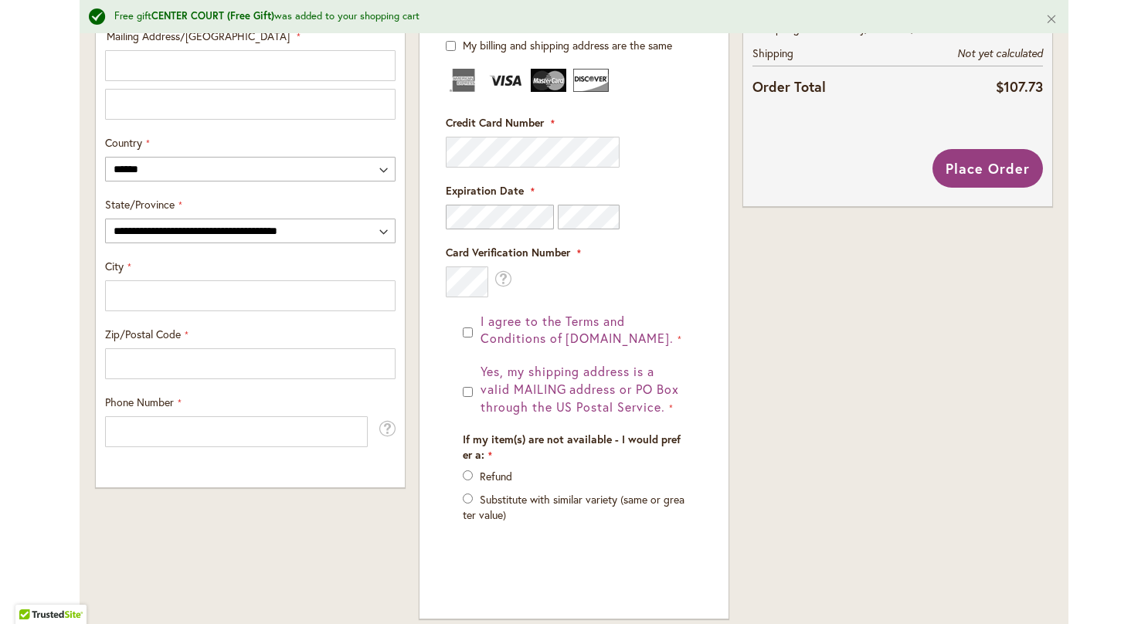
click at [1128, 541] on div "Toggle Nav Free gift CENTER COURT (Free Gift) was added to your shopping cart C…" at bounding box center [574, 9] width 1148 height 1474
drag, startPoint x: 1128, startPoint y: 541, endPoint x: 1129, endPoint y: 282, distance: 258.8
click at [1129, 282] on div "Toggle Nav Free gift CENTER COURT (Free Gift) was added to your shopping cart C…" at bounding box center [574, 9] width 1148 height 1474
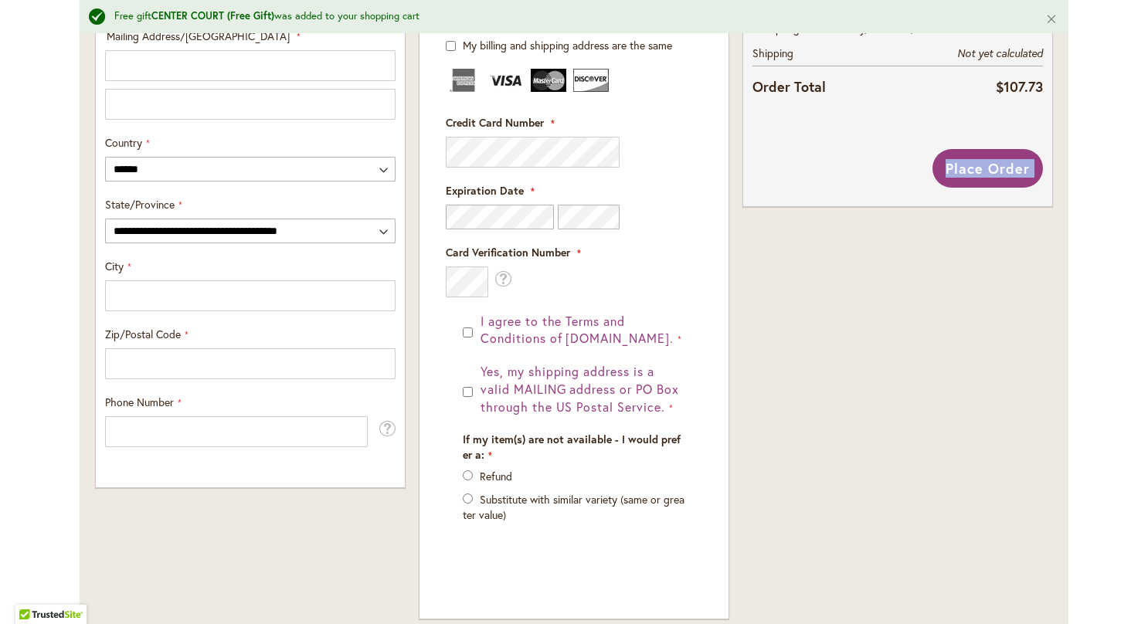
drag, startPoint x: 1129, startPoint y: 282, endPoint x: 1127, endPoint y: 235, distance: 47.2
click at [1127, 235] on div "Toggle Nav Free gift CENTER COURT (Free Gift) was added to your shopping cart C…" at bounding box center [574, 9] width 1148 height 1474
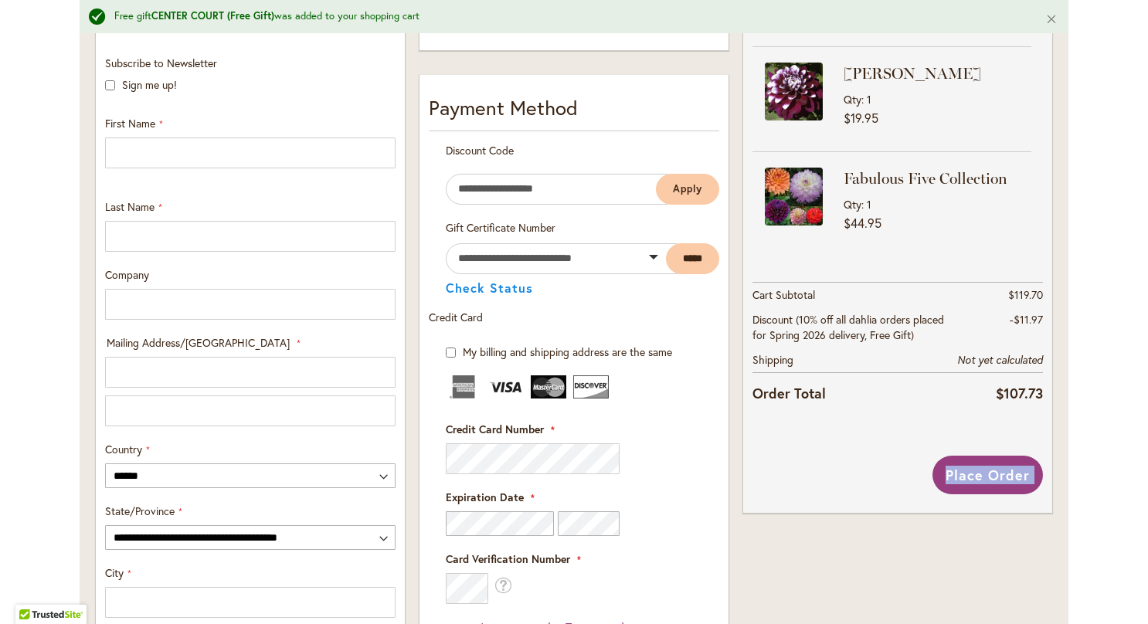
scroll to position [340, 0]
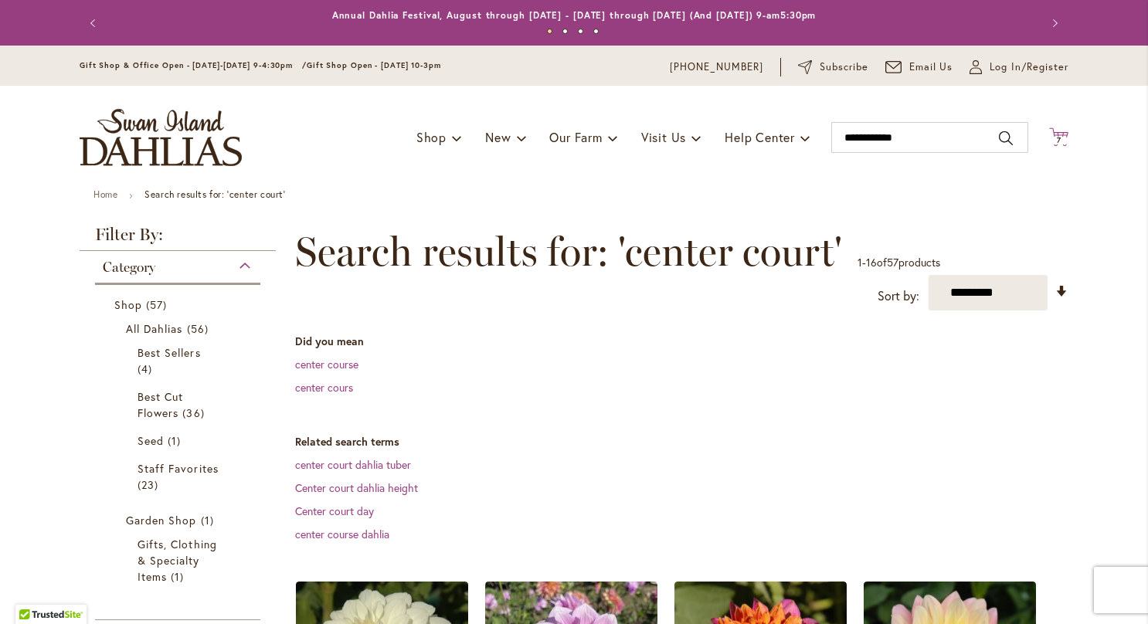
click at [1057, 141] on span "7 7 items" at bounding box center [1058, 141] width 15 height 8
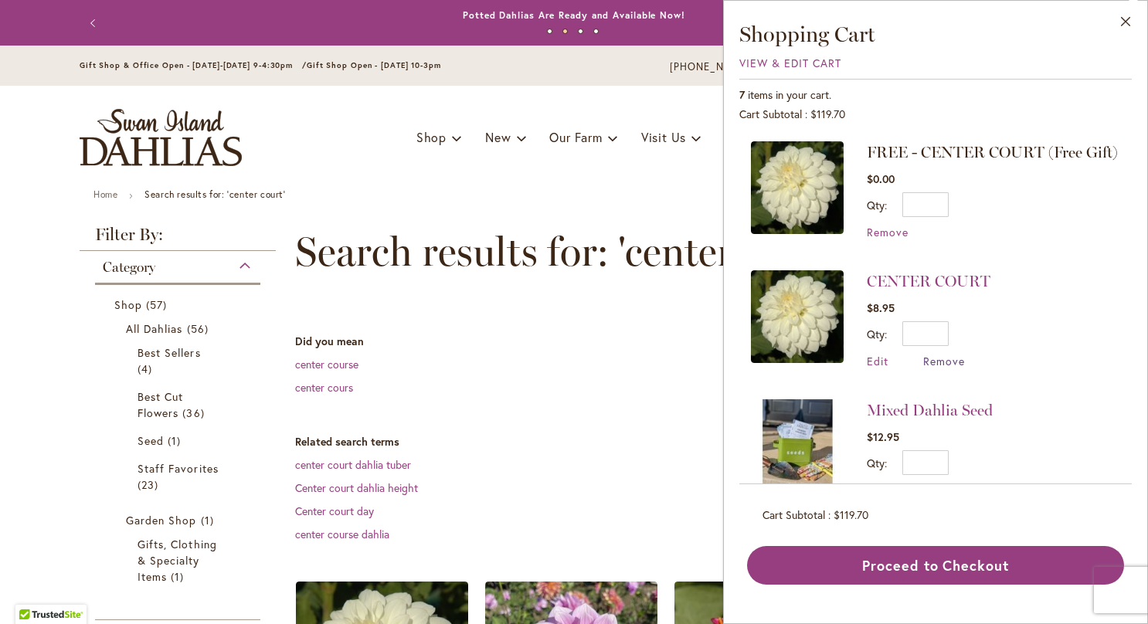
click at [938, 368] on span "Remove" at bounding box center [944, 361] width 42 height 15
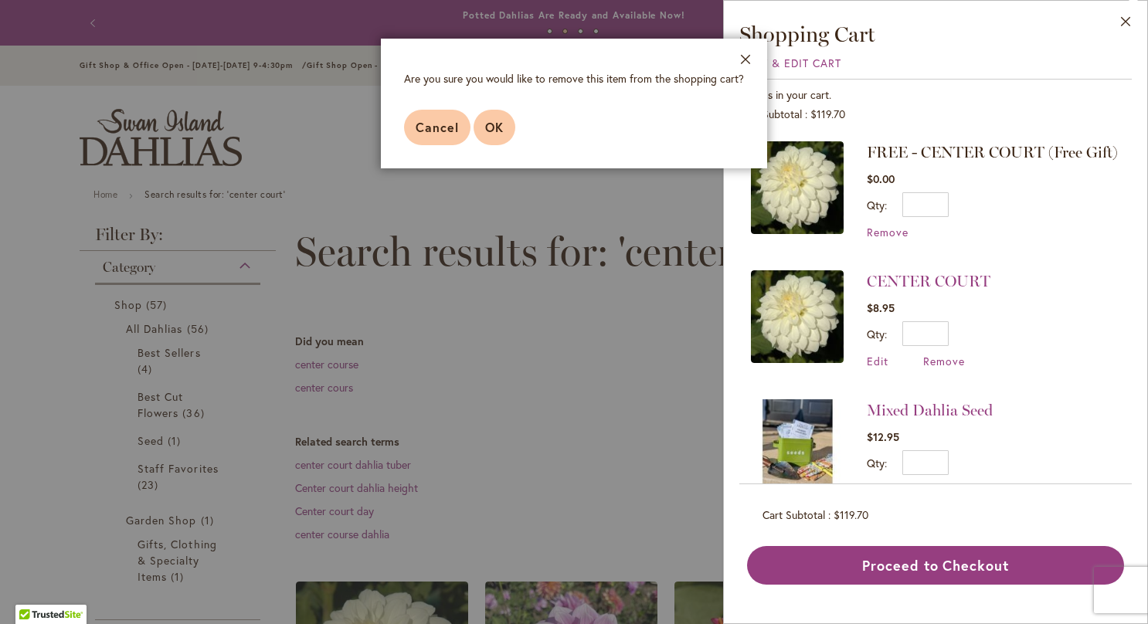
click at [483, 124] on button "OK" at bounding box center [494, 128] width 42 height 36
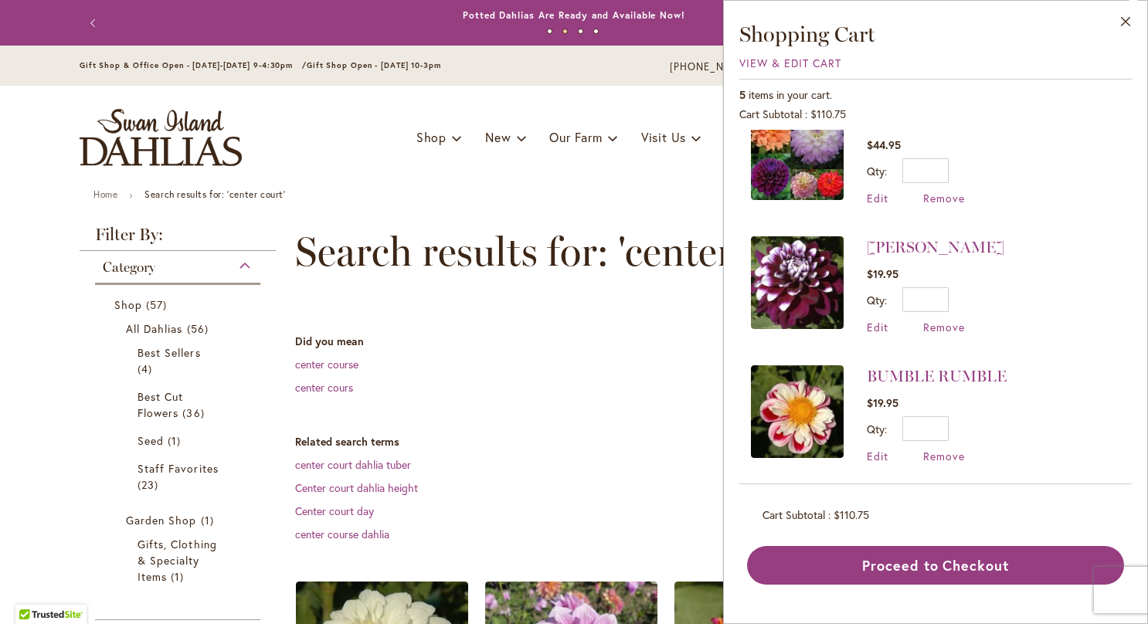
scroll to position [297, 0]
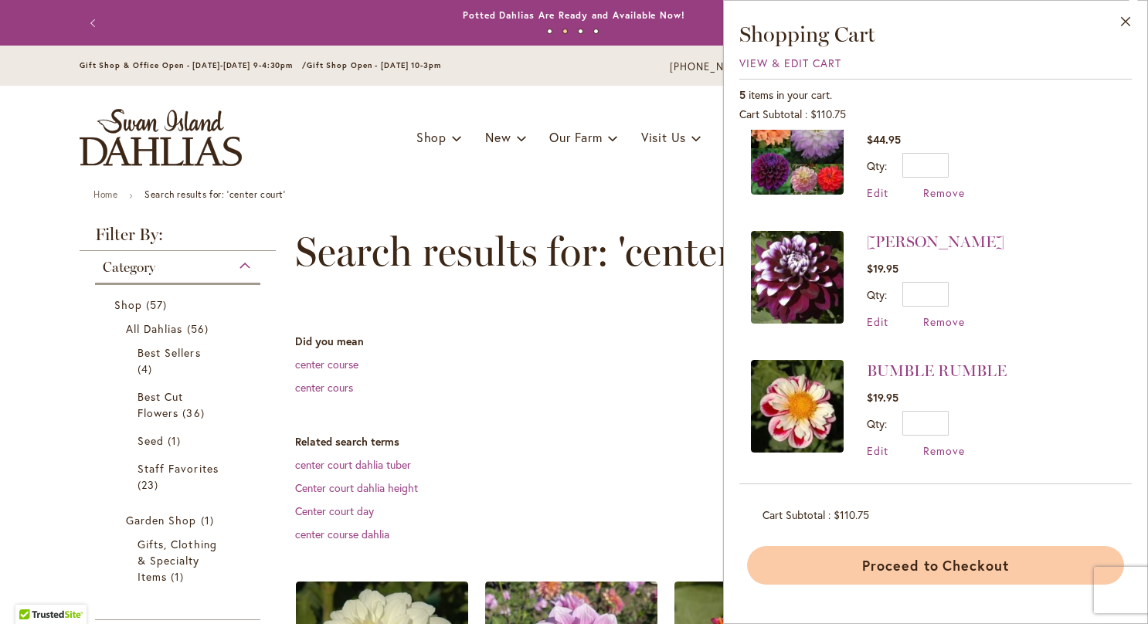
click at [975, 568] on button "Proceed to Checkout" at bounding box center [935, 565] width 377 height 39
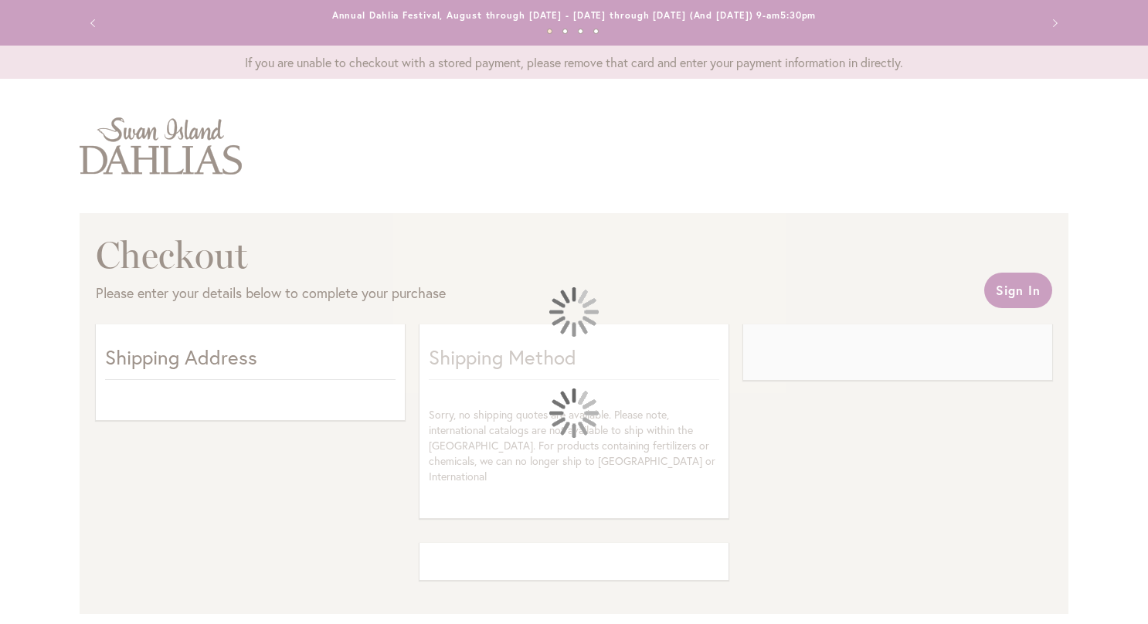
select select "**"
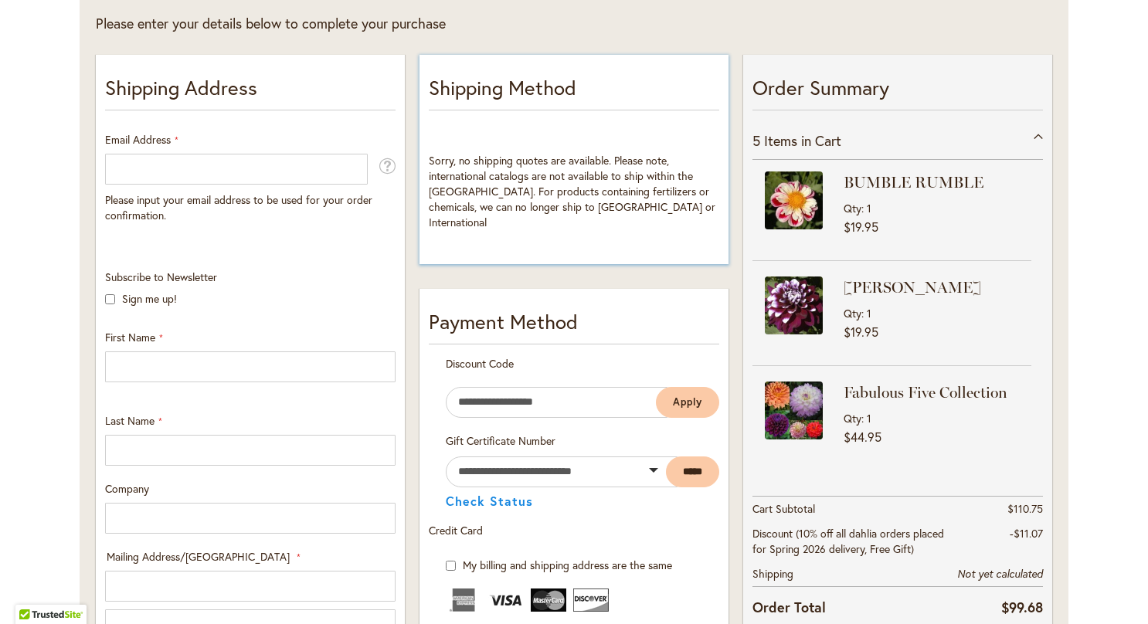
click at [662, 241] on div "**********" at bounding box center [573, 159] width 309 height 209
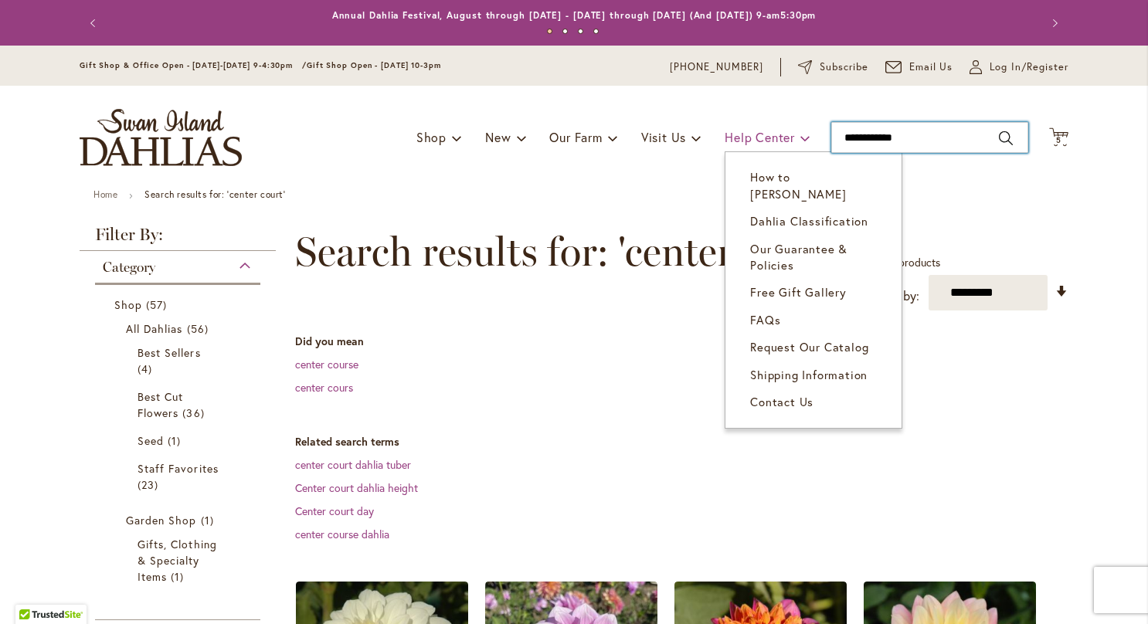
drag, startPoint x: 915, startPoint y: 132, endPoint x: 762, endPoint y: 137, distance: 153.0
click at [762, 137] on div "Toggle Nav Shop Dahlia Tubers Collections Fresh Cut Dahlias Gardening Supplies …" at bounding box center [574, 138] width 1020 height 104
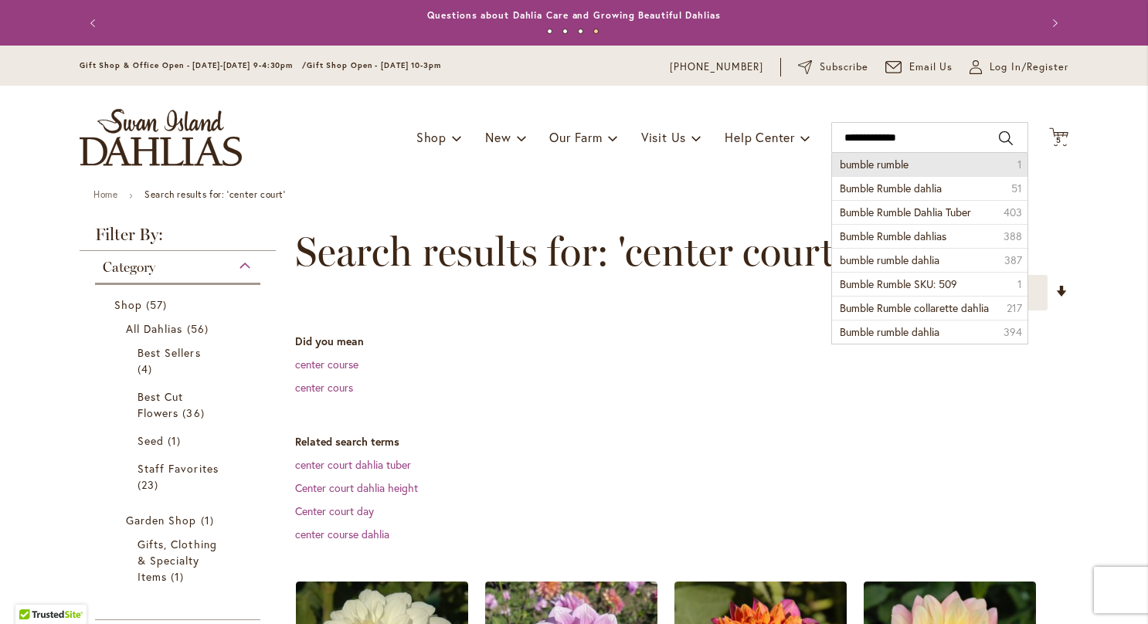
click at [910, 168] on li "bumble rumble 1" at bounding box center [929, 164] width 195 height 23
type input "**********"
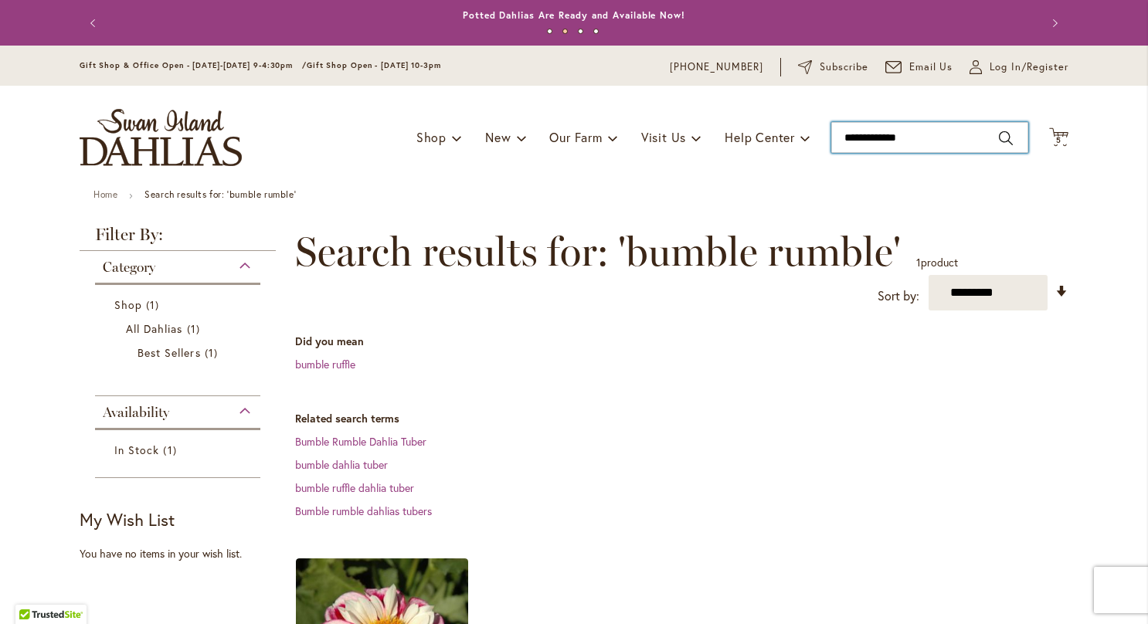
drag, startPoint x: 925, startPoint y: 141, endPoint x: 792, endPoint y: 161, distance: 134.4
click at [792, 161] on div "Toggle Nav Shop Dahlia Tubers Collections Fresh Cut Dahlias Gardening Supplies …" at bounding box center [574, 138] width 1020 height 104
type input "**********"
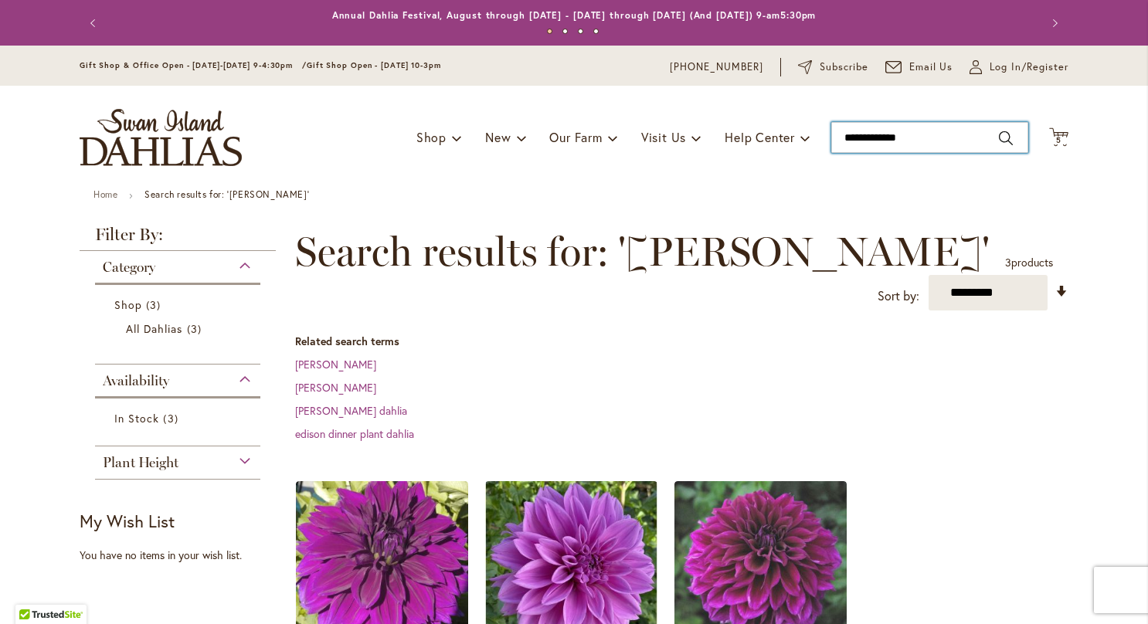
drag, startPoint x: 916, startPoint y: 136, endPoint x: 803, endPoint y: 168, distance: 117.3
click at [803, 168] on div "Toggle Nav Shop Dahlia Tubers Collections Fresh Cut Dahlias Gardening Supplies …" at bounding box center [574, 138] width 1020 height 104
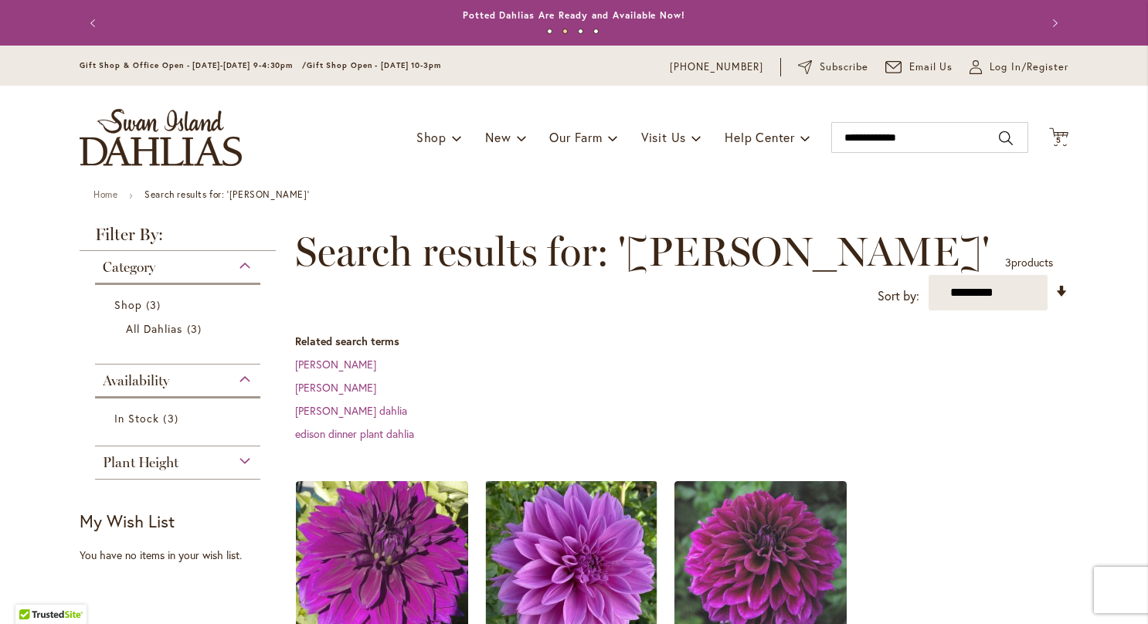
click at [803, 168] on div "Toggle Nav Shop Dahlia Tubers Collections Fresh Cut Dahlias Gardening Supplies …" at bounding box center [574, 138] width 1020 height 104
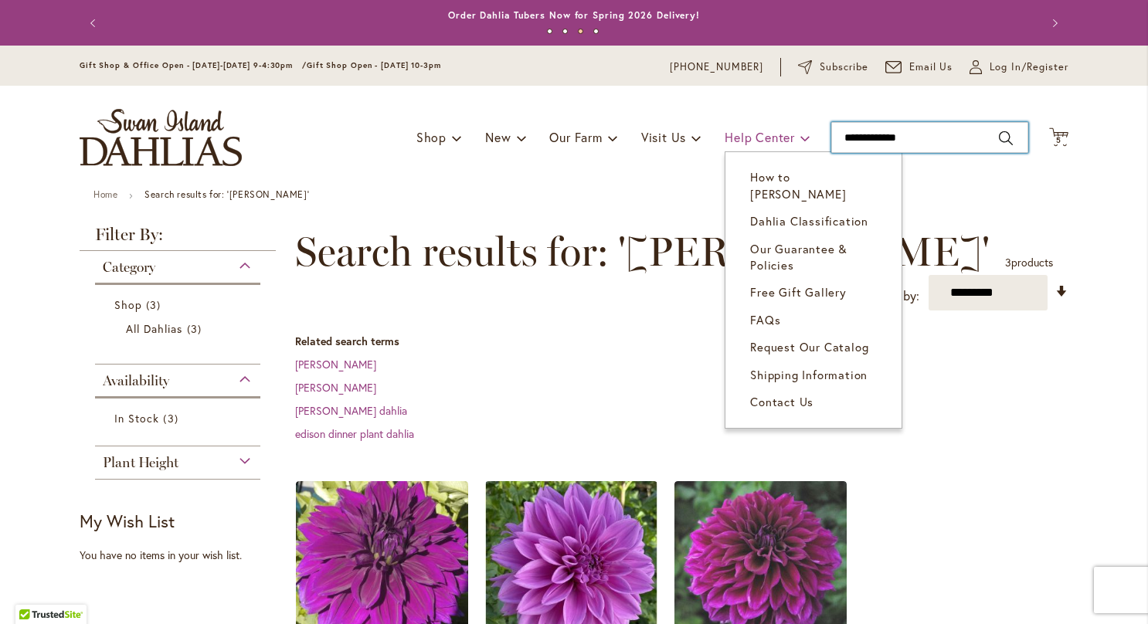
drag, startPoint x: 918, startPoint y: 137, endPoint x: 777, endPoint y: 137, distance: 141.3
click at [777, 137] on div "Toggle Nav Shop Dahlia Tubers Collections Fresh Cut Dahlias Gardening Supplies …" at bounding box center [574, 138] width 1020 height 104
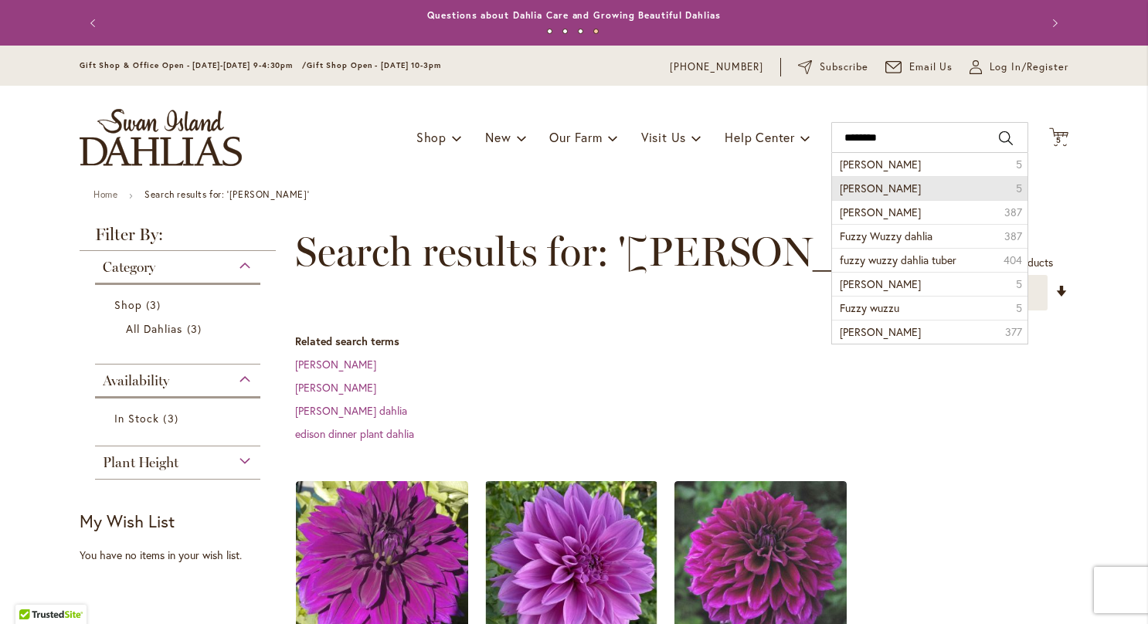
click at [885, 190] on span "Fuzzy wuzzy" at bounding box center [880, 188] width 81 height 15
type input "**********"
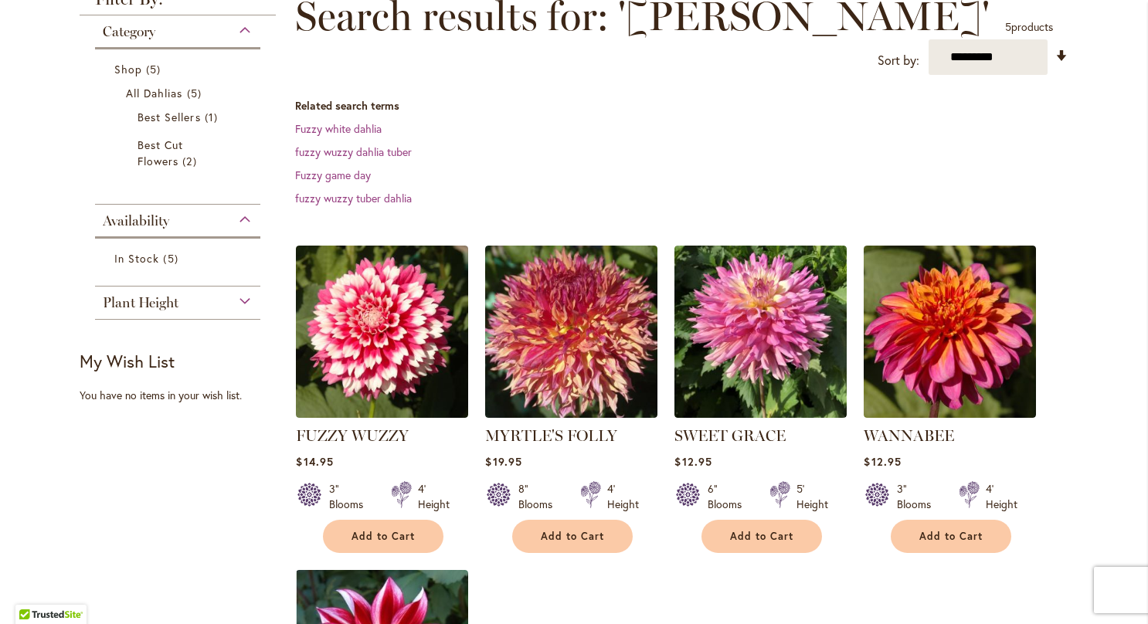
scroll to position [237, 0]
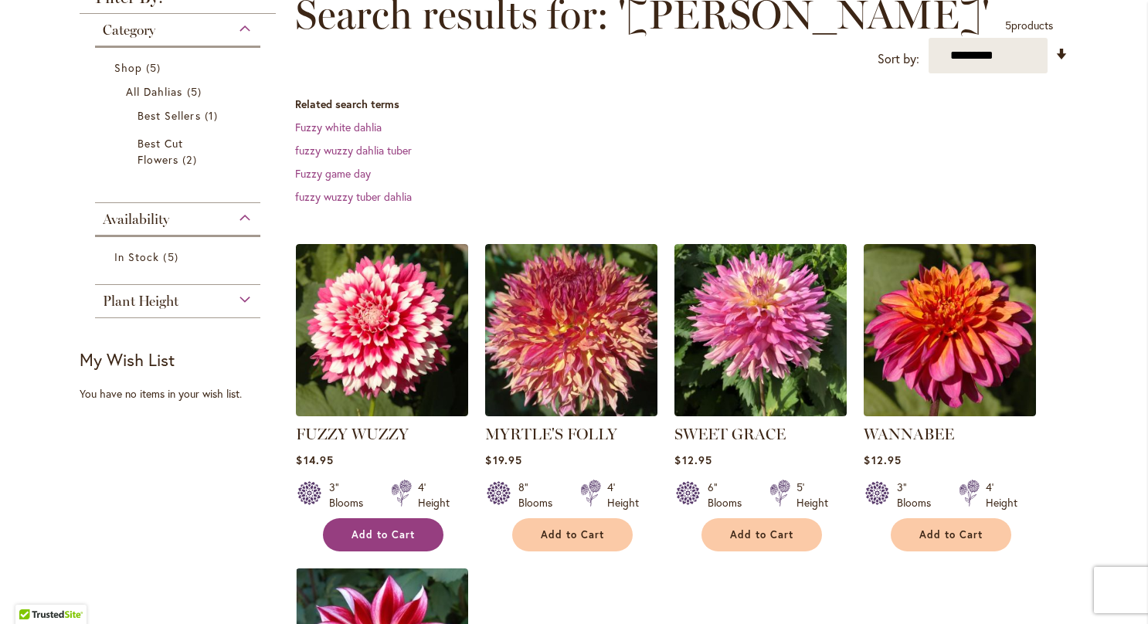
click at [370, 533] on span "Add to Cart" at bounding box center [382, 534] width 63 height 13
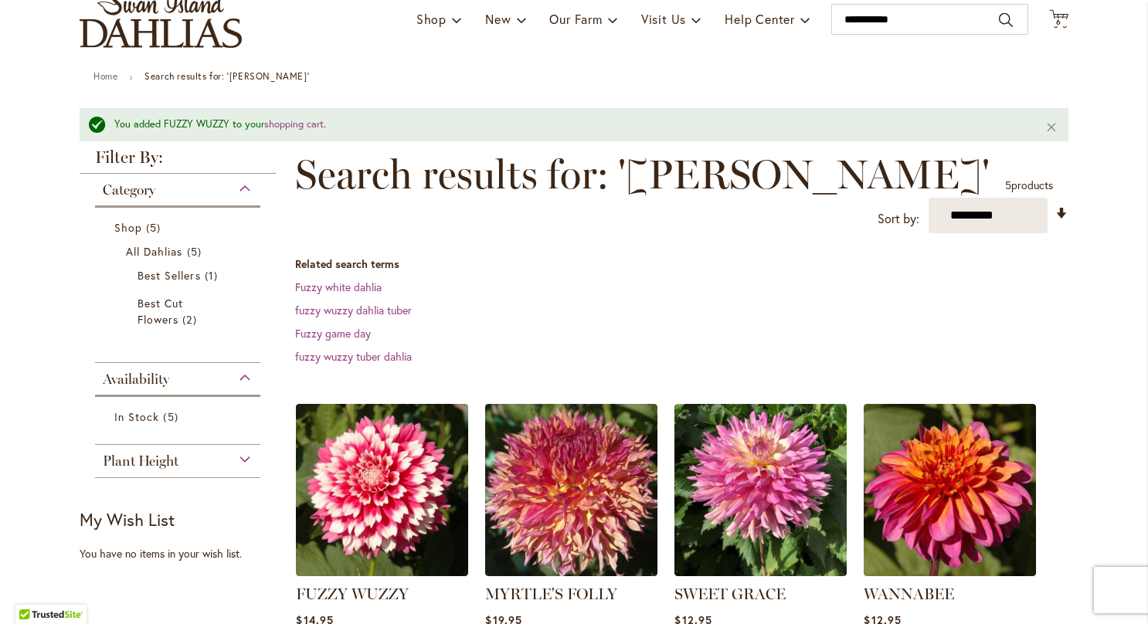
scroll to position [0, 0]
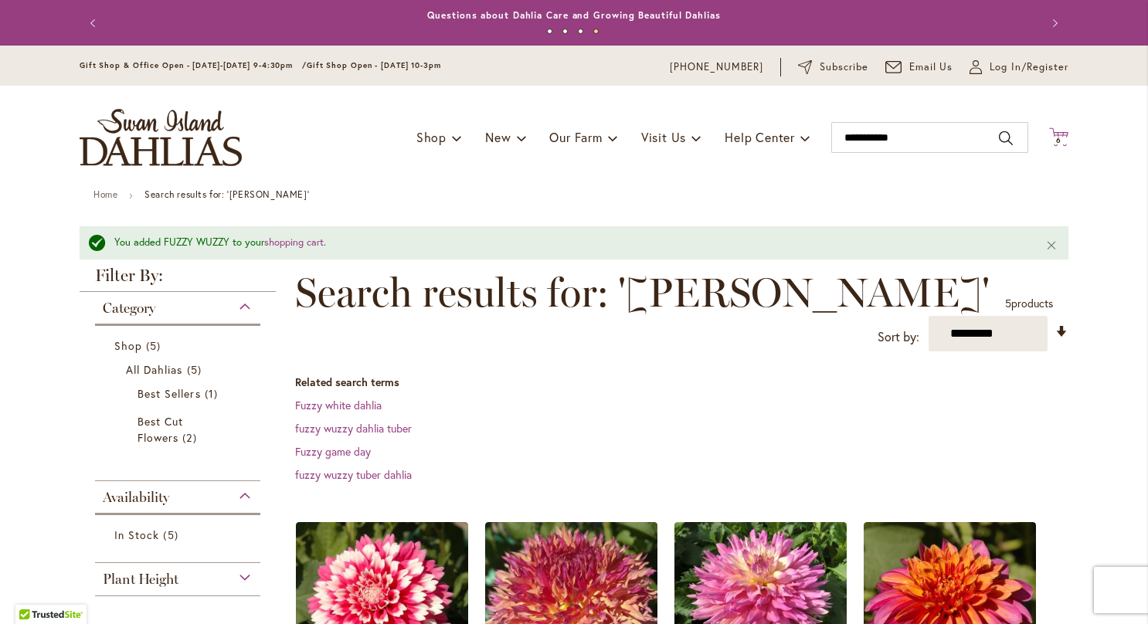
click at [1056, 141] on span "6" at bounding box center [1058, 140] width 5 height 10
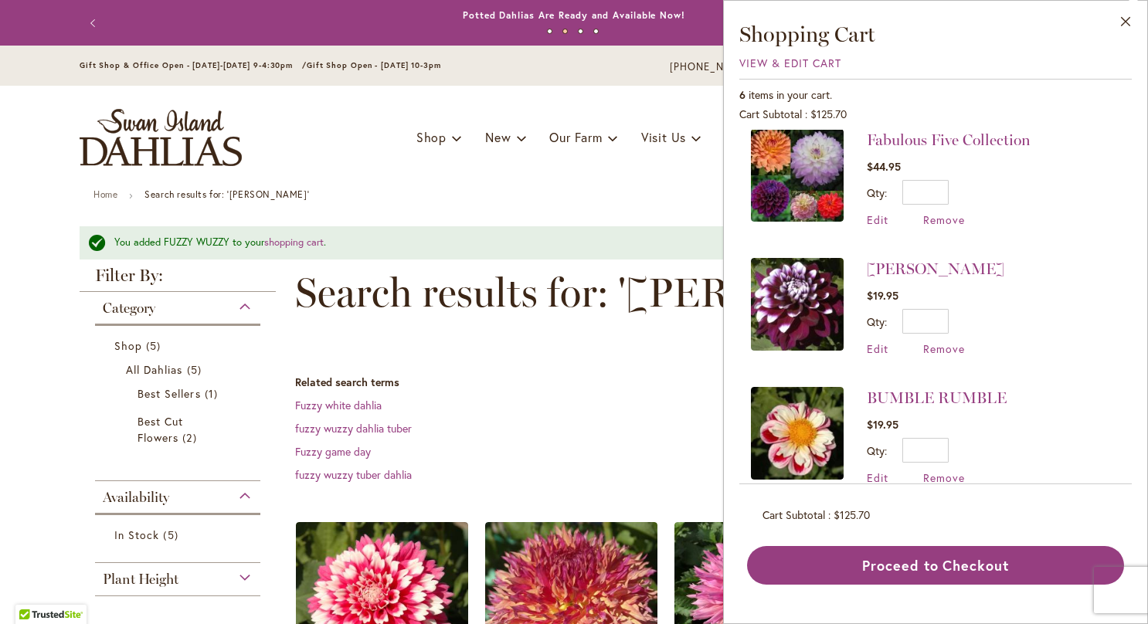
scroll to position [426, 0]
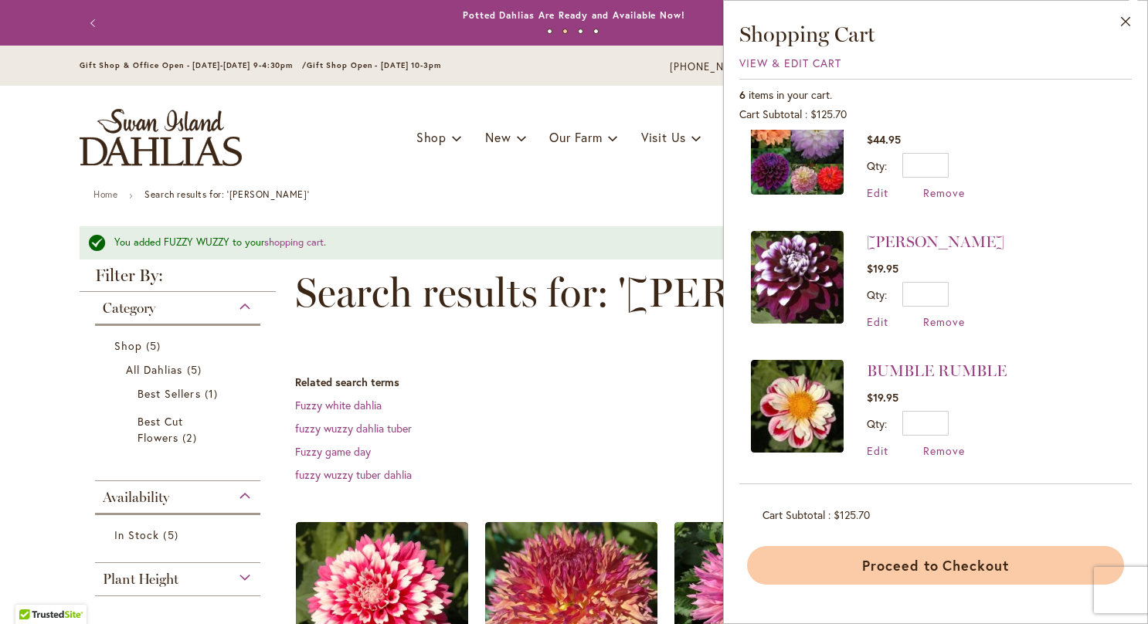
click at [924, 562] on button "Proceed to Checkout" at bounding box center [935, 565] width 377 height 39
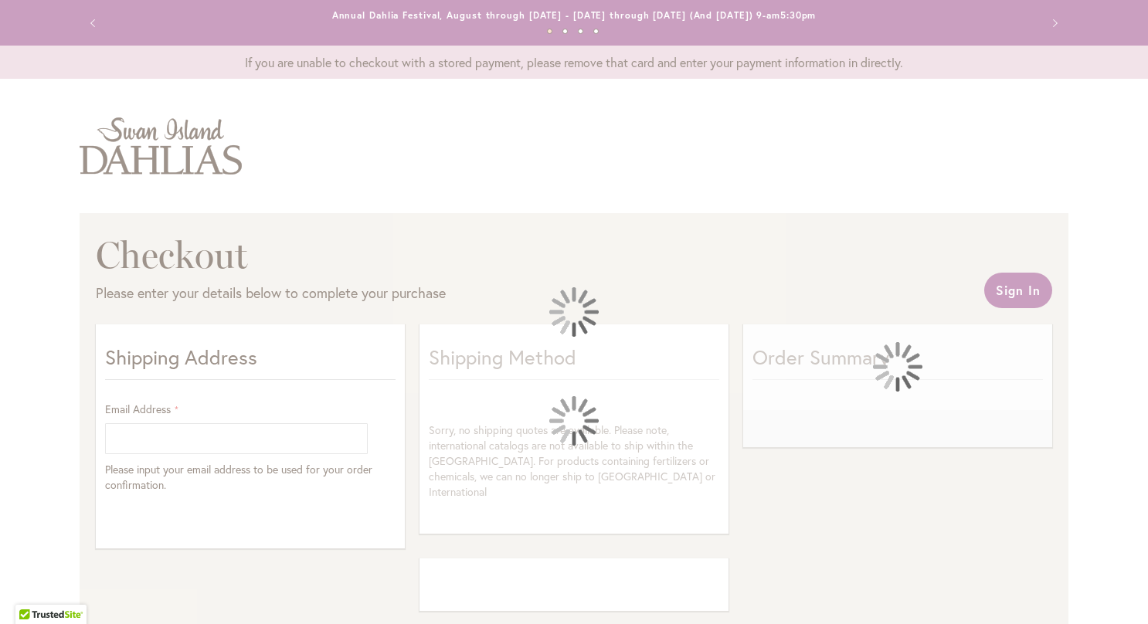
select select "**"
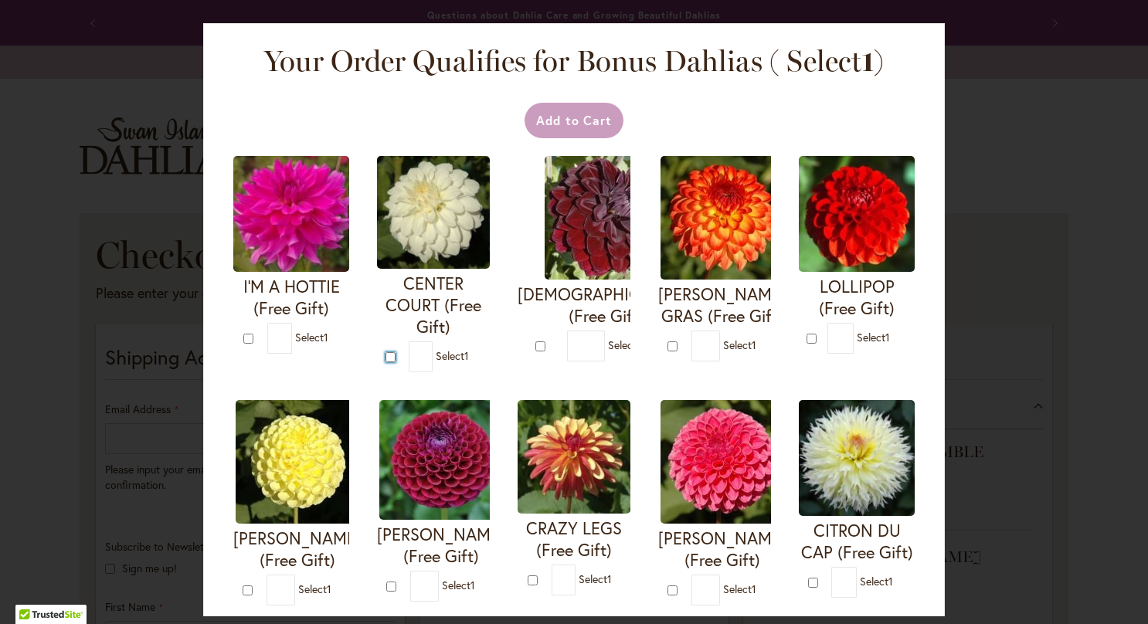
type input "*"
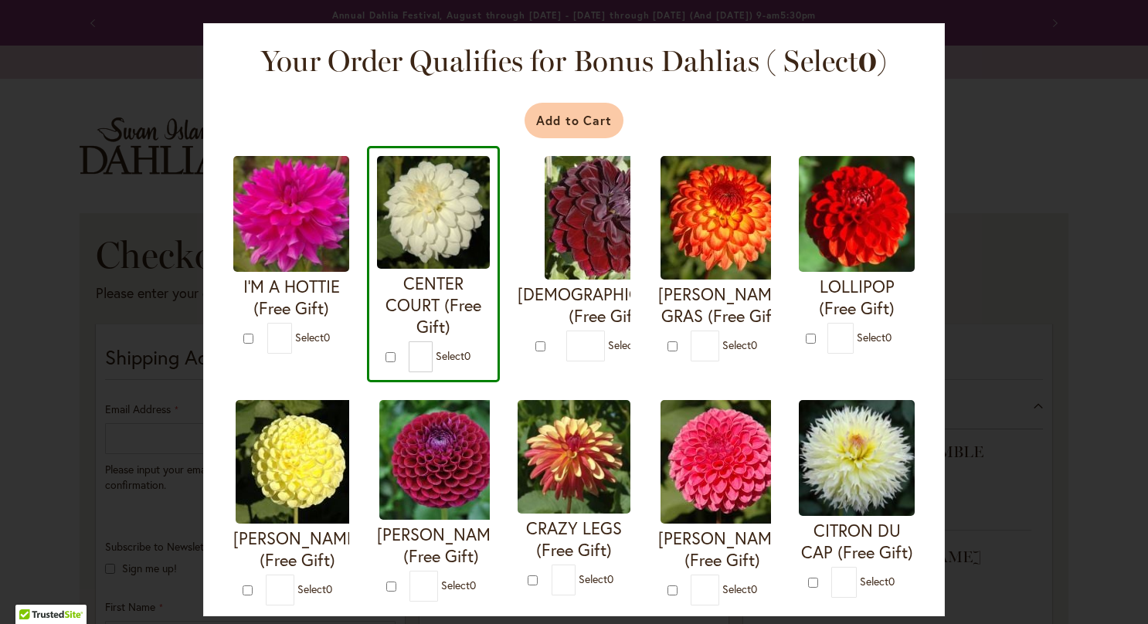
click at [572, 117] on button "Add to Cart" at bounding box center [574, 121] width 100 height 36
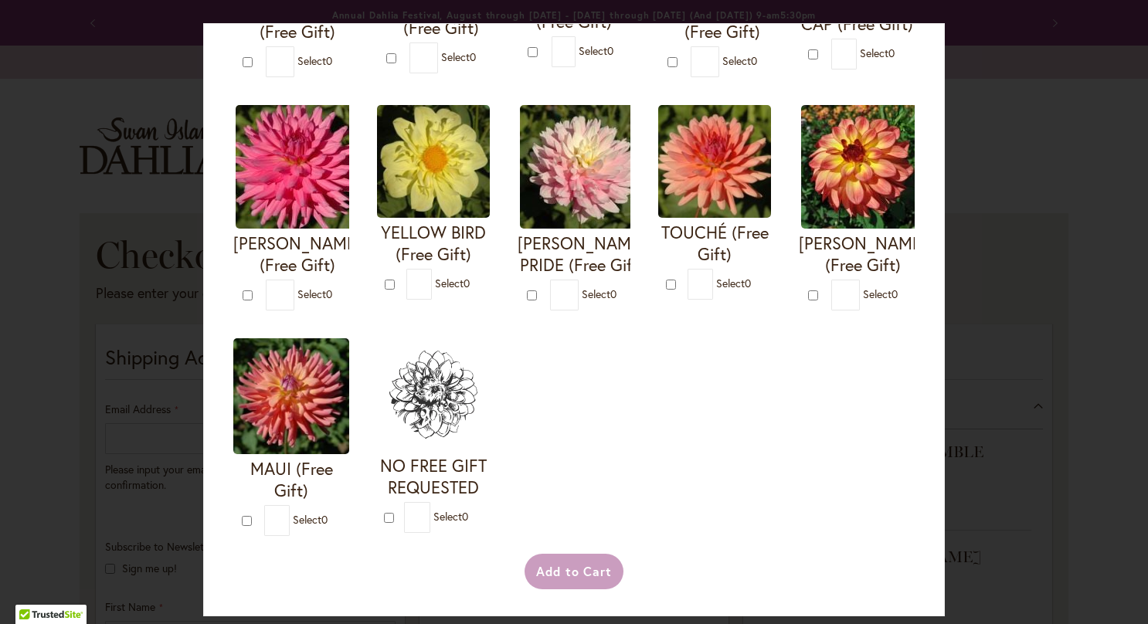
scroll to position [752, 0]
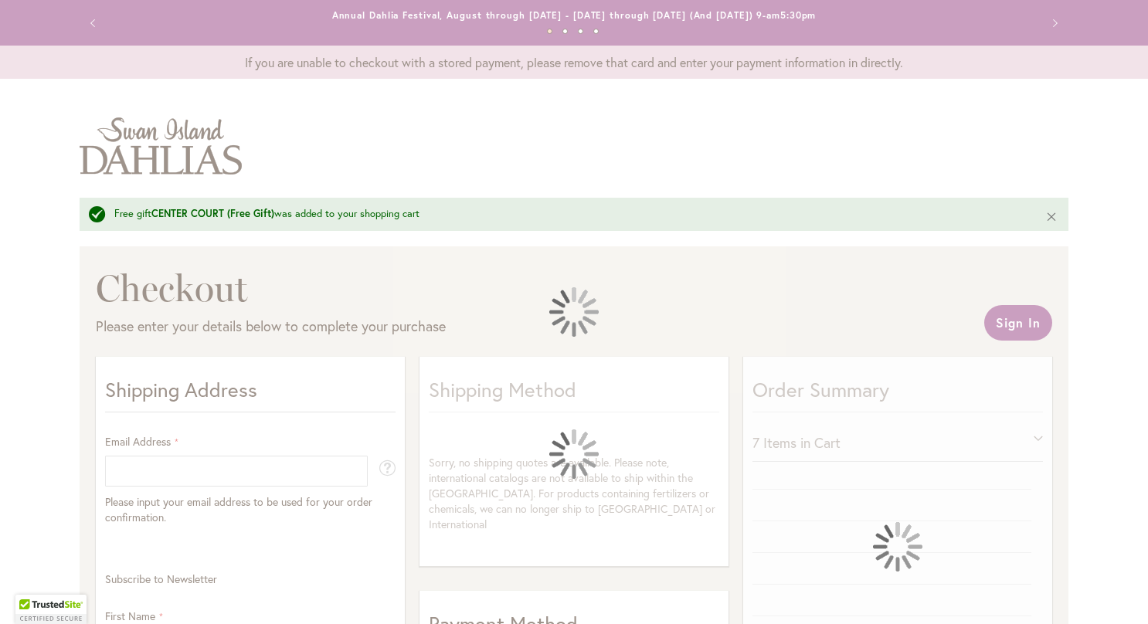
select select "**"
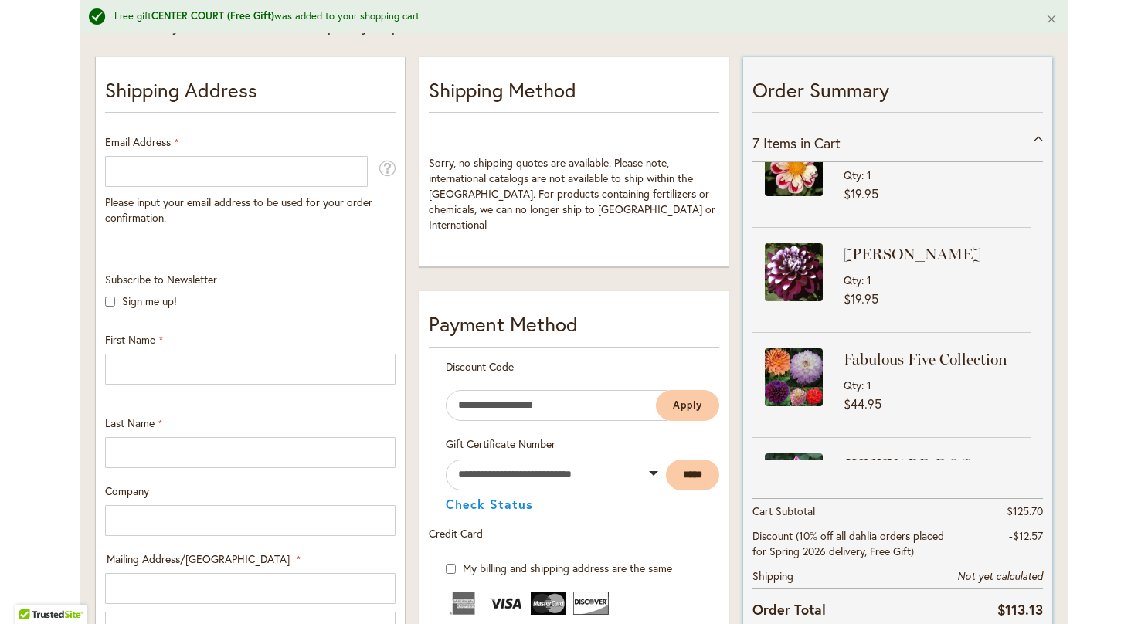
scroll to position [37, 0]
click at [1050, 229] on div "Order Summary 7 Items in Cart BUMBLE RUMBLE Qty 1 $19.95 1" at bounding box center [897, 609] width 323 height 1115
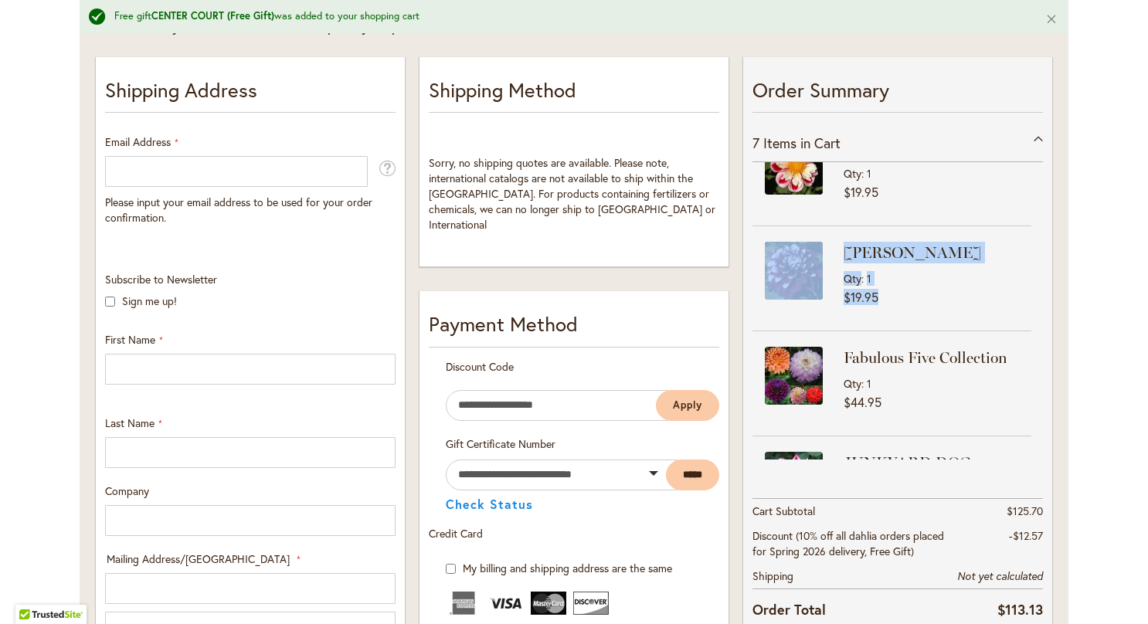
drag, startPoint x: 1050, startPoint y: 229, endPoint x: 1055, endPoint y: 176, distance: 52.7
click at [1055, 176] on div "Checkout Please enter your details below to complete your purchase Sign In Clos…" at bounding box center [574, 561] width 989 height 1229
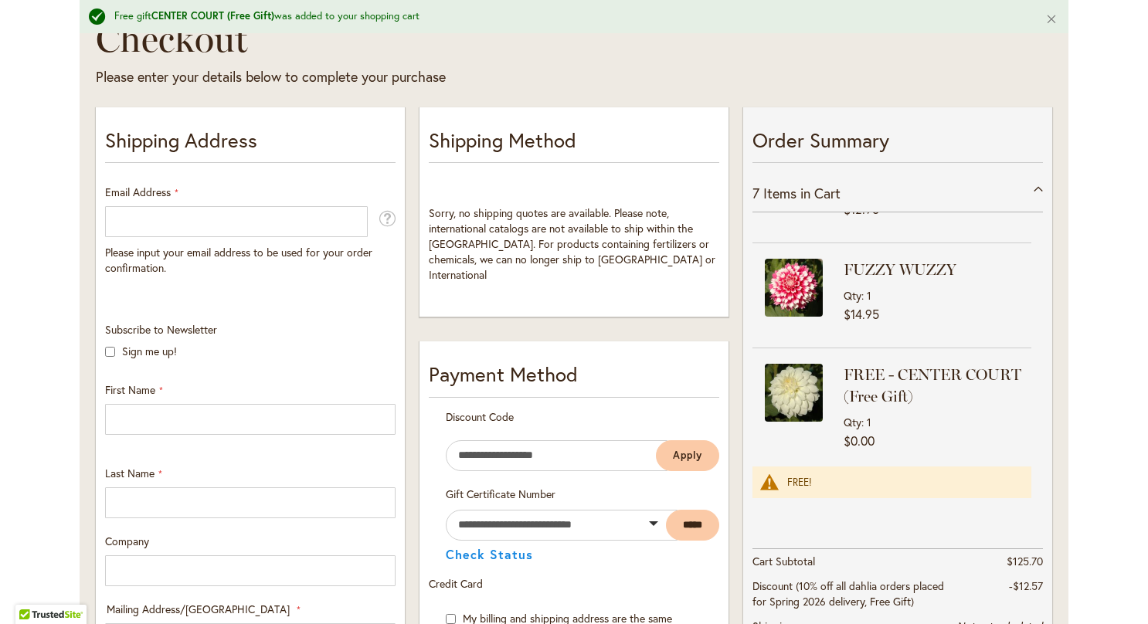
scroll to position [249, 0]
click at [234, 224] on input "Email Address" at bounding box center [236, 222] width 263 height 31
type input "**********"
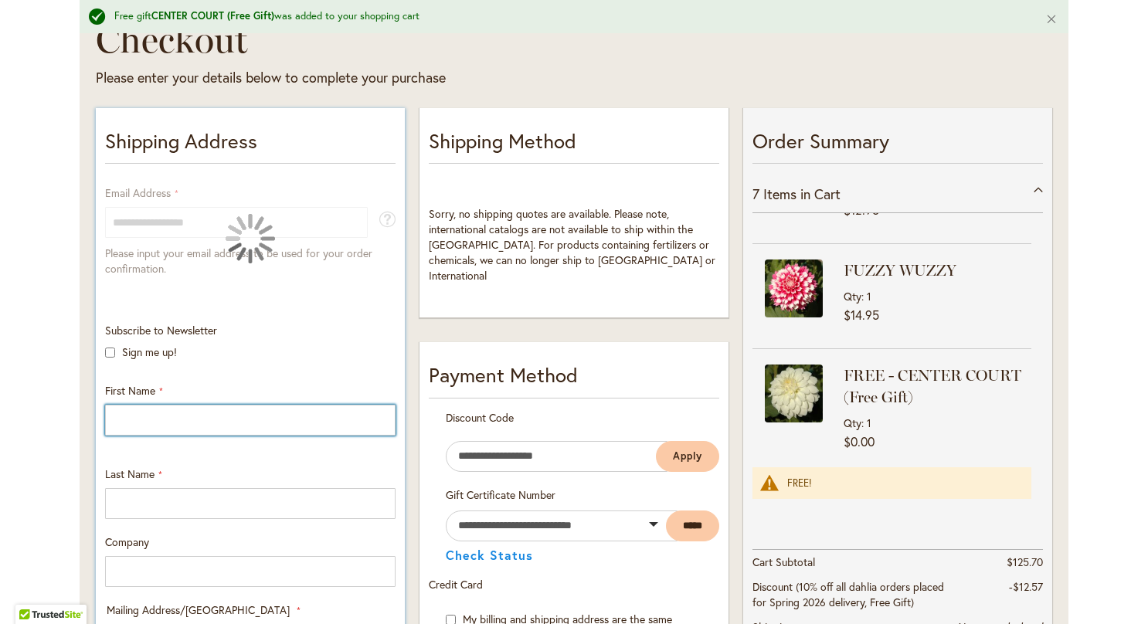
click at [144, 425] on input "First Name" at bounding box center [250, 420] width 290 height 31
type input "****"
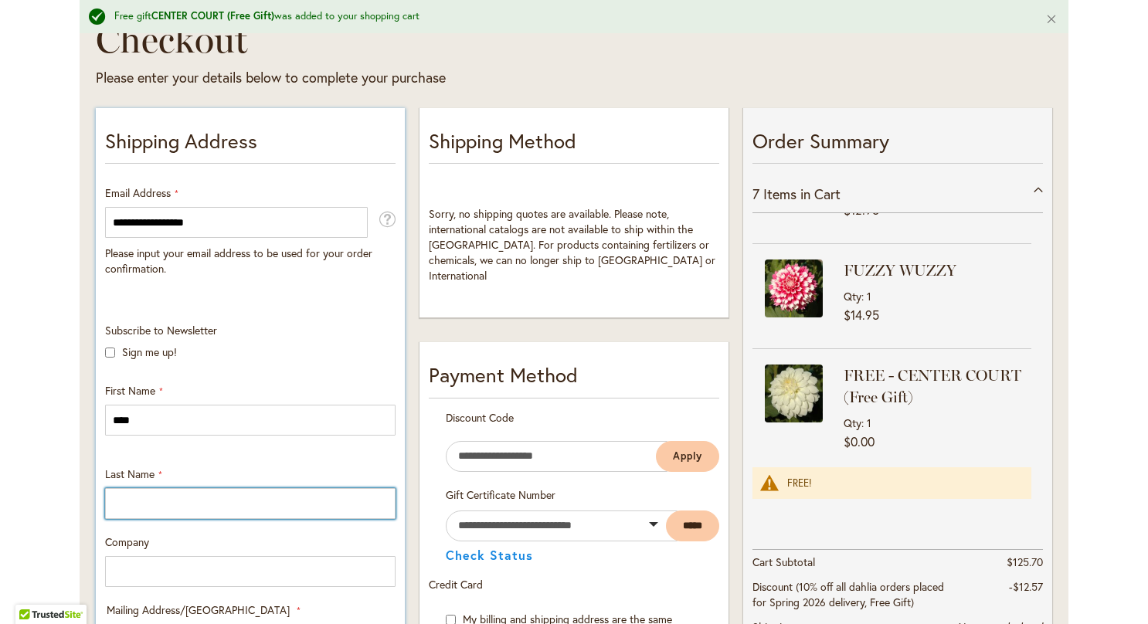
type input "******"
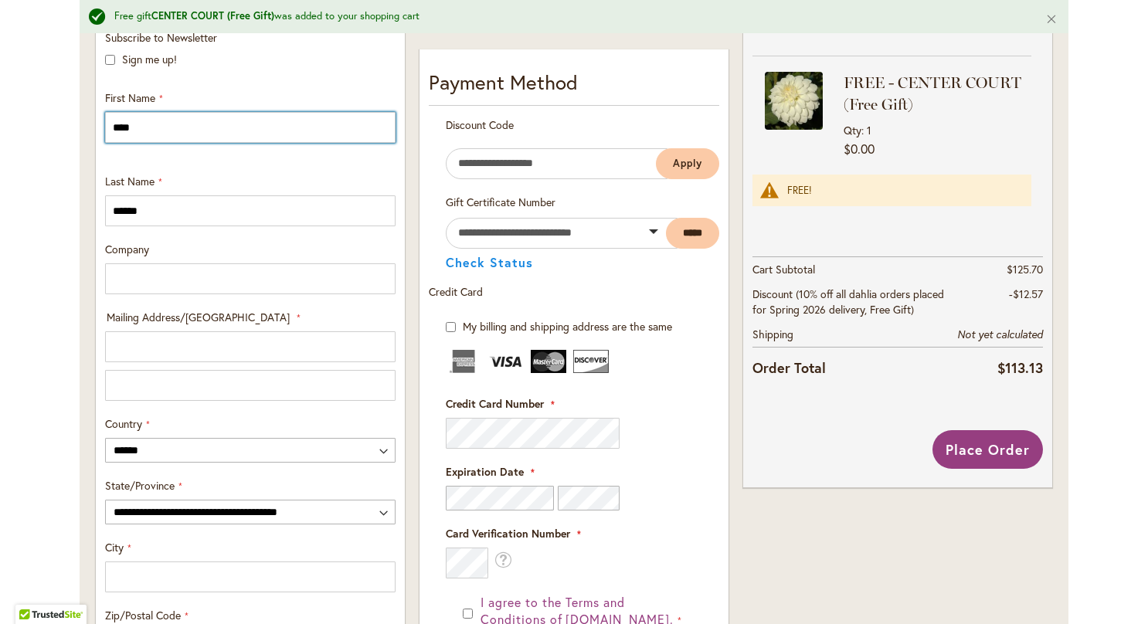
scroll to position [558, 0]
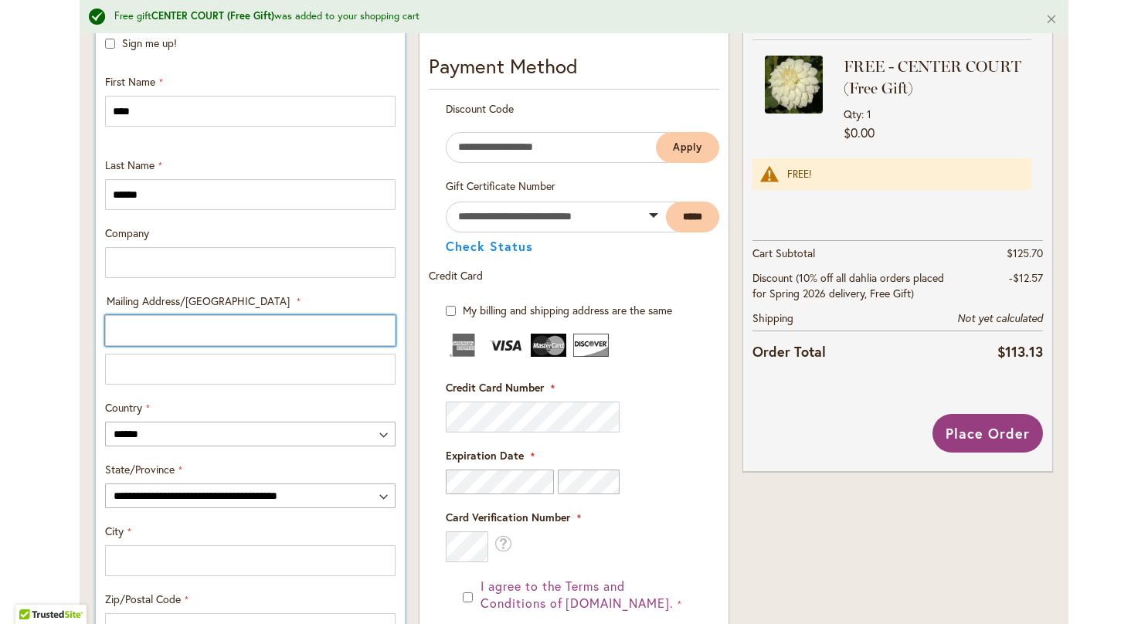
click at [217, 324] on input "Mailing Address/PO BOX: Line 1" at bounding box center [250, 330] width 290 height 31
type input "**********"
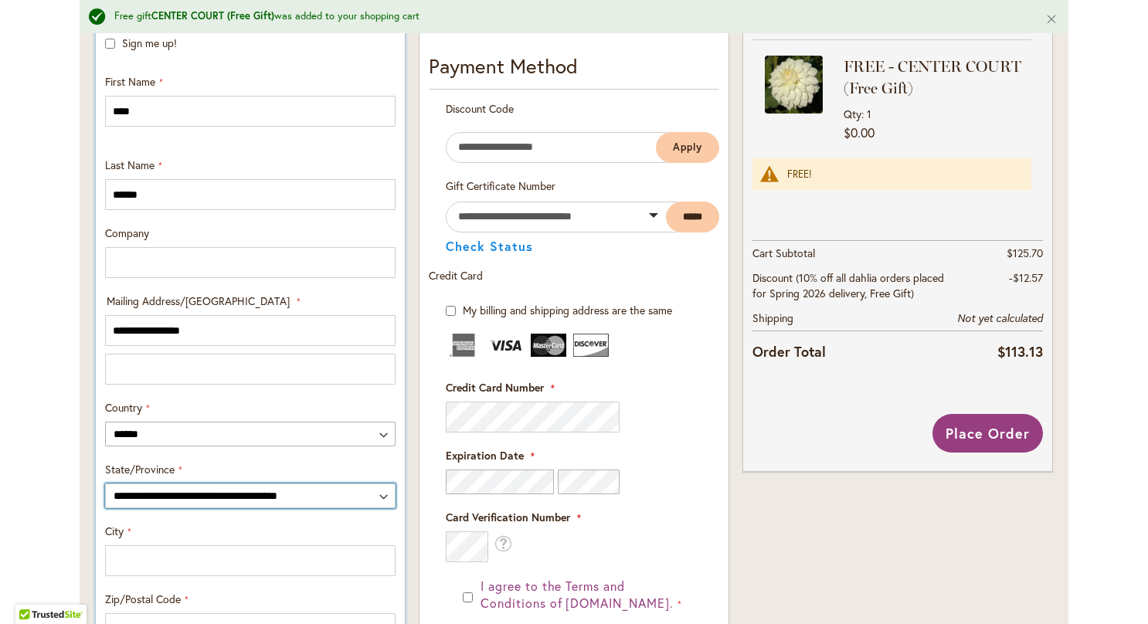
select select "**"
type input "**********"
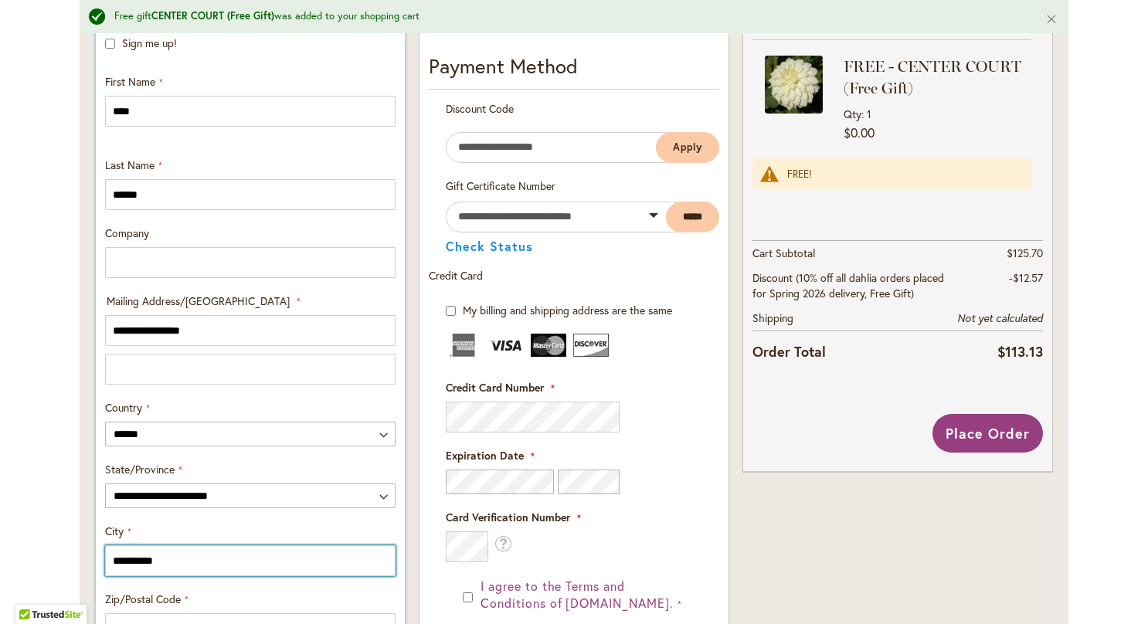
type input "*****"
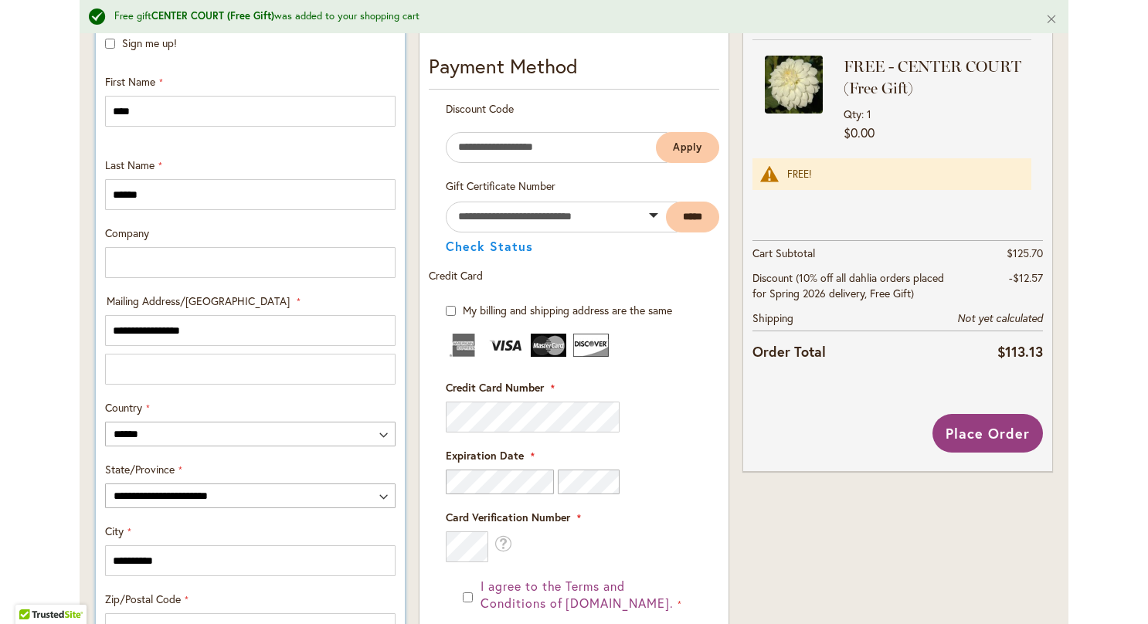
type input "**********"
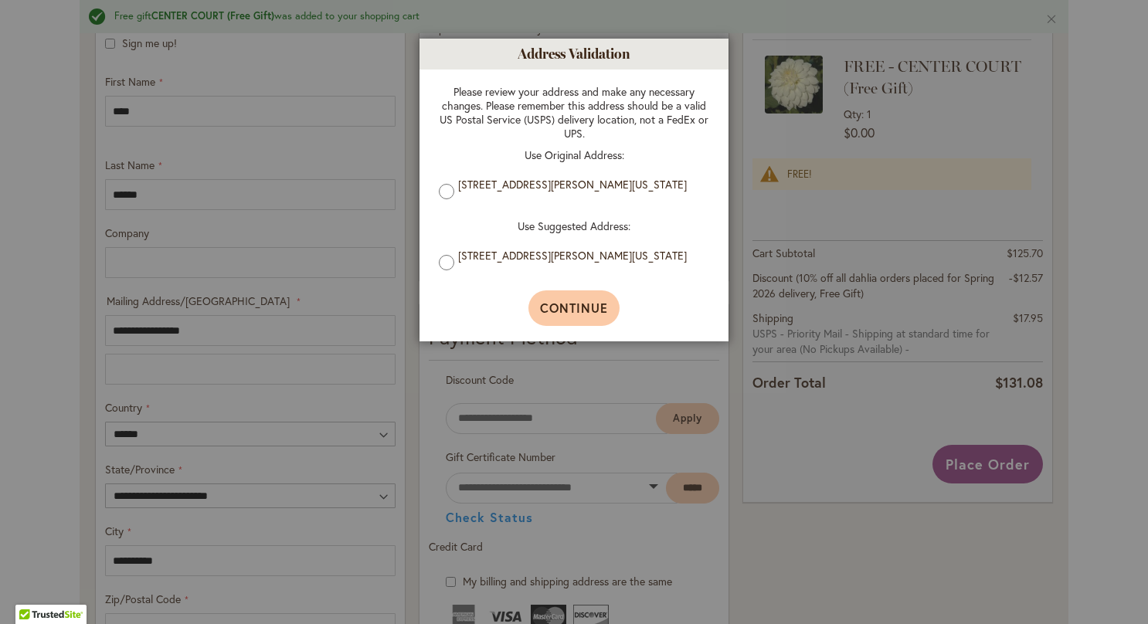
click at [576, 306] on span "Continue" at bounding box center [574, 308] width 69 height 16
type input "**********"
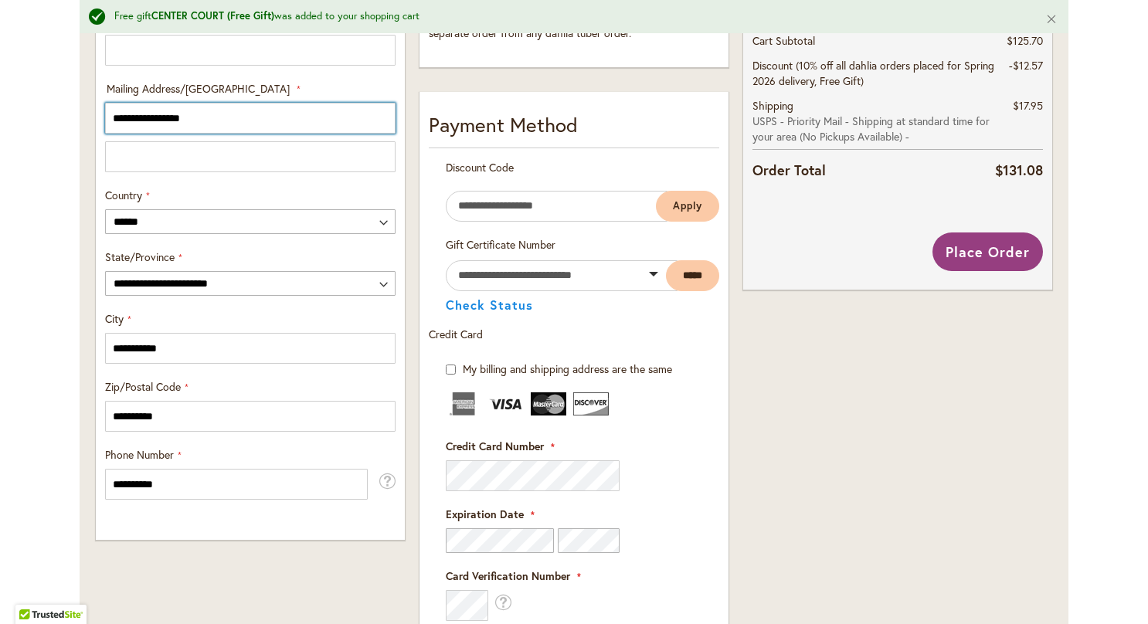
scroll to position [819, 0]
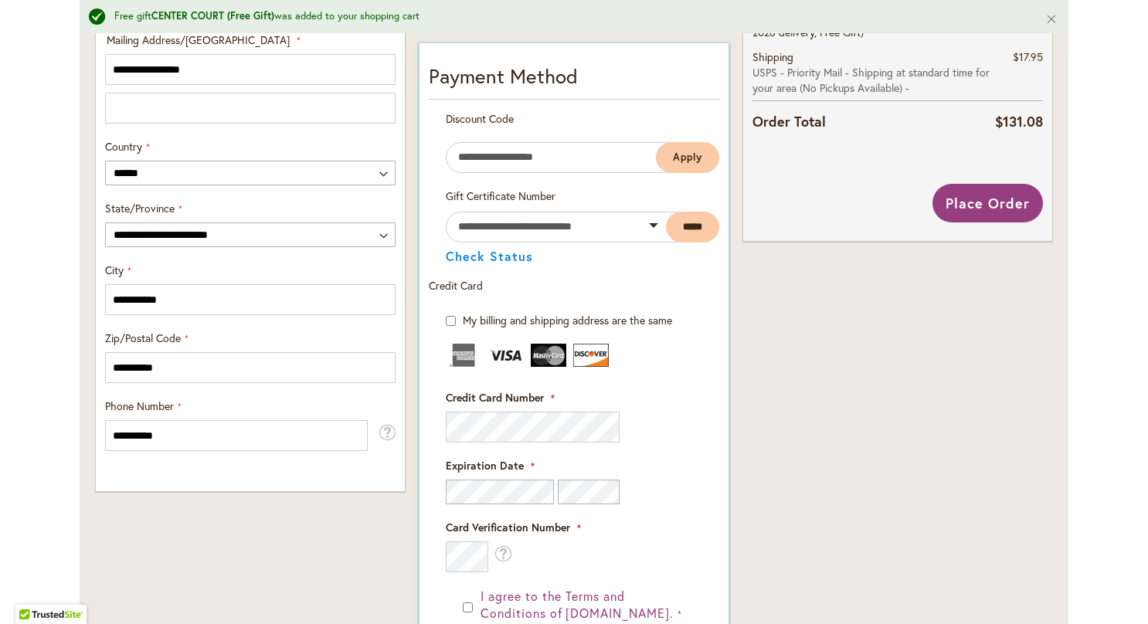
click at [606, 559] on div "Card Verification Number What is this?" at bounding box center [574, 546] width 256 height 53
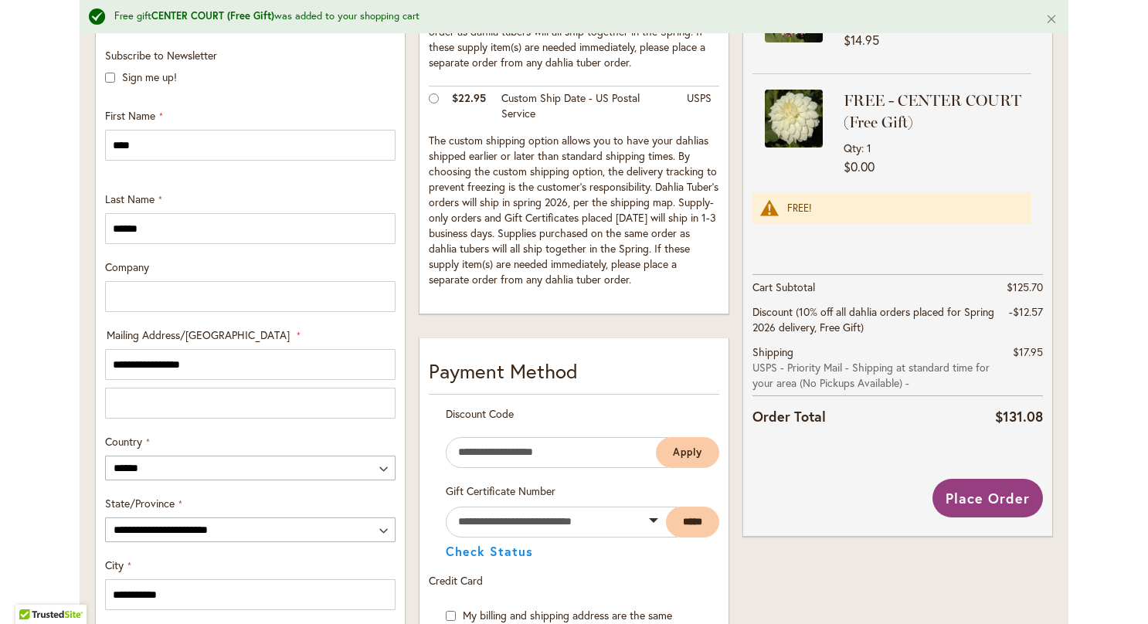
scroll to position [532, 0]
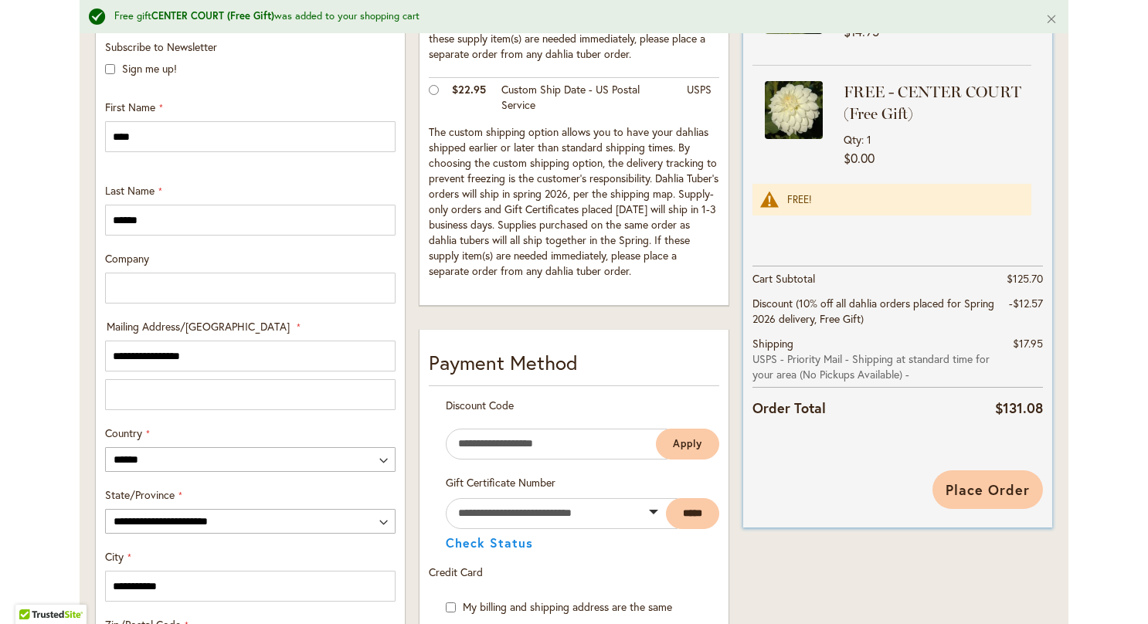
click at [983, 497] on button "Place Order" at bounding box center [987, 489] width 110 height 39
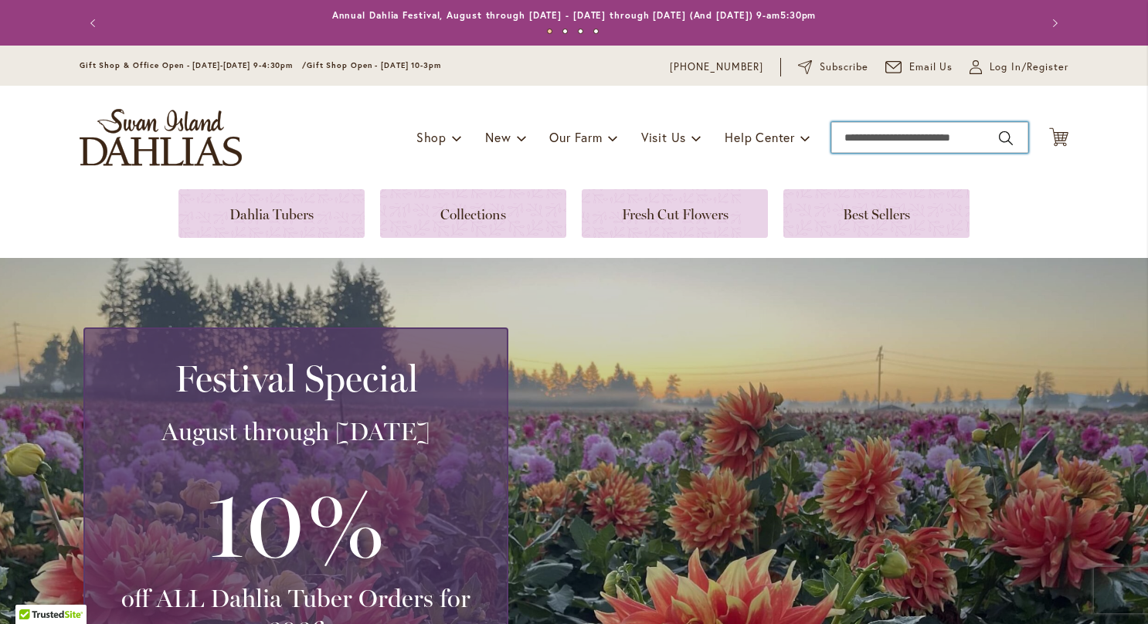
click at [892, 137] on input "Search" at bounding box center [929, 137] width 197 height 31
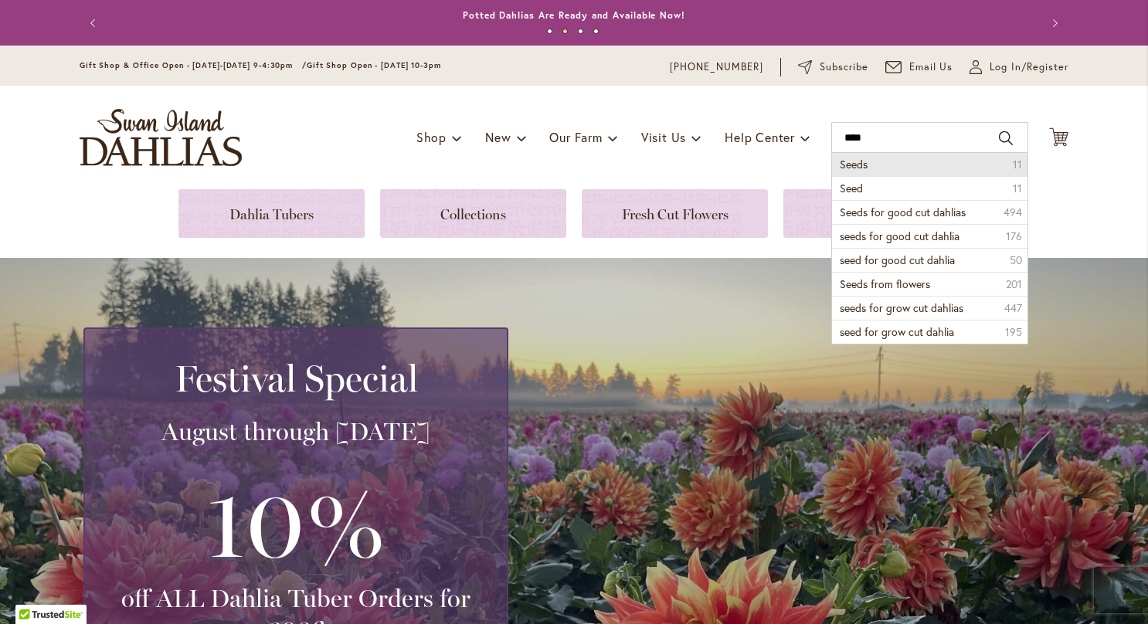
click at [888, 161] on li "Seeds 11" at bounding box center [929, 164] width 195 height 23
type input "*****"
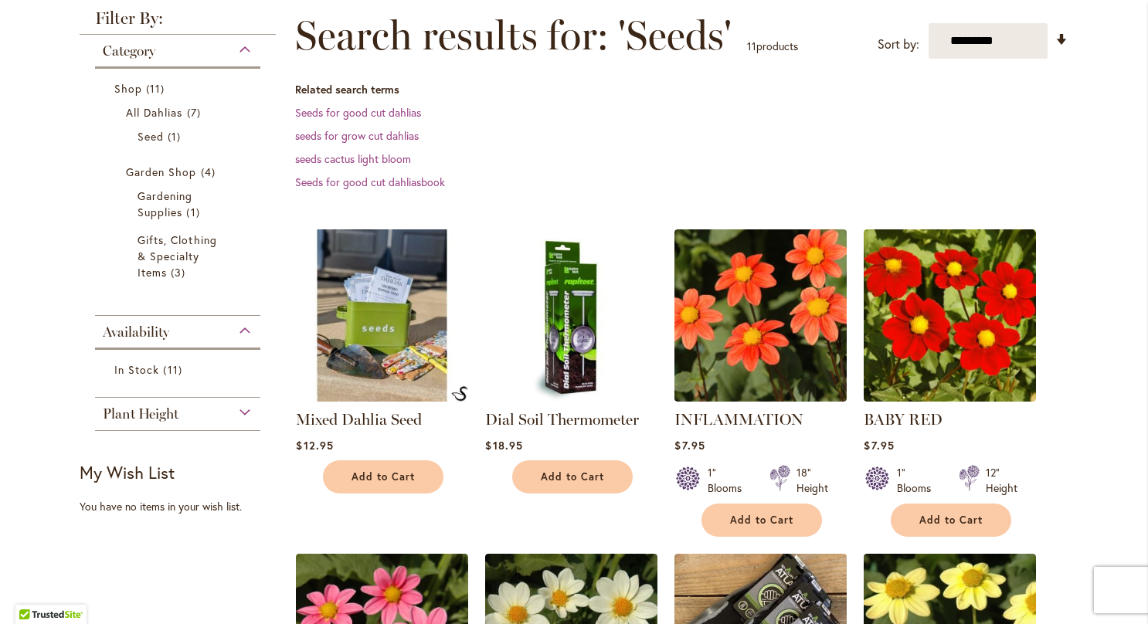
scroll to position [218, 0]
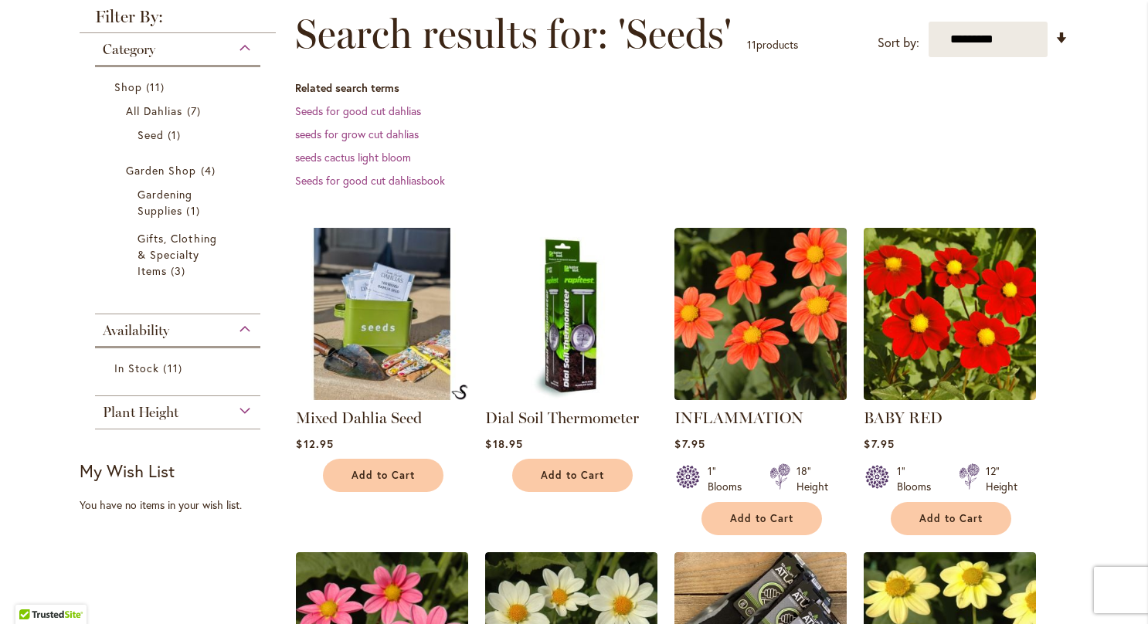
click at [399, 334] on img at bounding box center [382, 313] width 181 height 181
